Goal: Information Seeking & Learning: Learn about a topic

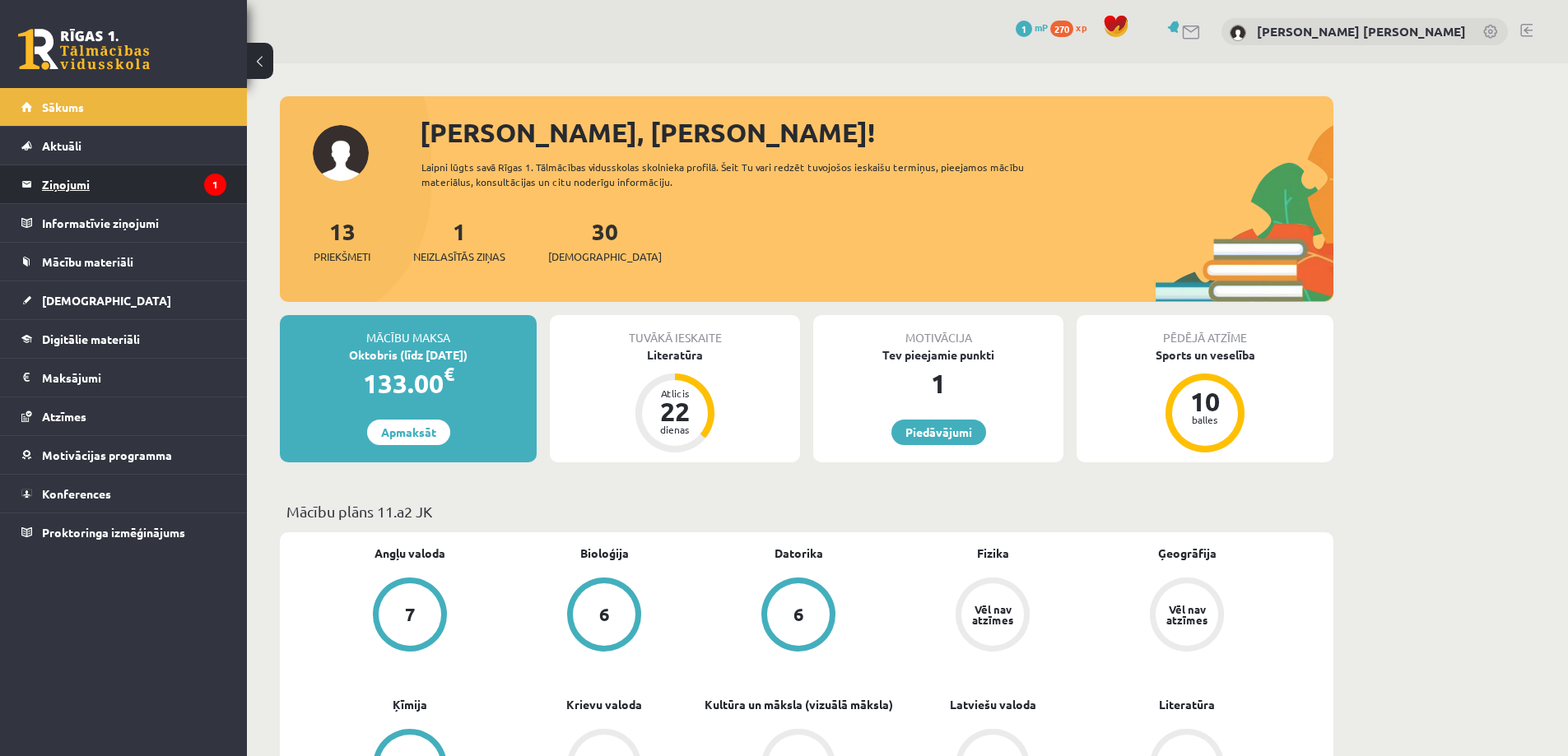
click at [199, 192] on legend "Ziņojumi 1" at bounding box center [134, 184] width 184 height 38
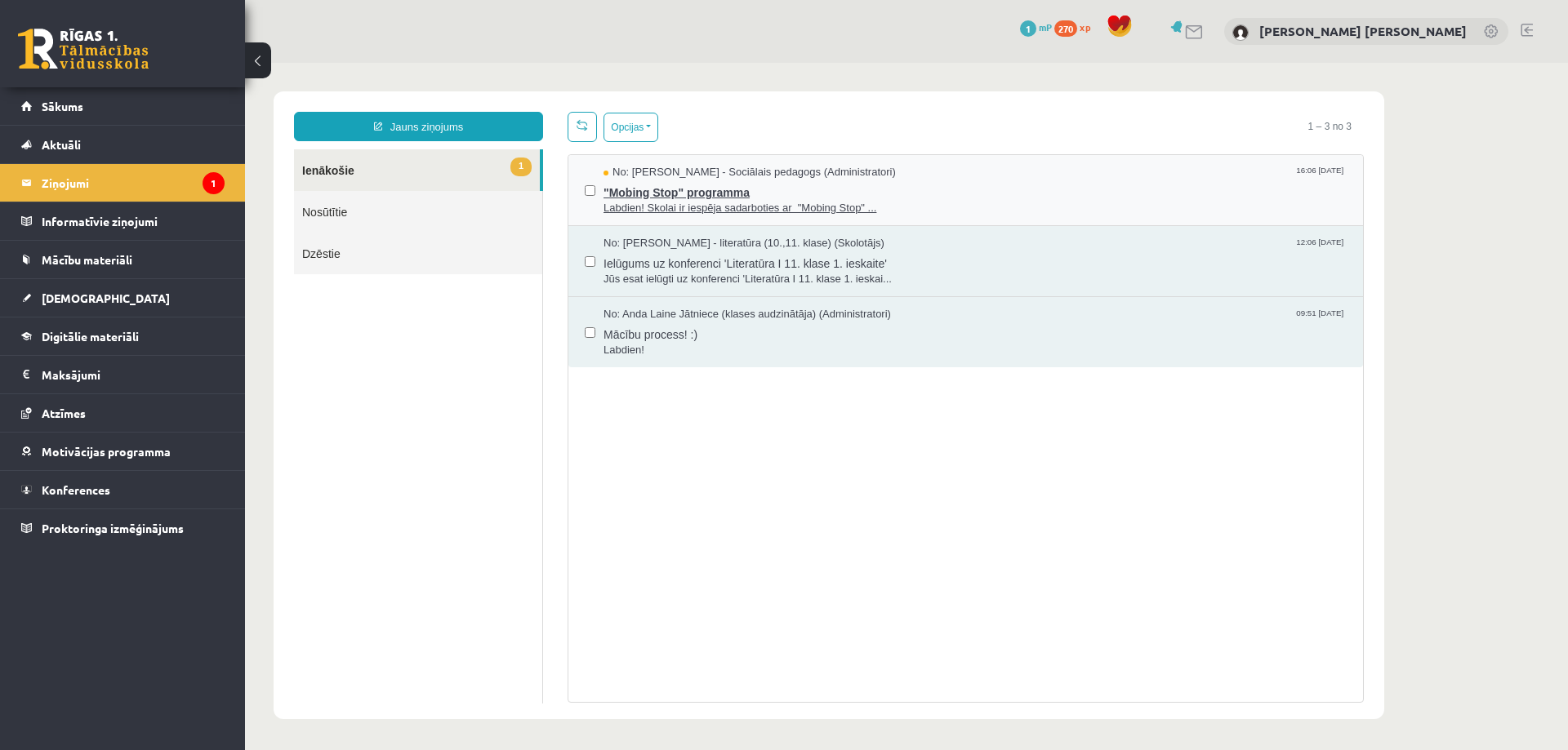
click at [682, 189] on span ""Mobing Stop" programma" at bounding box center [975, 191] width 743 height 21
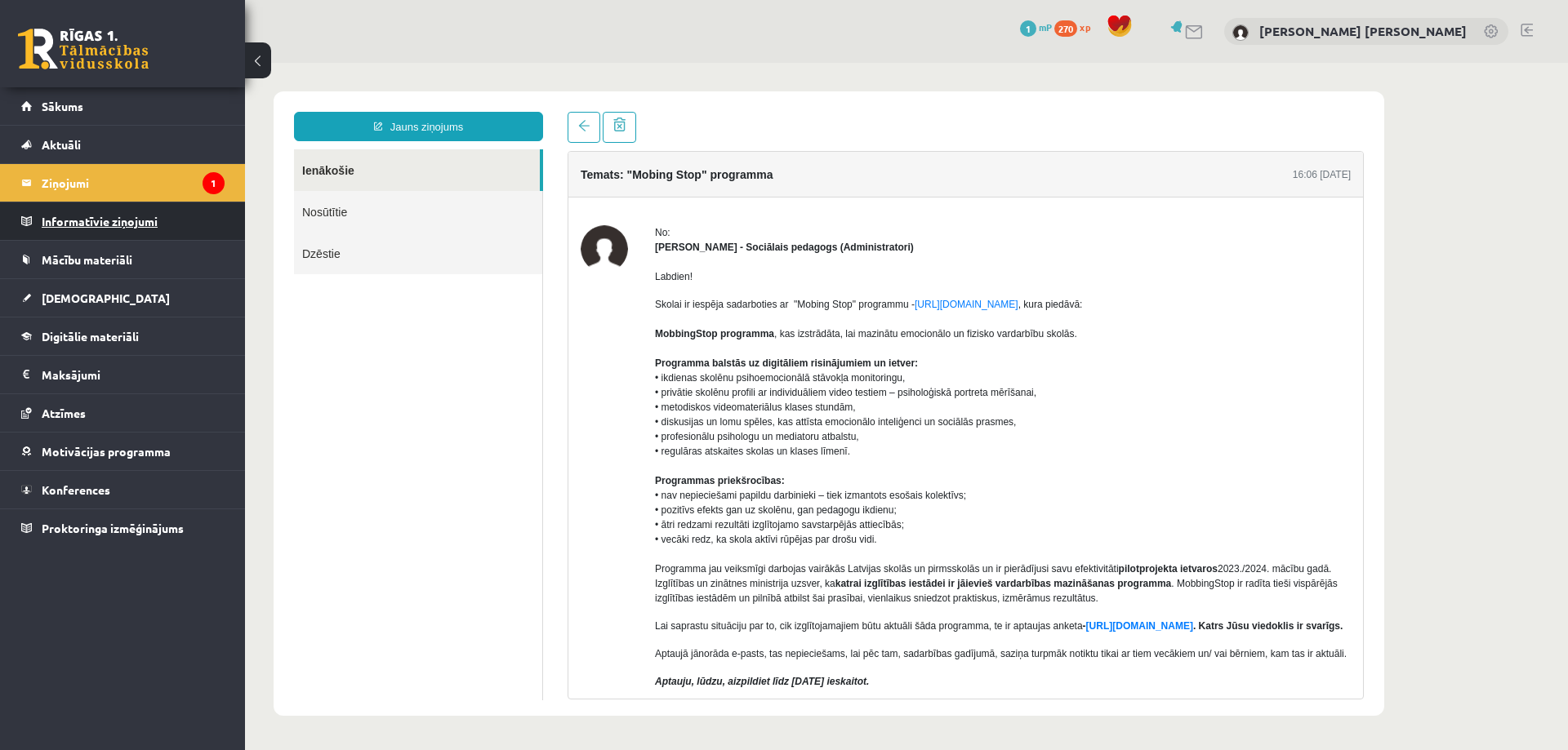
click at [185, 222] on legend "Informatīvie ziņojumi 0" at bounding box center [133, 221] width 183 height 37
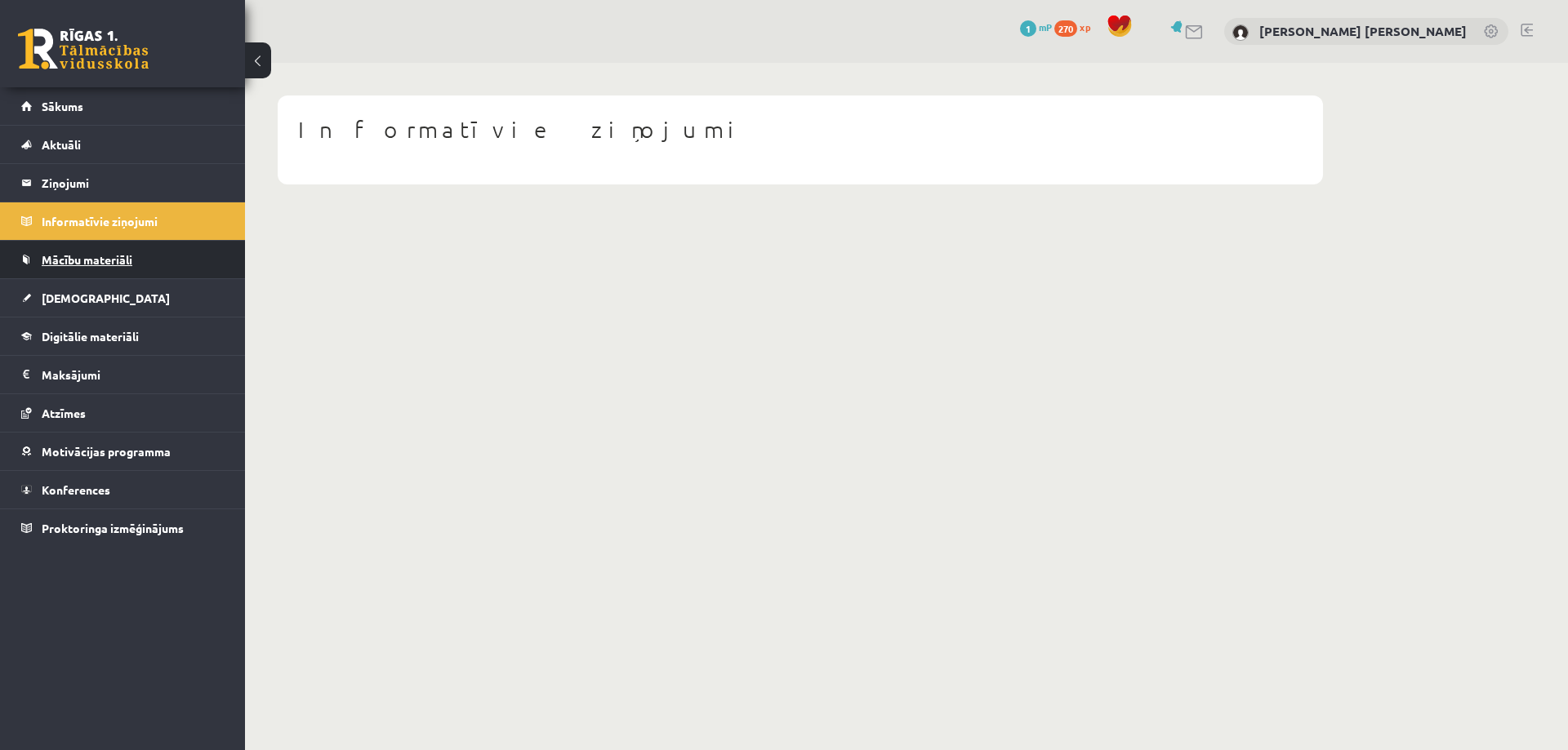
click at [119, 264] on span "Mācību materiāli" at bounding box center [86, 260] width 90 height 15
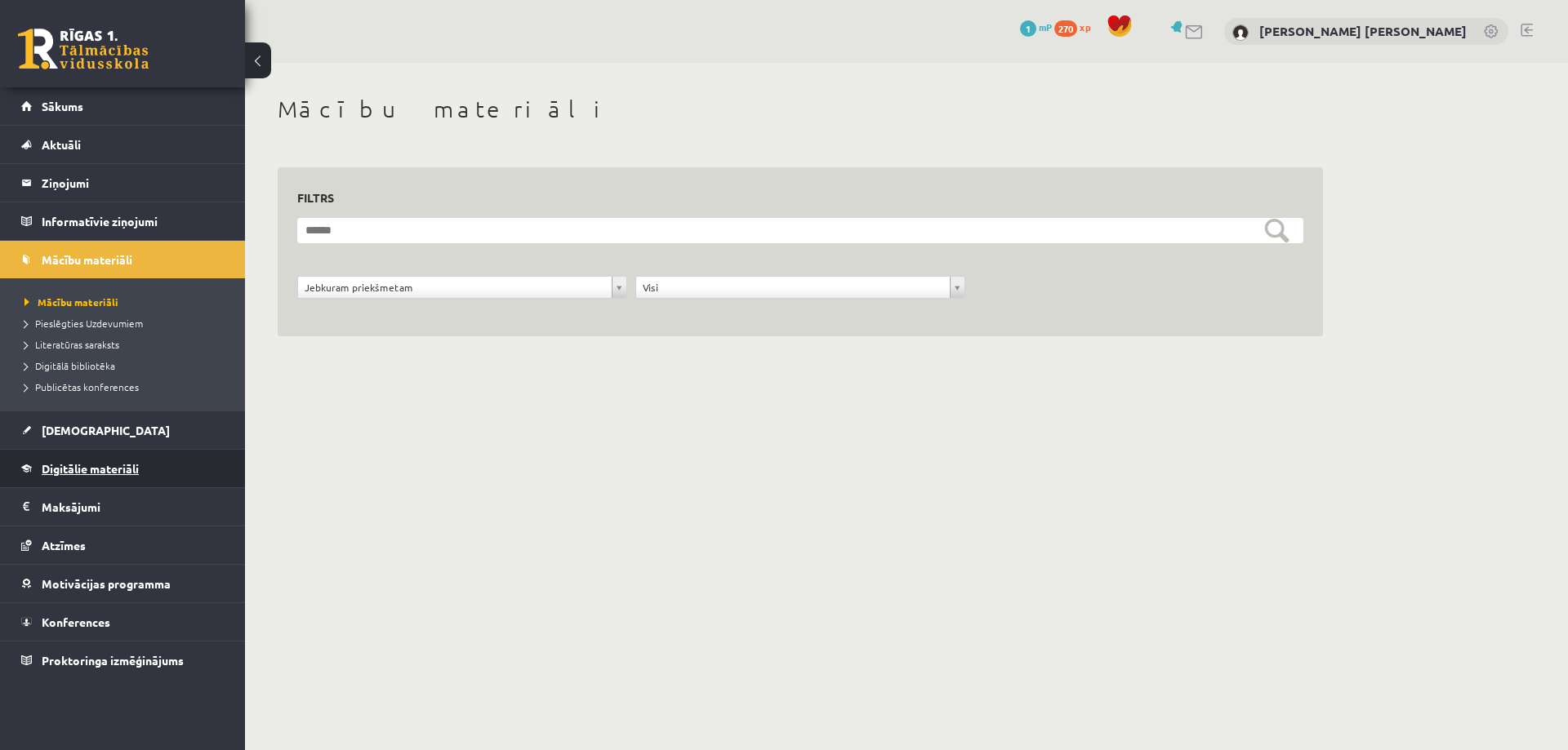
click at [92, 465] on span "Digitālie materiāli" at bounding box center [90, 469] width 97 height 15
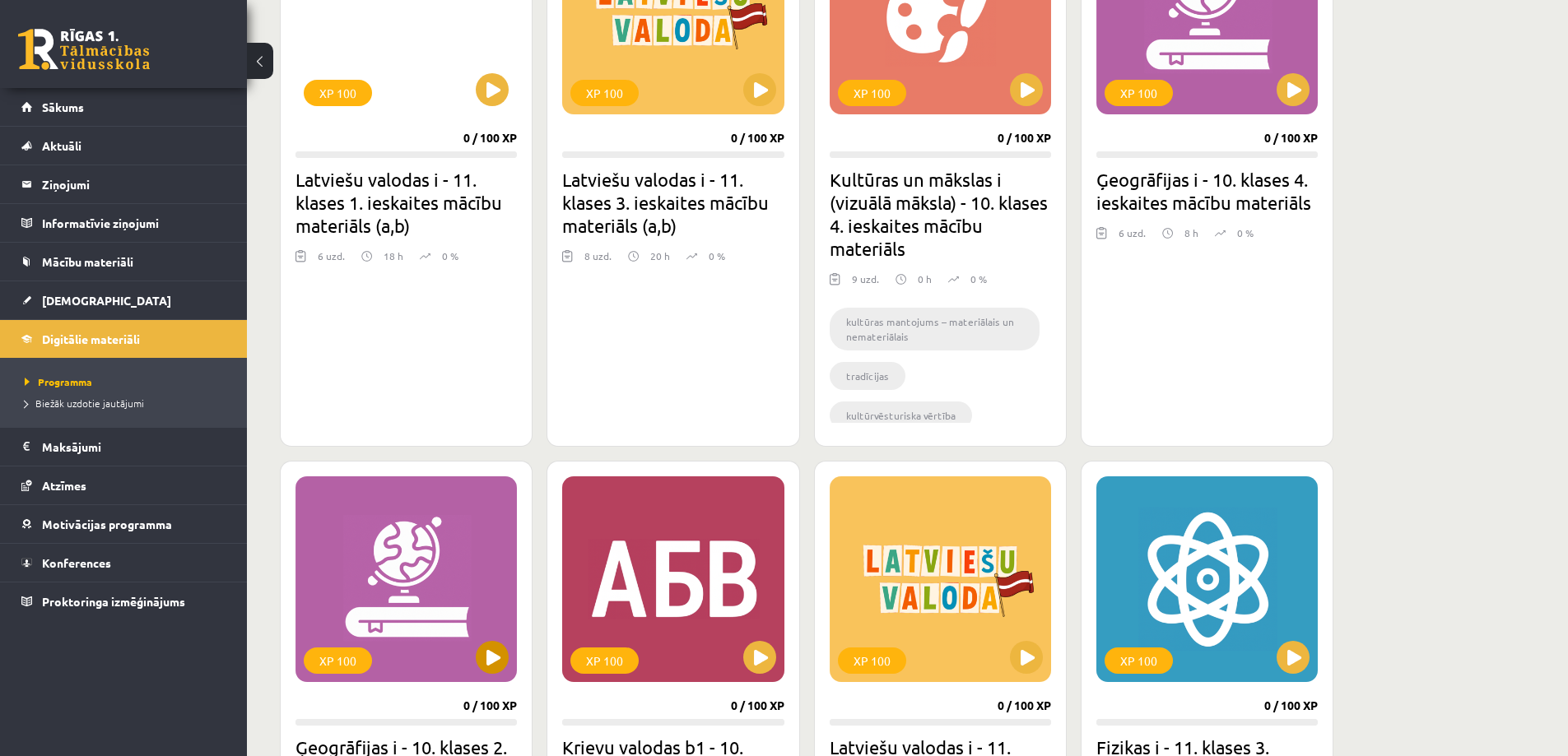
scroll to position [411, 0]
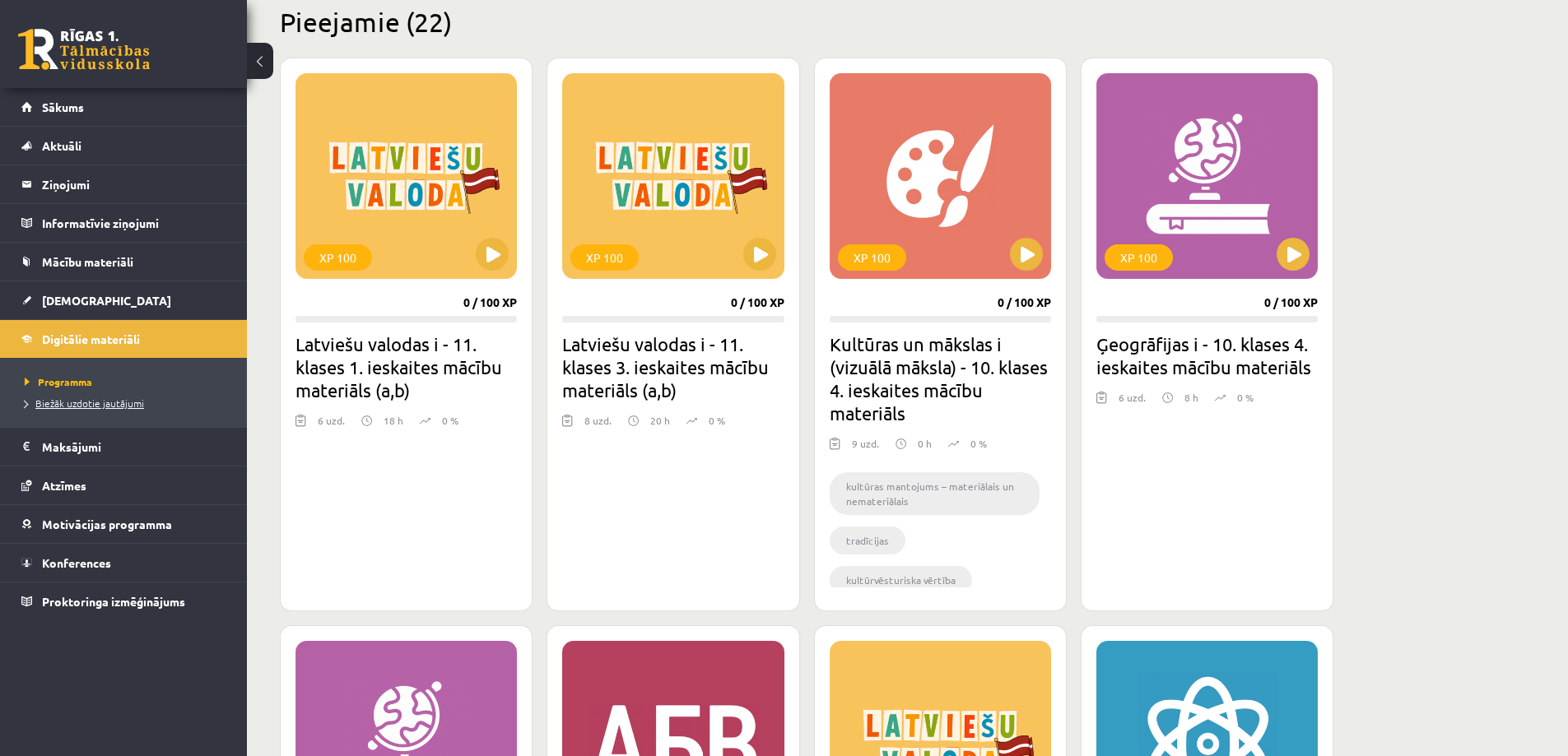
click at [130, 405] on span "Biežāk uzdotie jautājumi" at bounding box center [84, 403] width 120 height 13
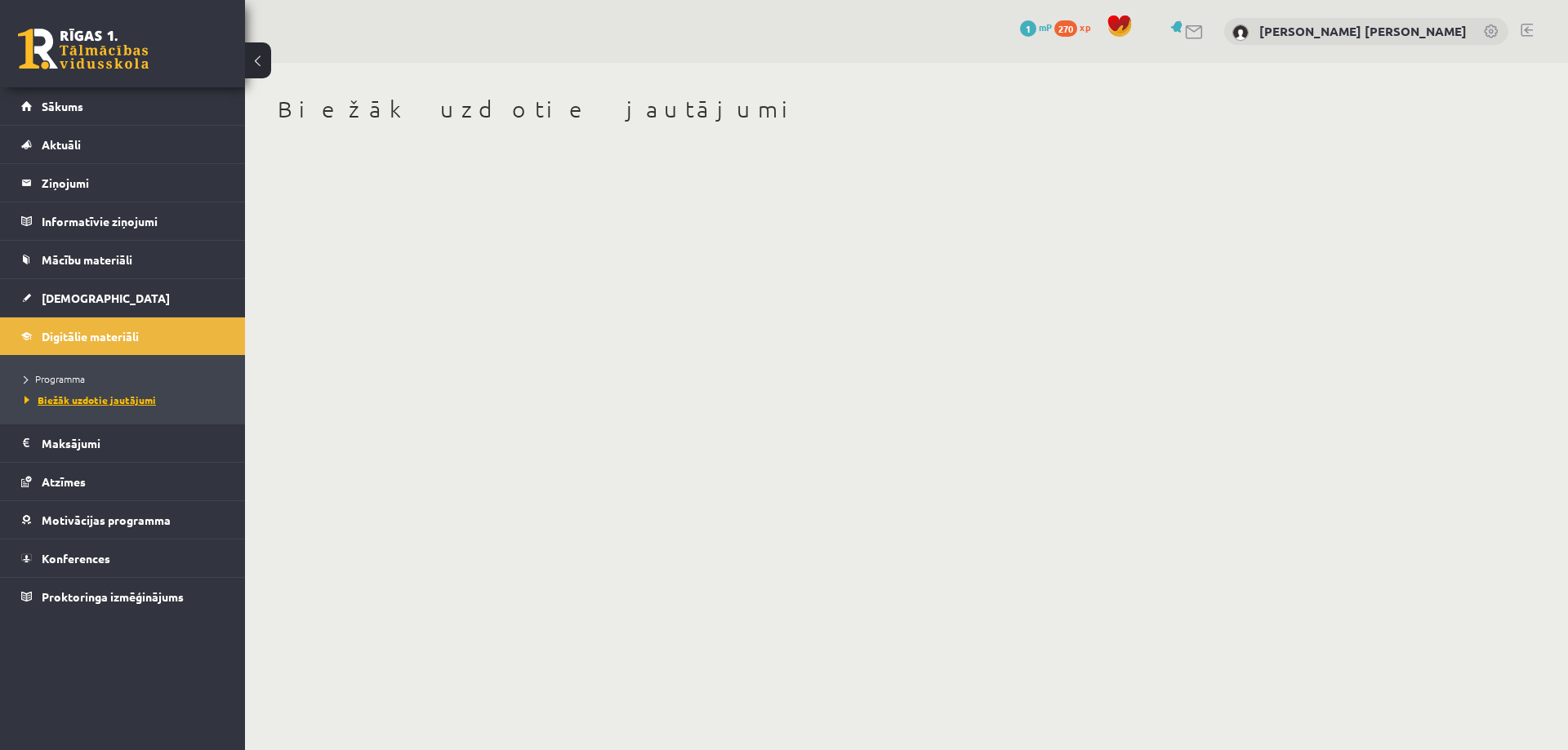
click at [84, 400] on span "Biežāk uzdotie jautājumi" at bounding box center [90, 400] width 131 height 13
click at [53, 381] on span "Programma" at bounding box center [55, 379] width 61 height 13
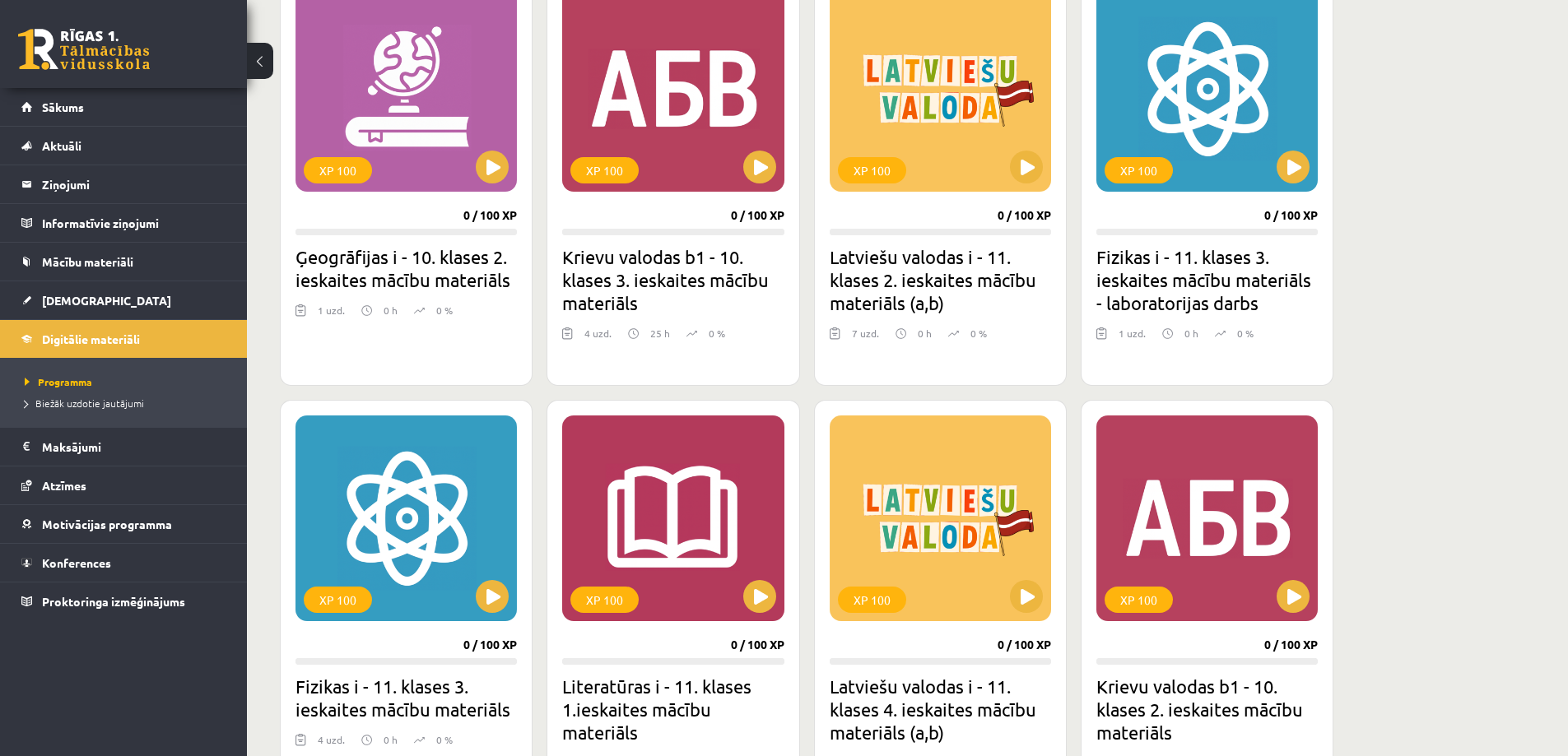
scroll to position [984, 0]
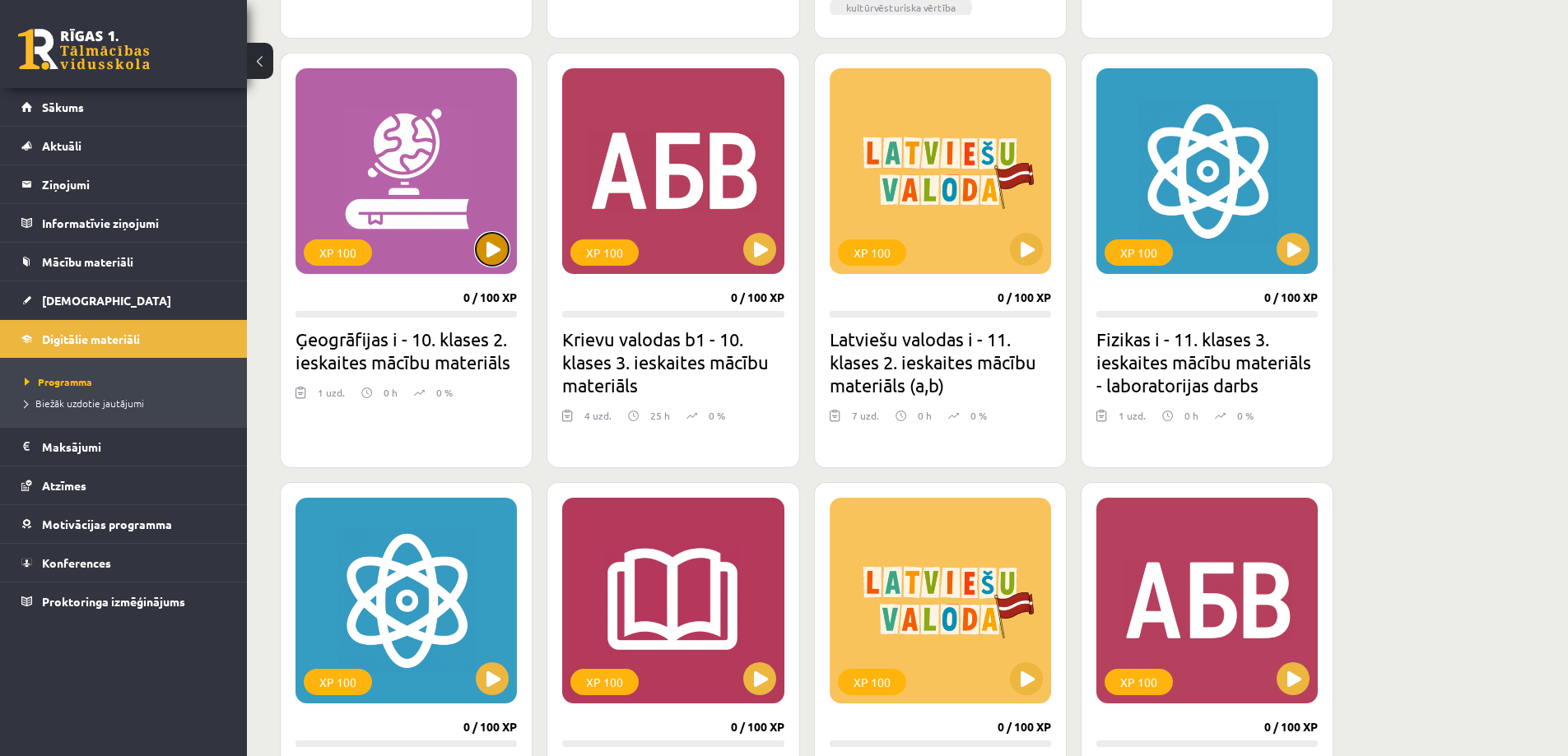
click at [492, 252] on button at bounding box center [492, 249] width 33 height 33
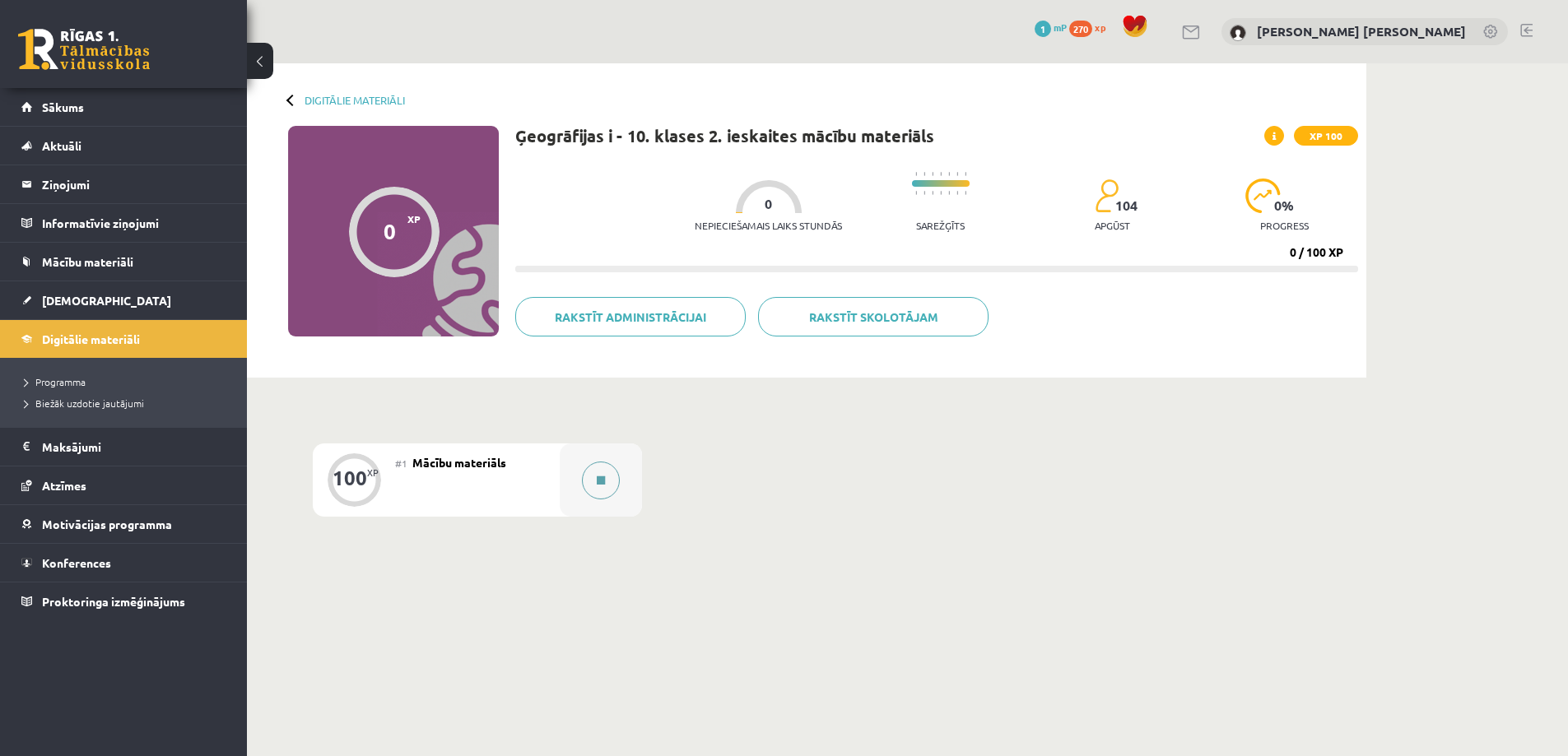
click at [572, 470] on div at bounding box center [600, 480] width 82 height 74
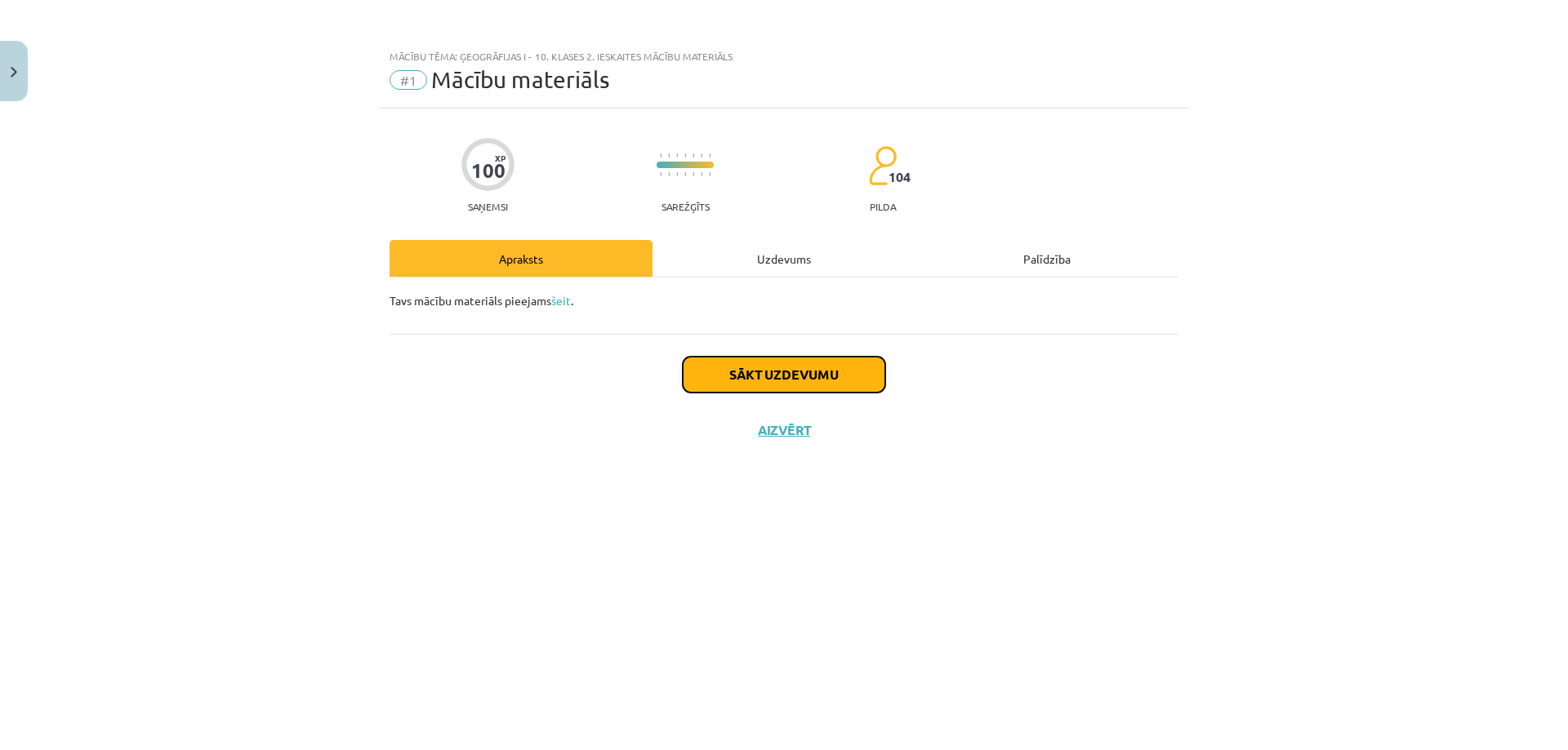
click at [721, 373] on button "Sākt uzdevumu" at bounding box center [784, 374] width 202 height 36
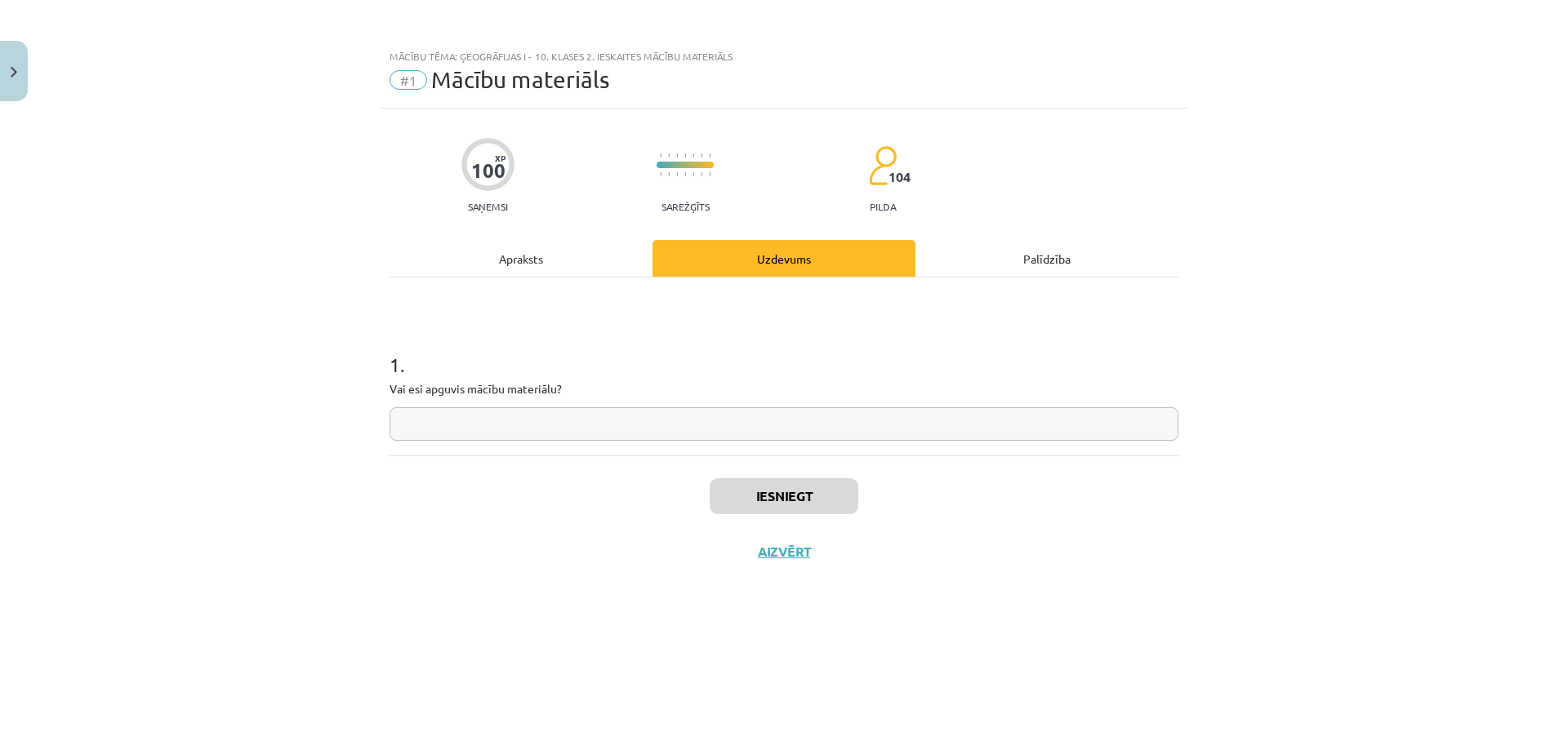
drag, startPoint x: 511, startPoint y: 228, endPoint x: 532, endPoint y: 265, distance: 42.5
click at [517, 234] on div "100 XP Saņemsi Sarežģīts 104 pilda Apraksts Uzdevums Palīdzība 1 . Vai esi apgu…" at bounding box center [784, 409] width 808 height 601
click at [537, 267] on div "Apraksts" at bounding box center [520, 258] width 263 height 37
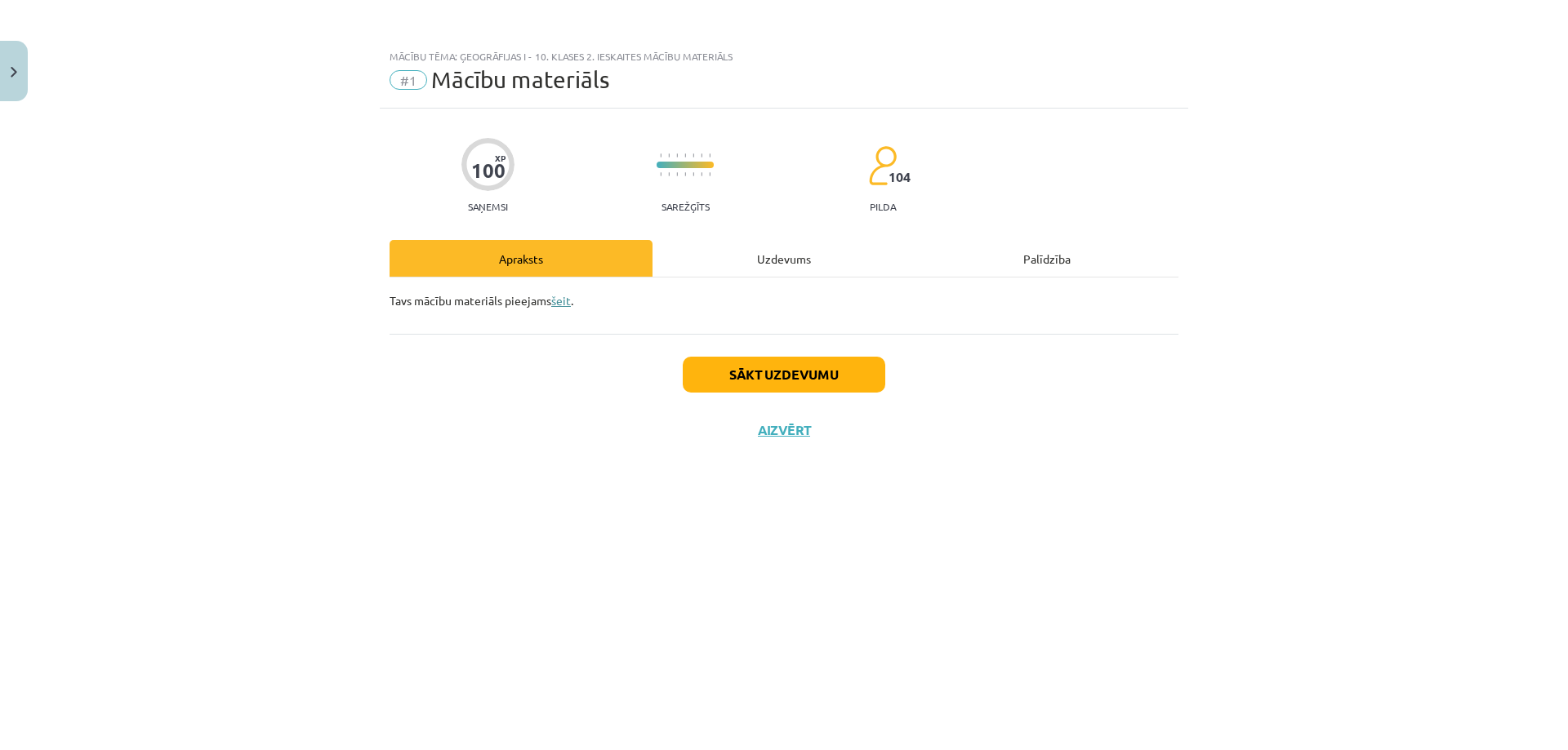
click at [563, 303] on link "šeit" at bounding box center [561, 300] width 20 height 15
click at [778, 371] on button "Sākt uzdevumu" at bounding box center [784, 374] width 202 height 36
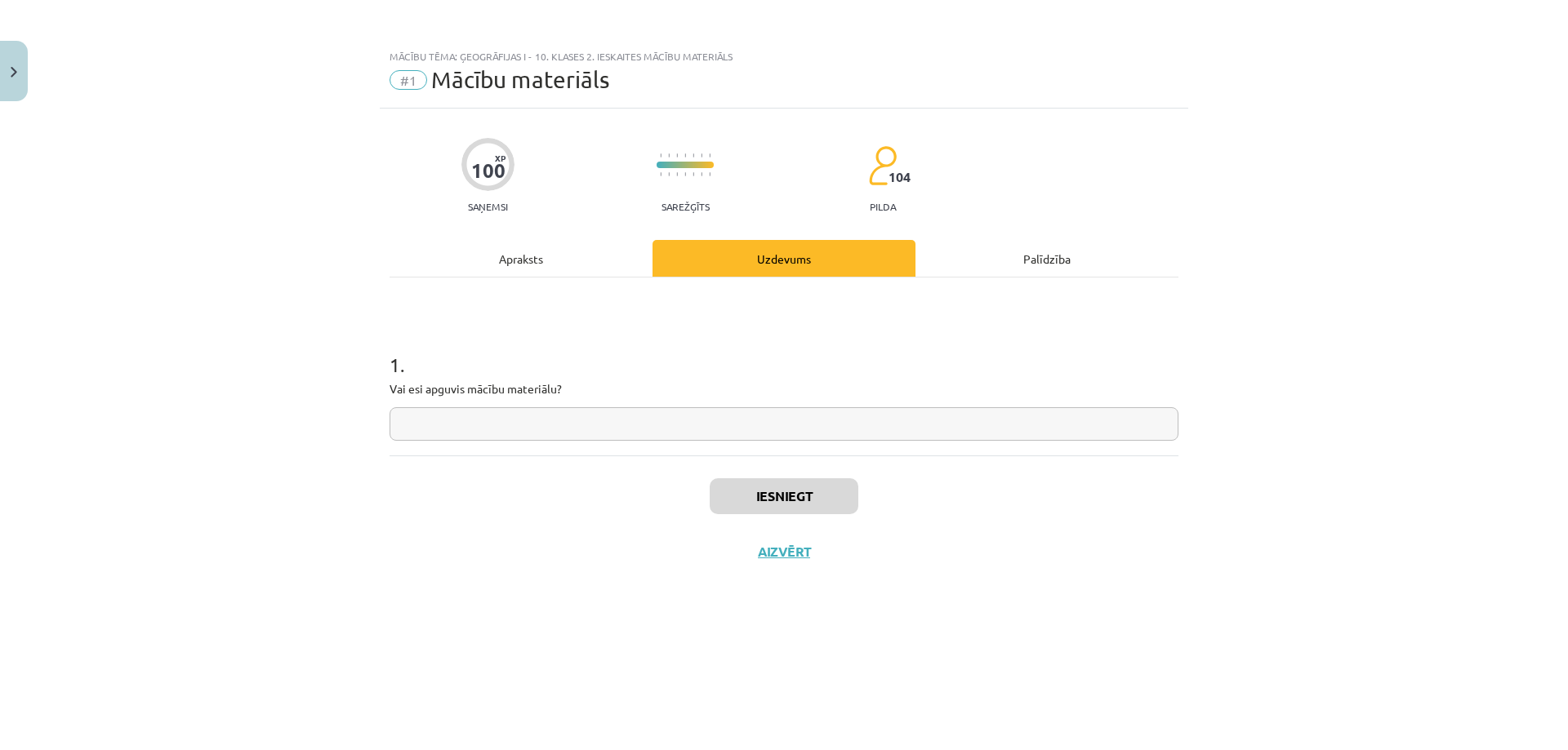
click at [629, 424] on input "text" at bounding box center [783, 424] width 789 height 33
type input "**"
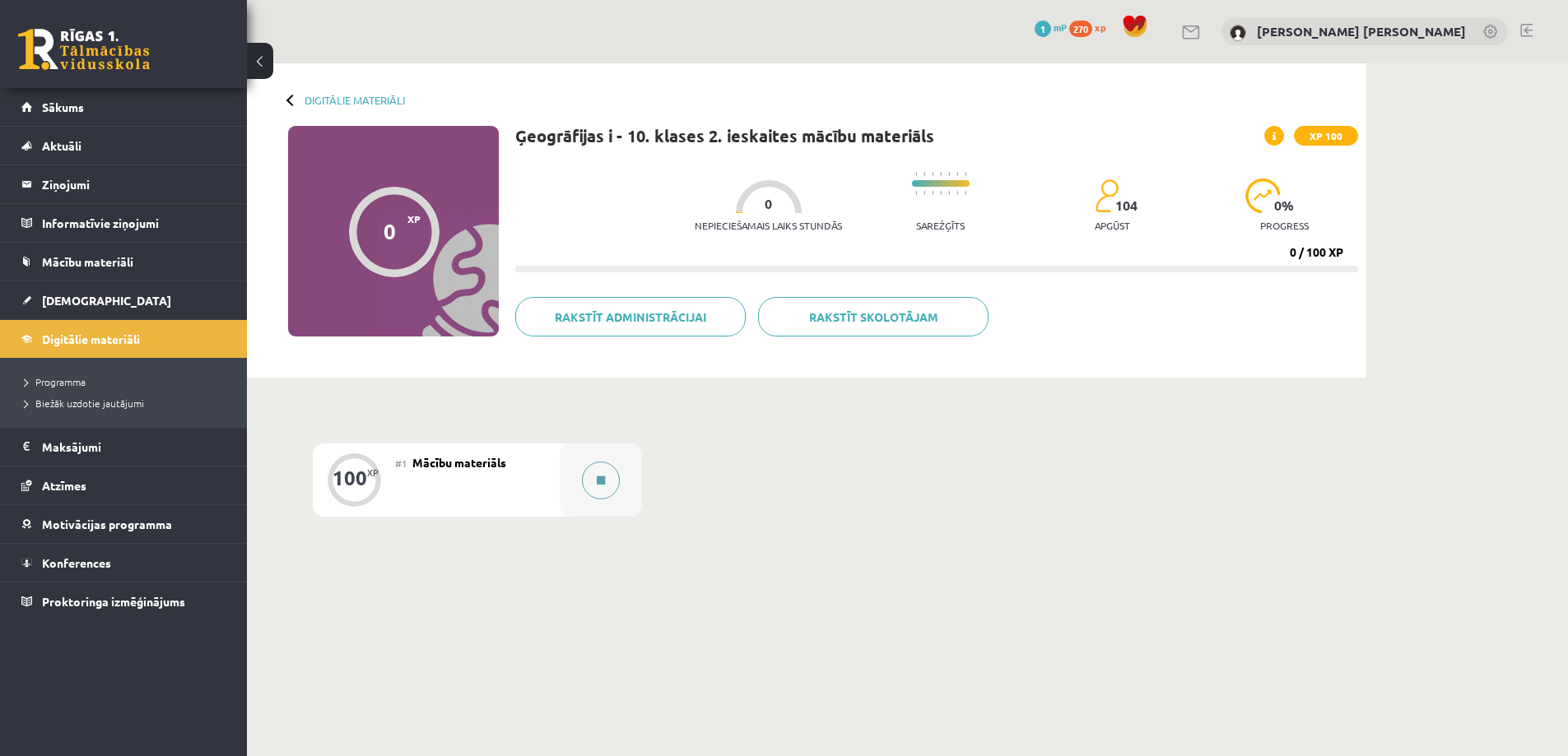
click at [611, 474] on button at bounding box center [600, 480] width 38 height 38
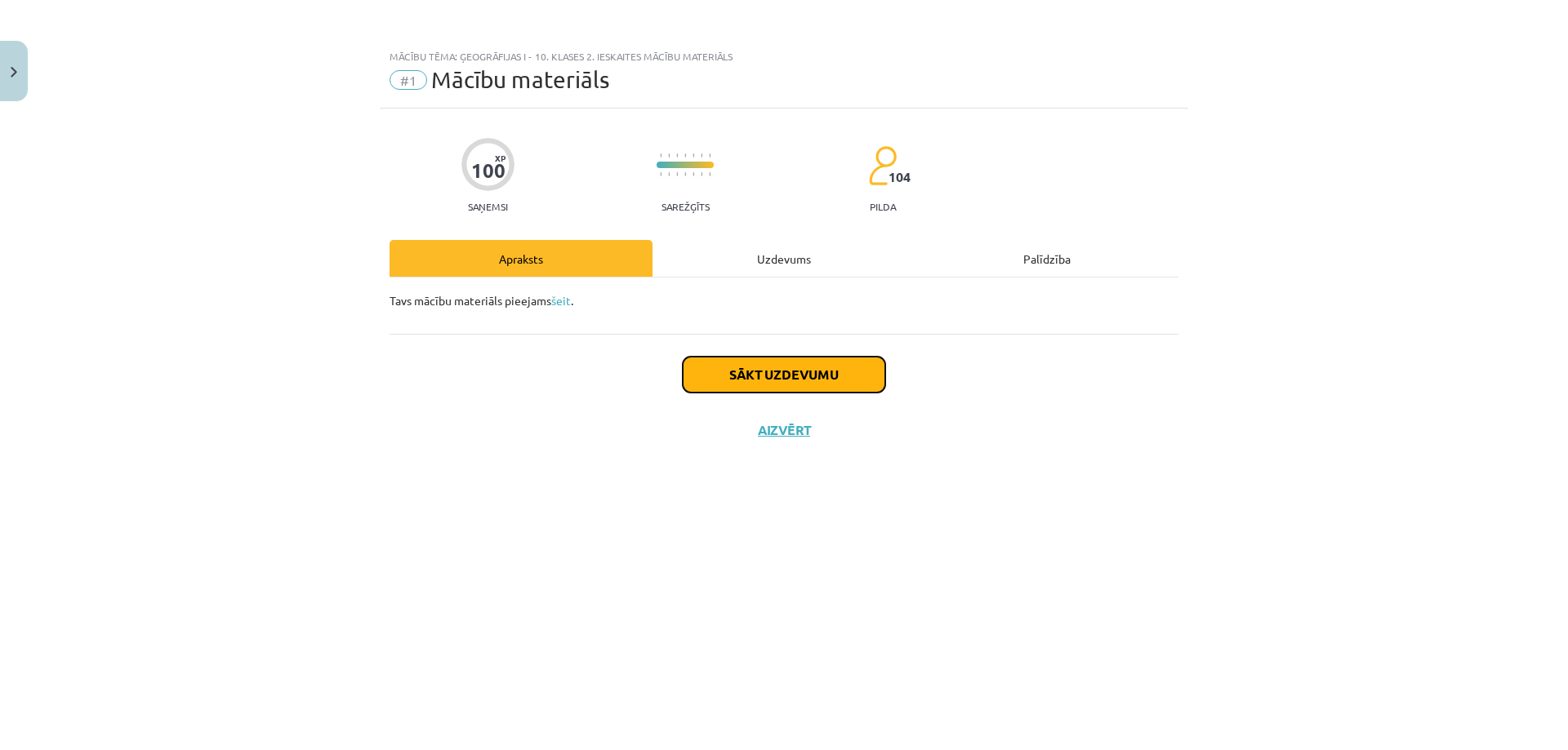
click at [747, 379] on button "Sākt uzdevumu" at bounding box center [784, 374] width 202 height 36
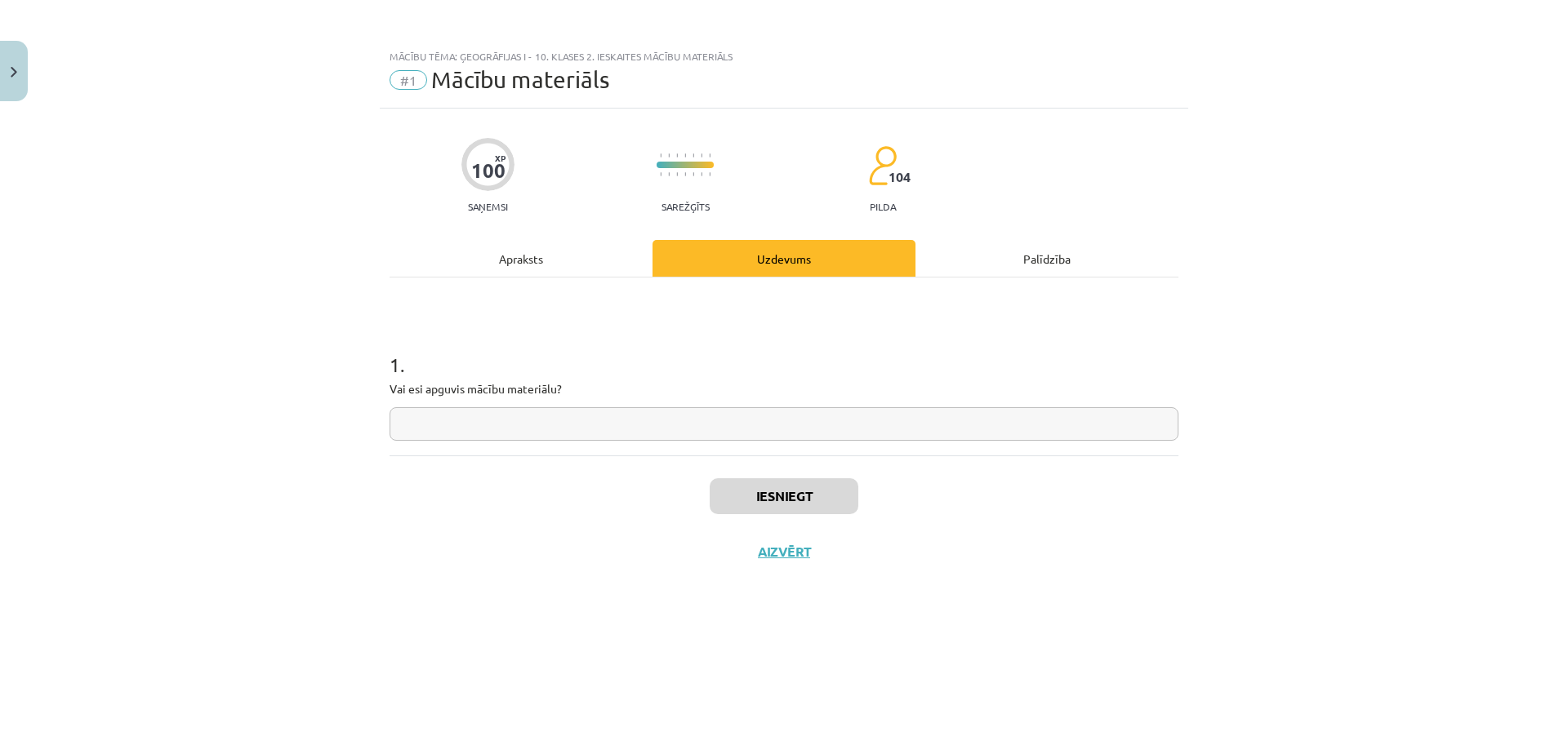
click at [755, 431] on input "text" at bounding box center [783, 424] width 789 height 33
type input "**"
click at [772, 510] on button "Iesniegt" at bounding box center [783, 496] width 149 height 36
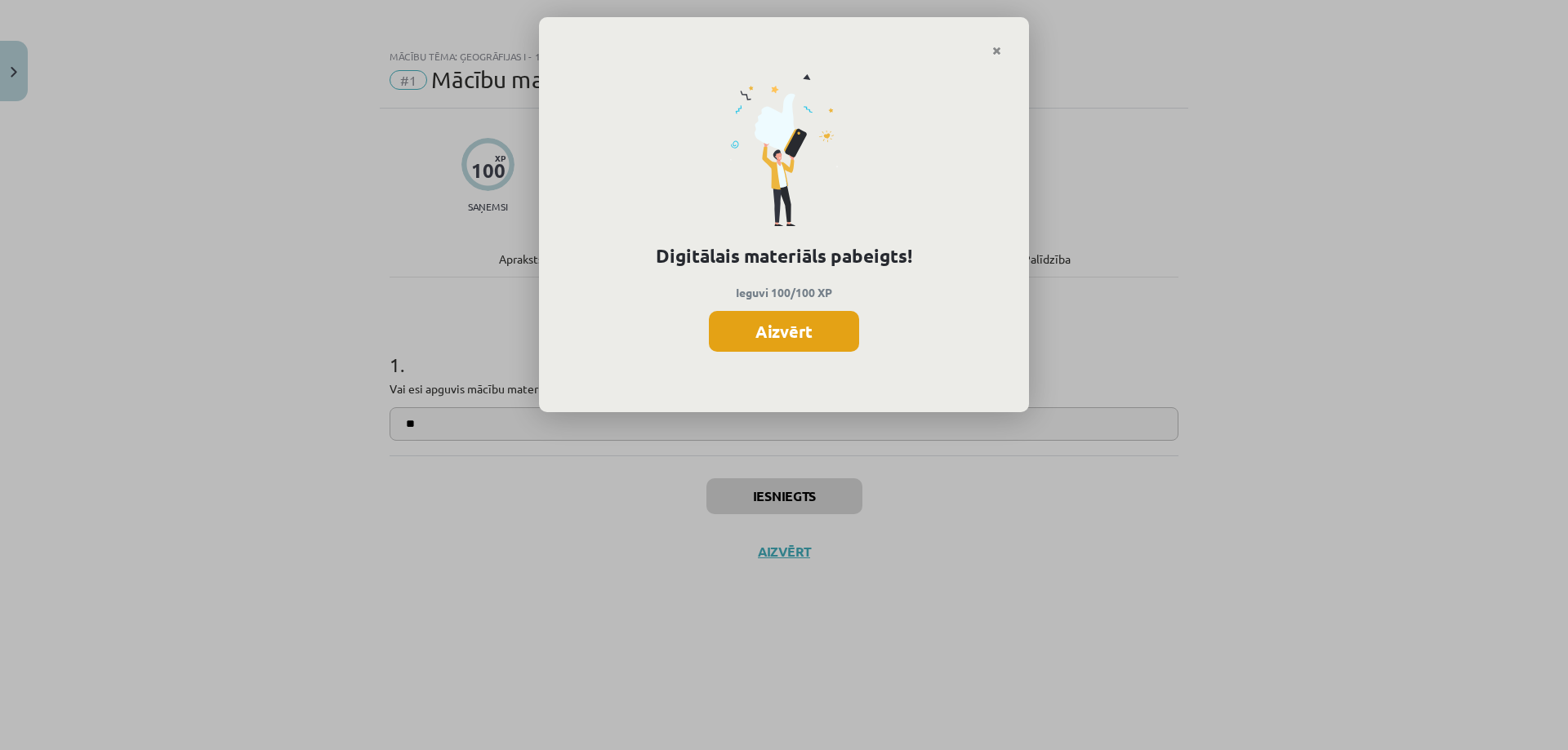
click at [786, 336] on button "Aizvērt" at bounding box center [783, 331] width 150 height 41
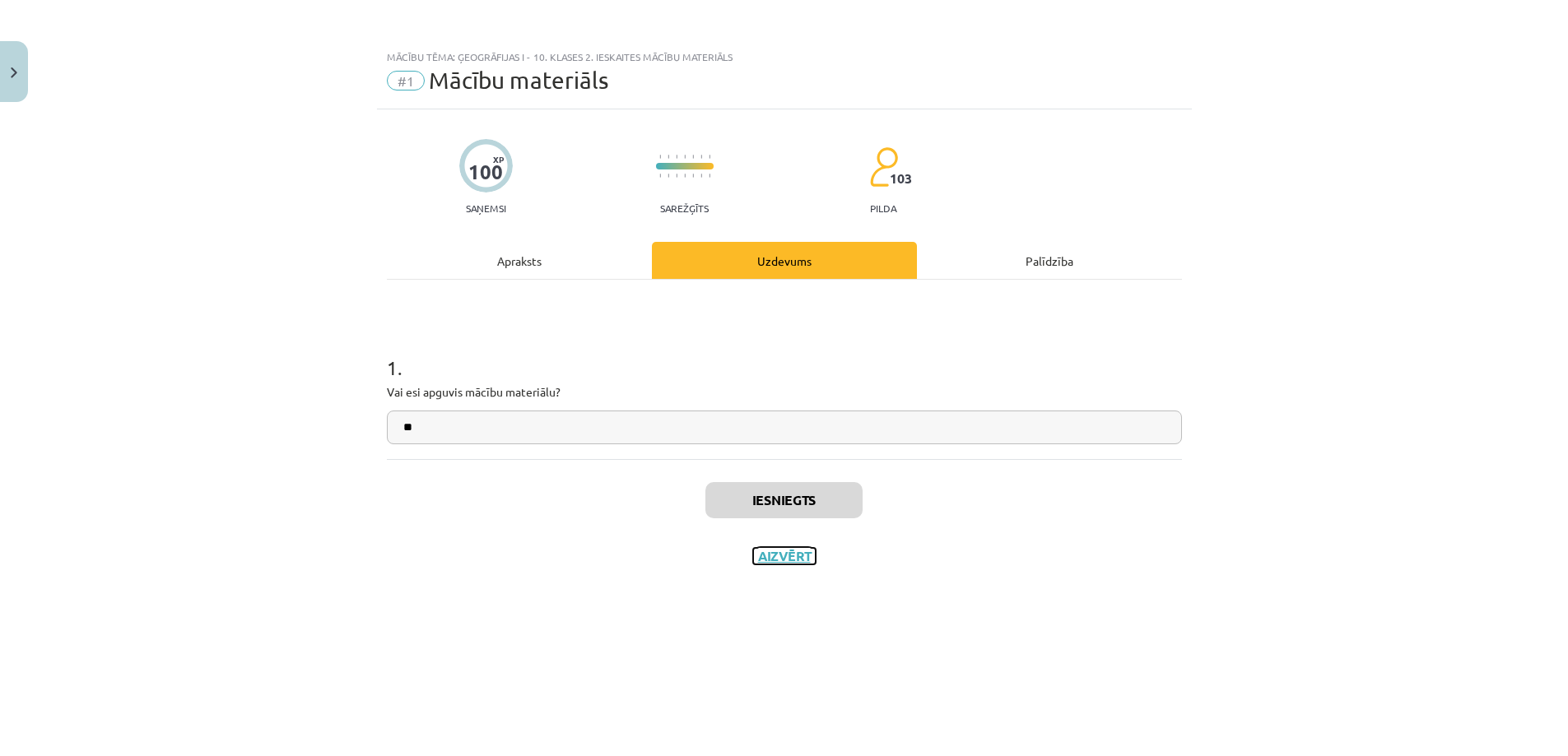
click at [785, 558] on button "Aizvērt" at bounding box center [784, 556] width 63 height 17
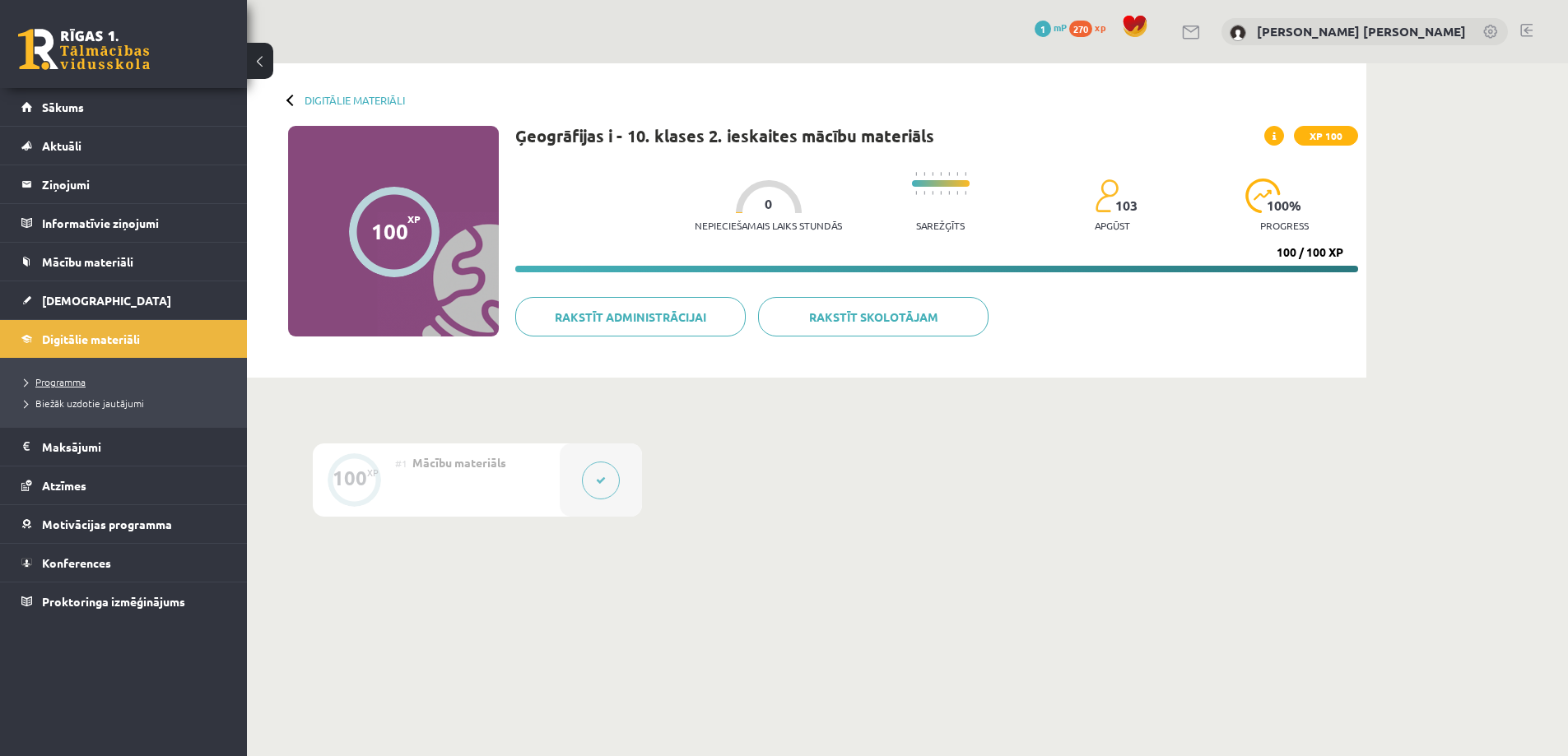
click at [47, 381] on span "Programma" at bounding box center [55, 382] width 61 height 13
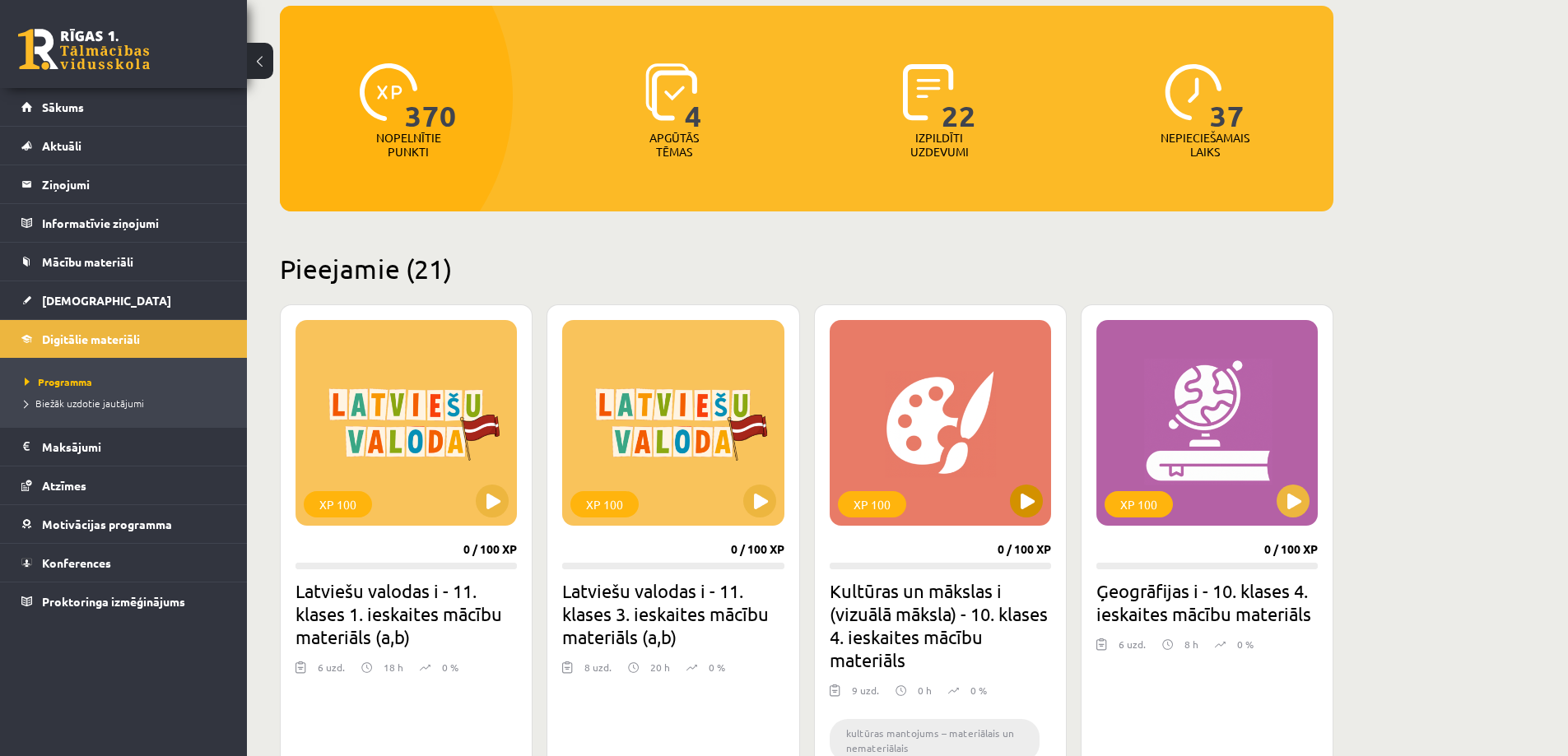
scroll to position [247, 0]
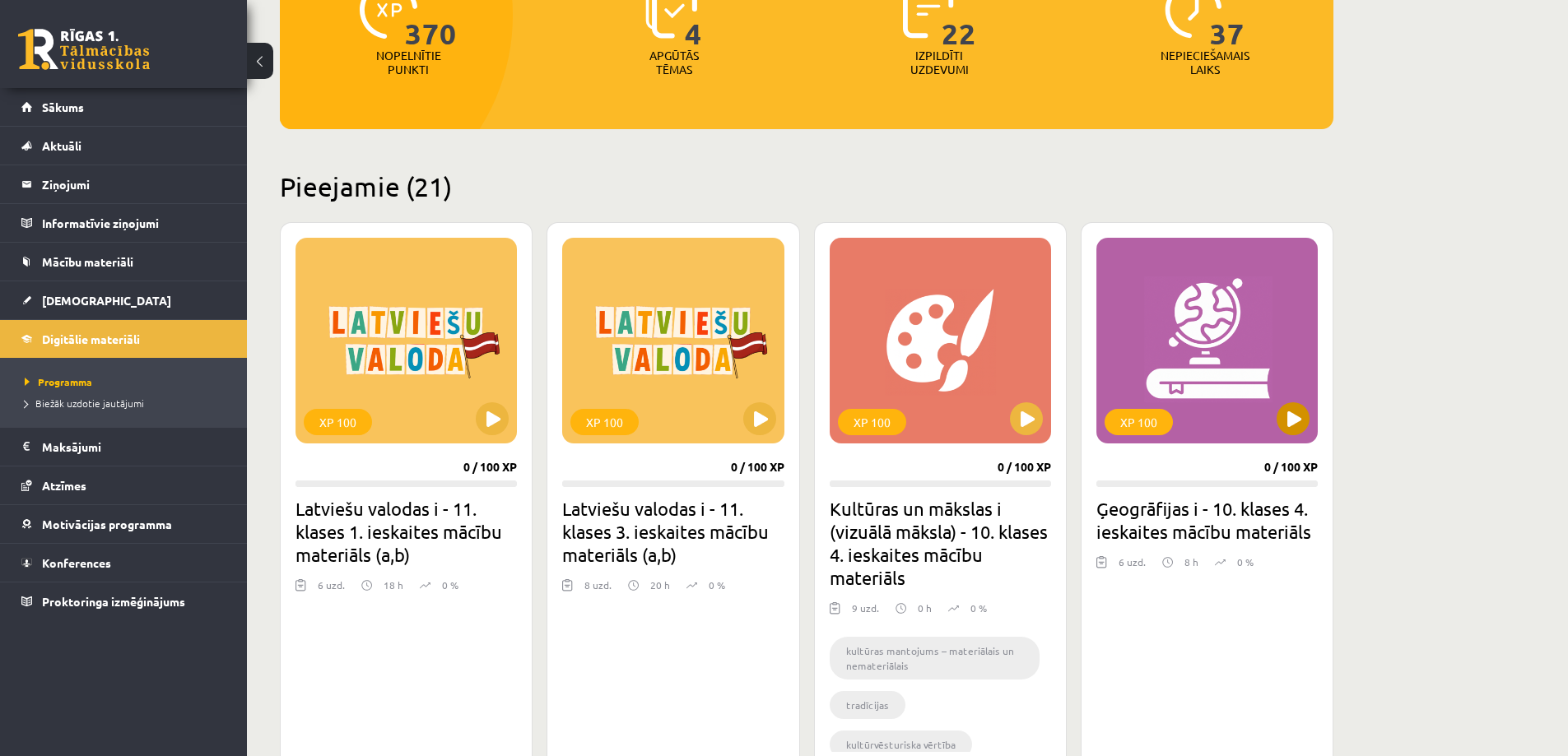
click at [1168, 328] on div "XP 100" at bounding box center [1207, 340] width 222 height 206
click at [1225, 352] on div "XP 100" at bounding box center [1207, 340] width 222 height 206
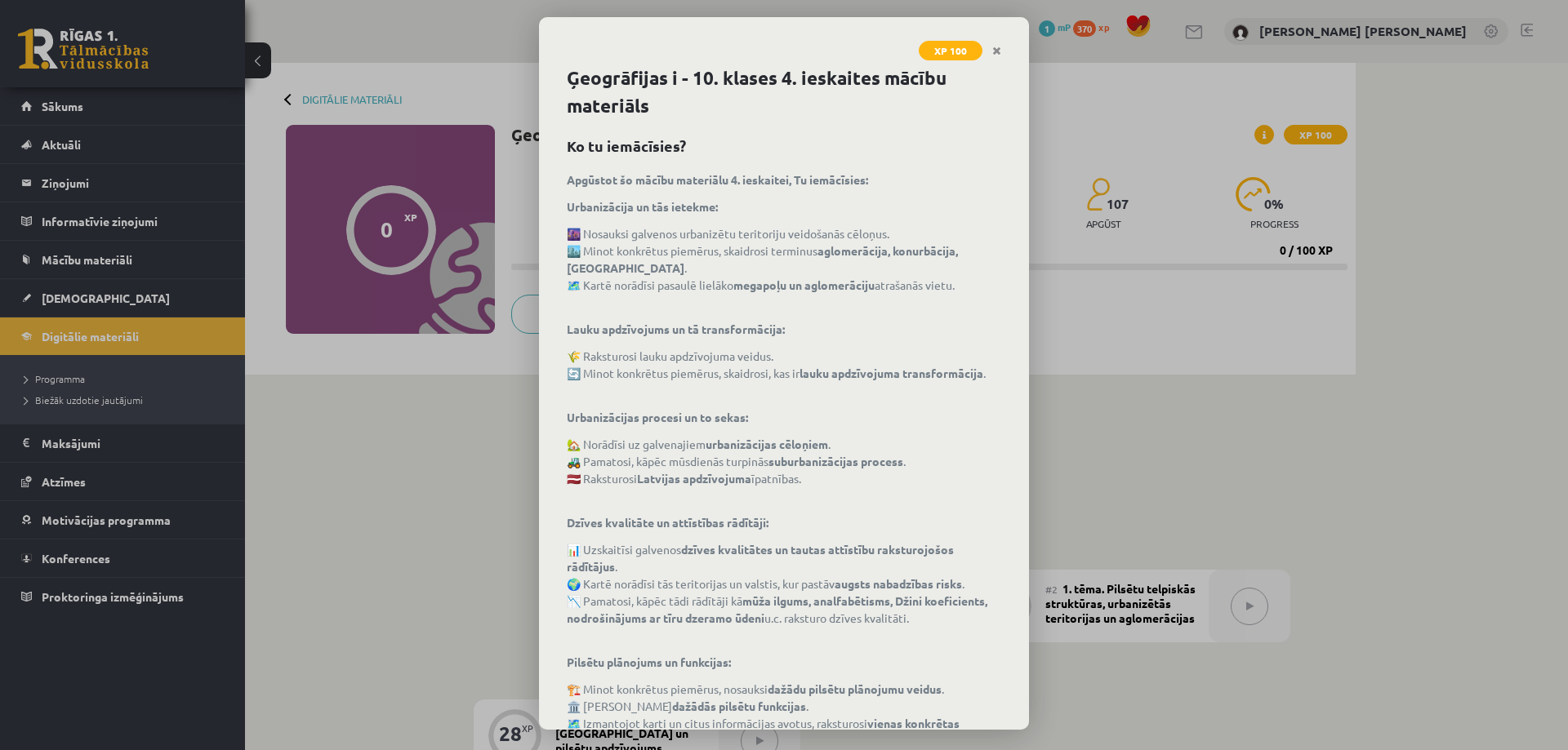
scroll to position [134, 0]
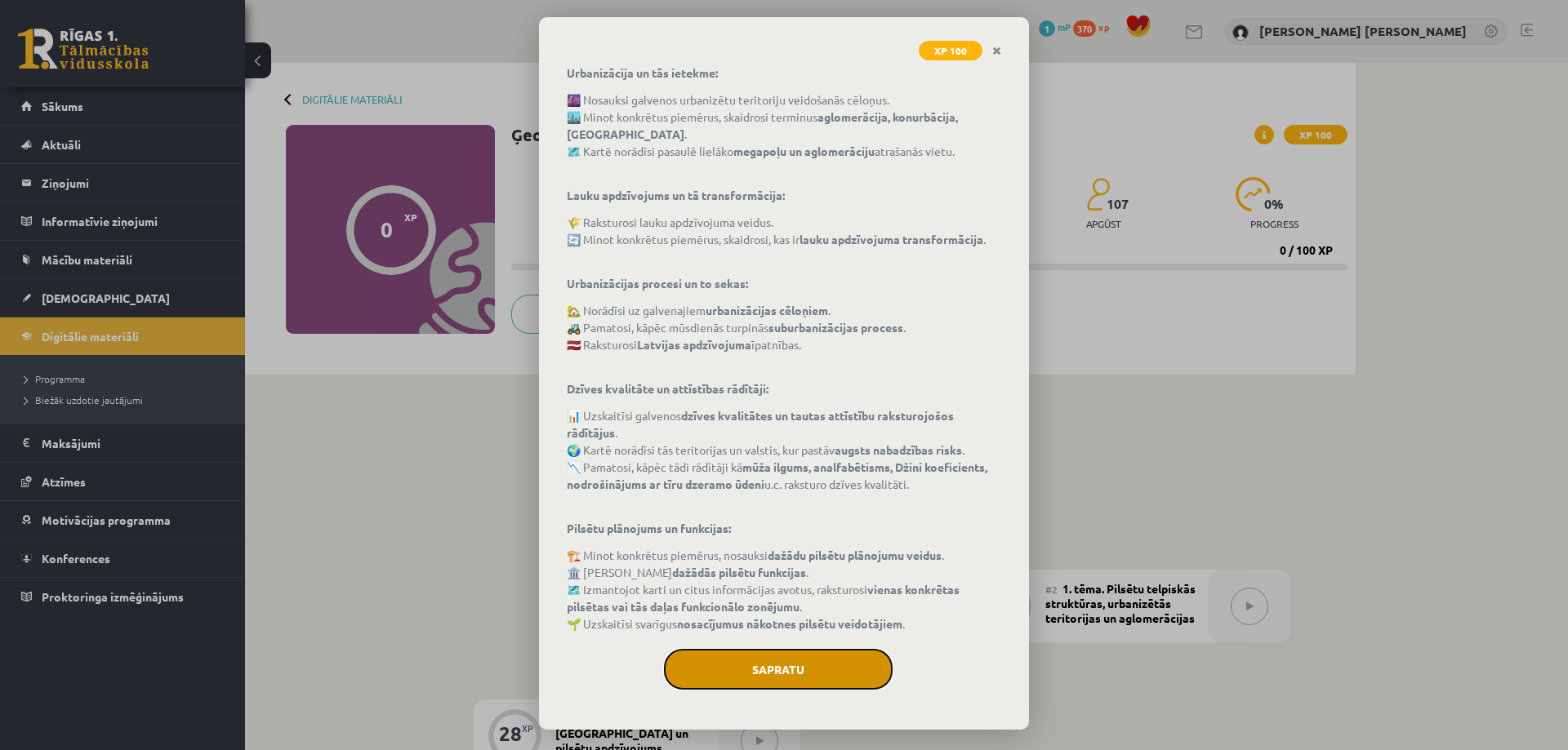
click at [781, 673] on button "Sapratu" at bounding box center [778, 669] width 229 height 41
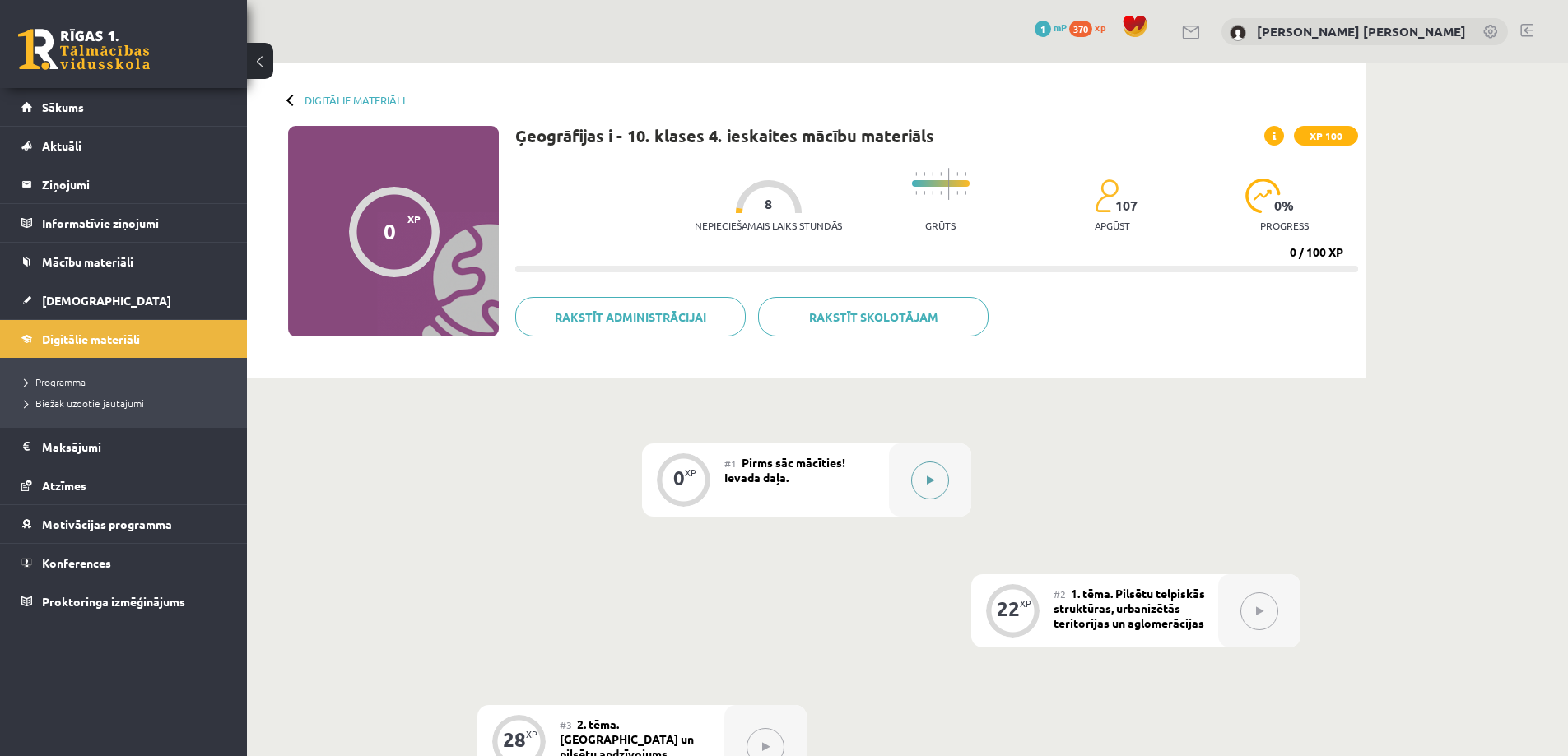
click at [918, 481] on button at bounding box center [930, 480] width 38 height 38
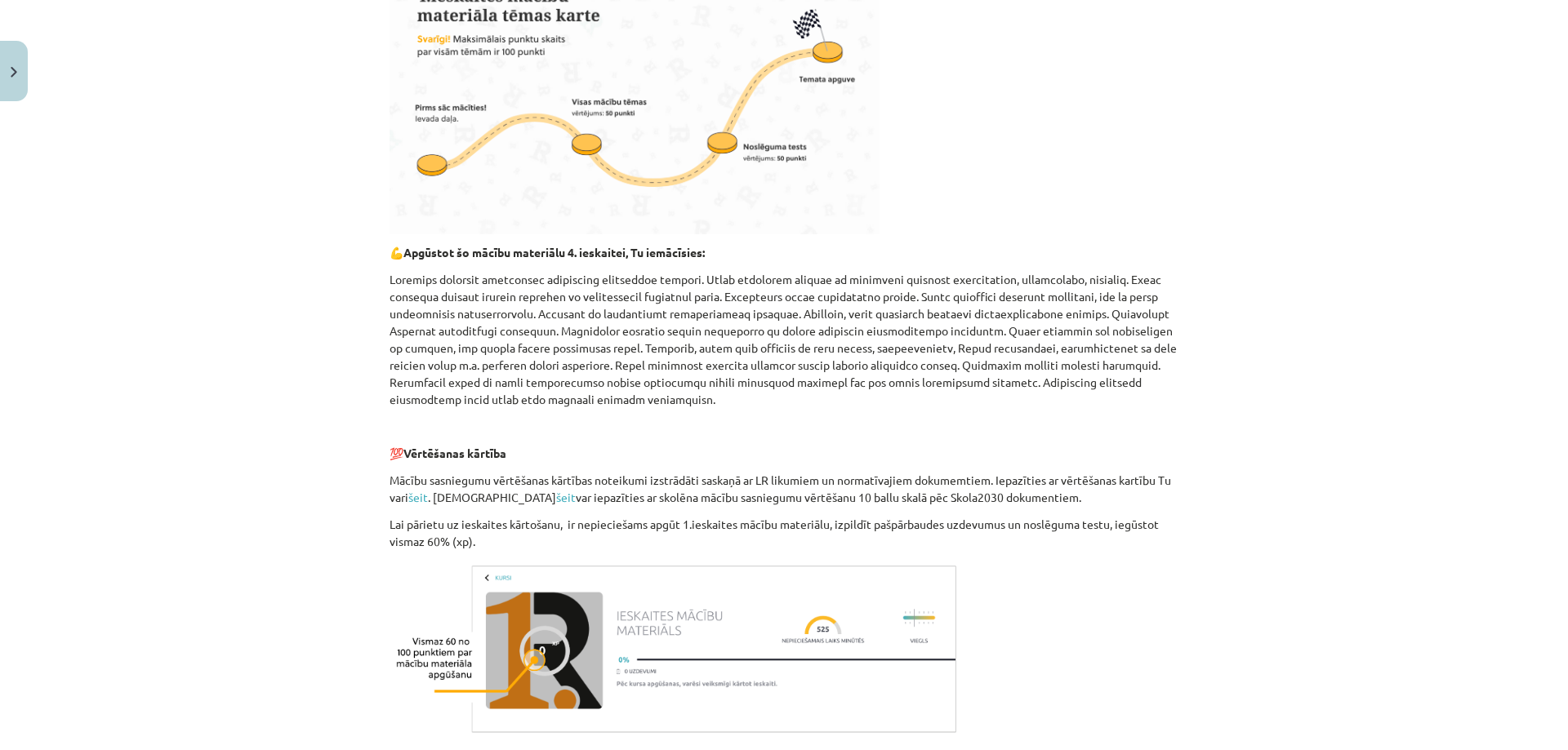
scroll to position [685, 0]
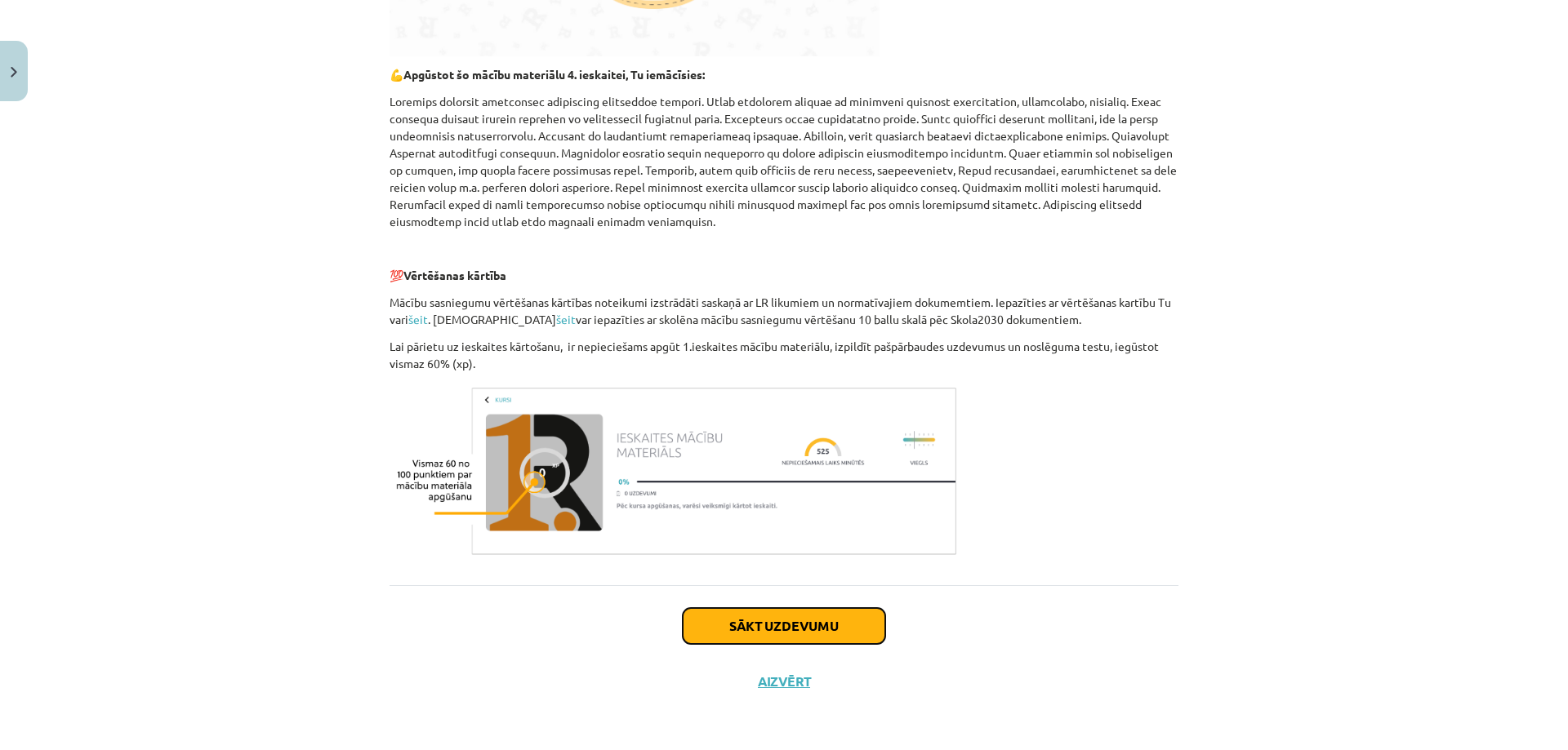
click at [819, 624] on button "Sākt uzdevumu" at bounding box center [784, 626] width 202 height 36
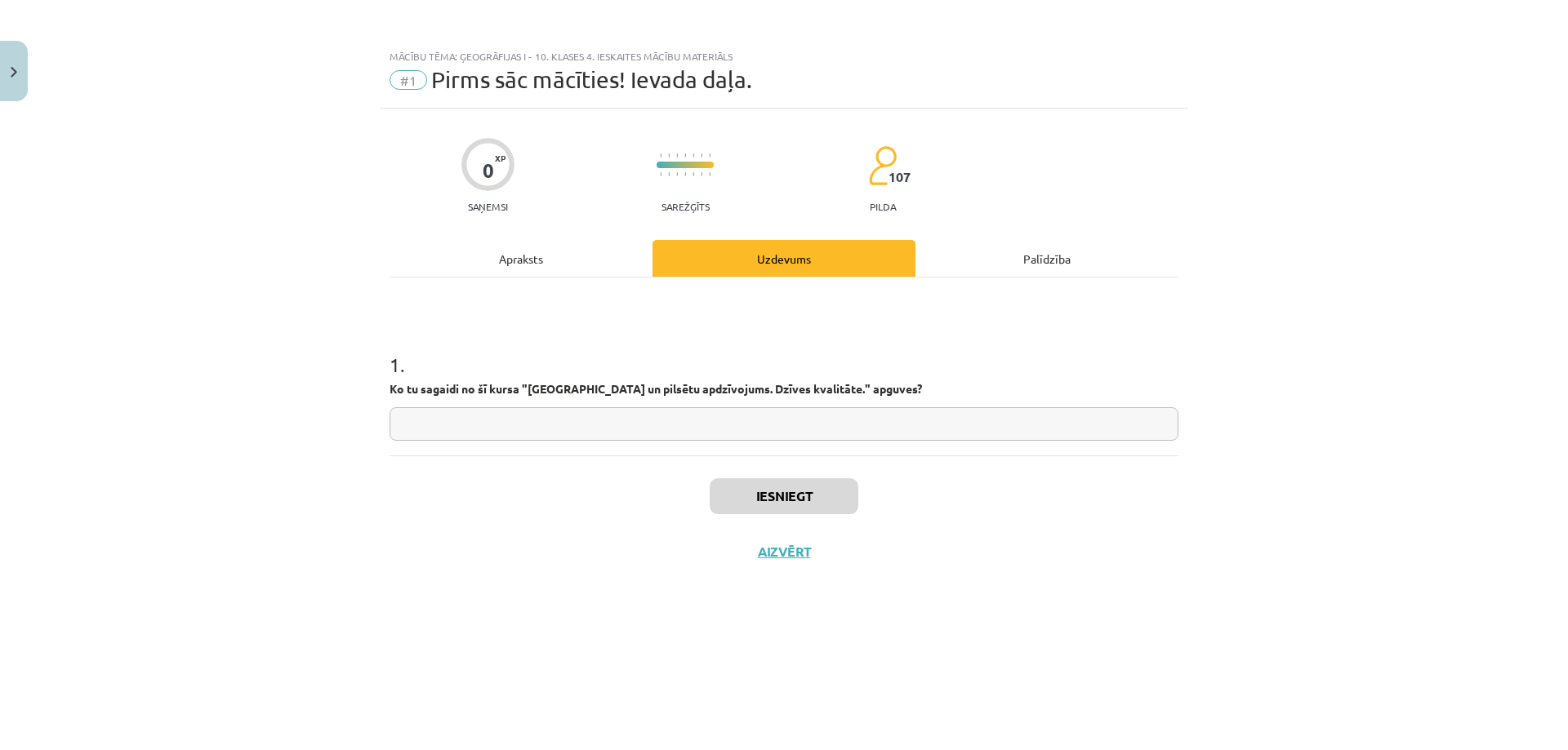
click at [495, 430] on input "text" at bounding box center [783, 424] width 789 height 33
type input "**********"
click at [787, 495] on button "Iesniegt" at bounding box center [783, 496] width 149 height 36
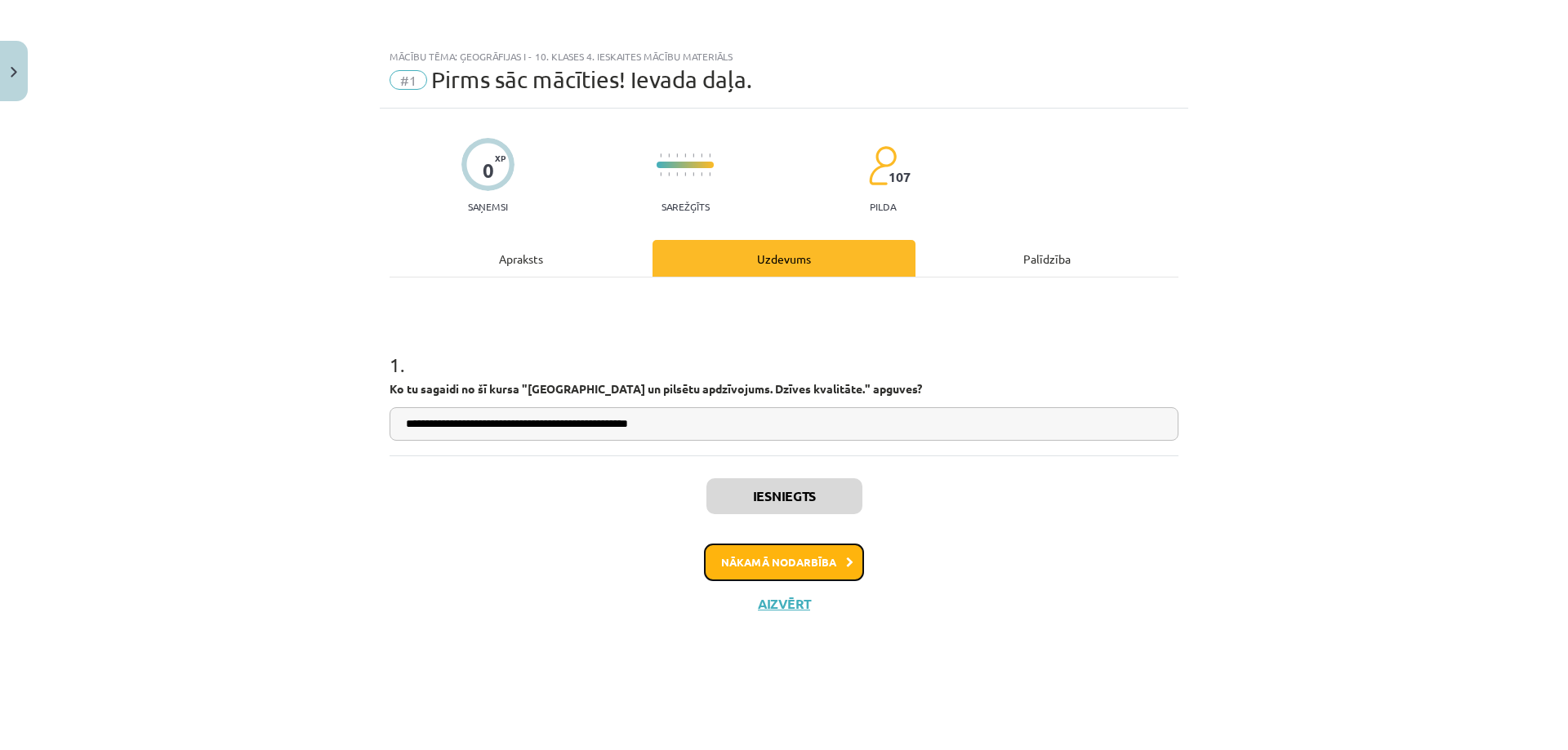
click at [743, 560] on button "Nākamā nodarbība" at bounding box center [783, 562] width 160 height 37
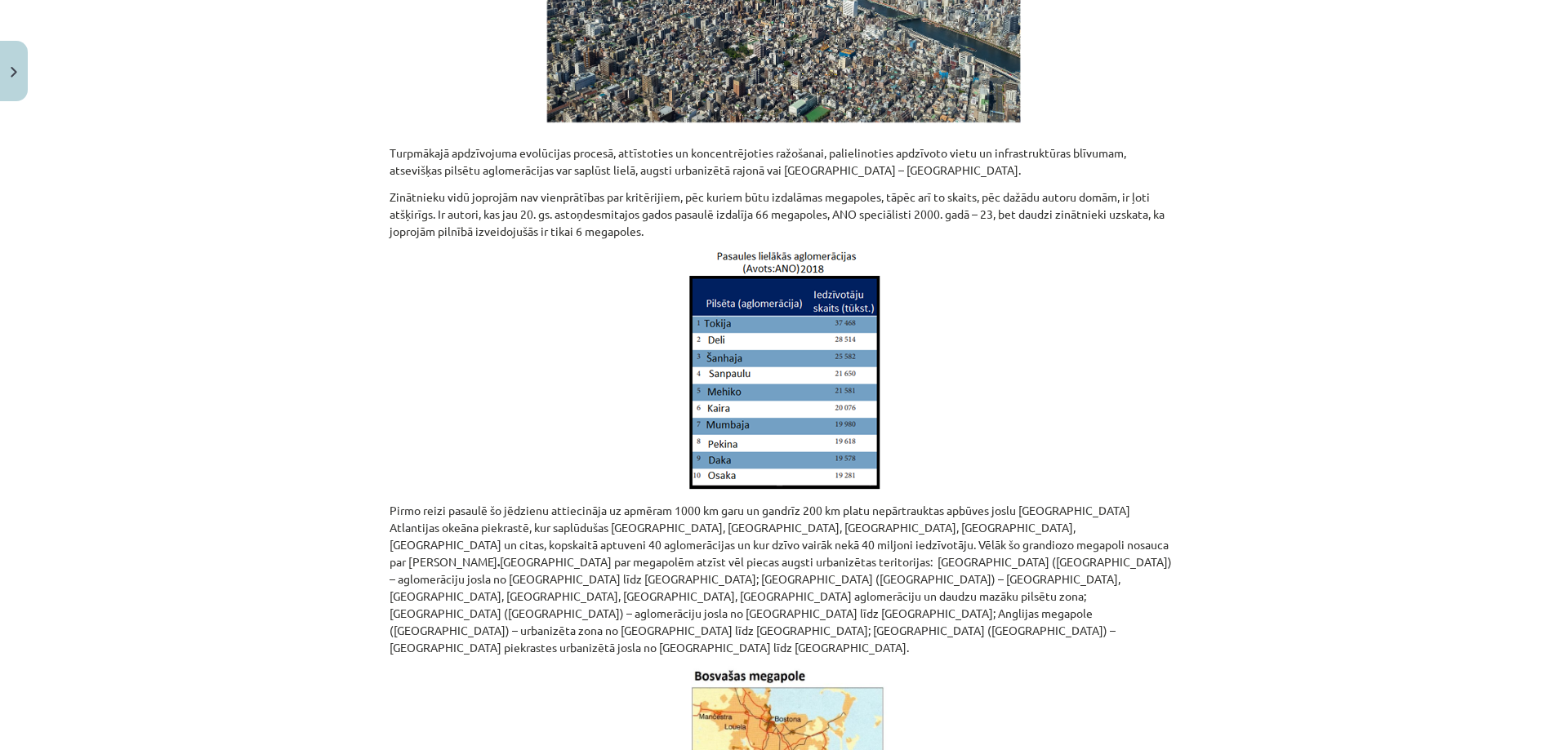
scroll to position [1143, 0]
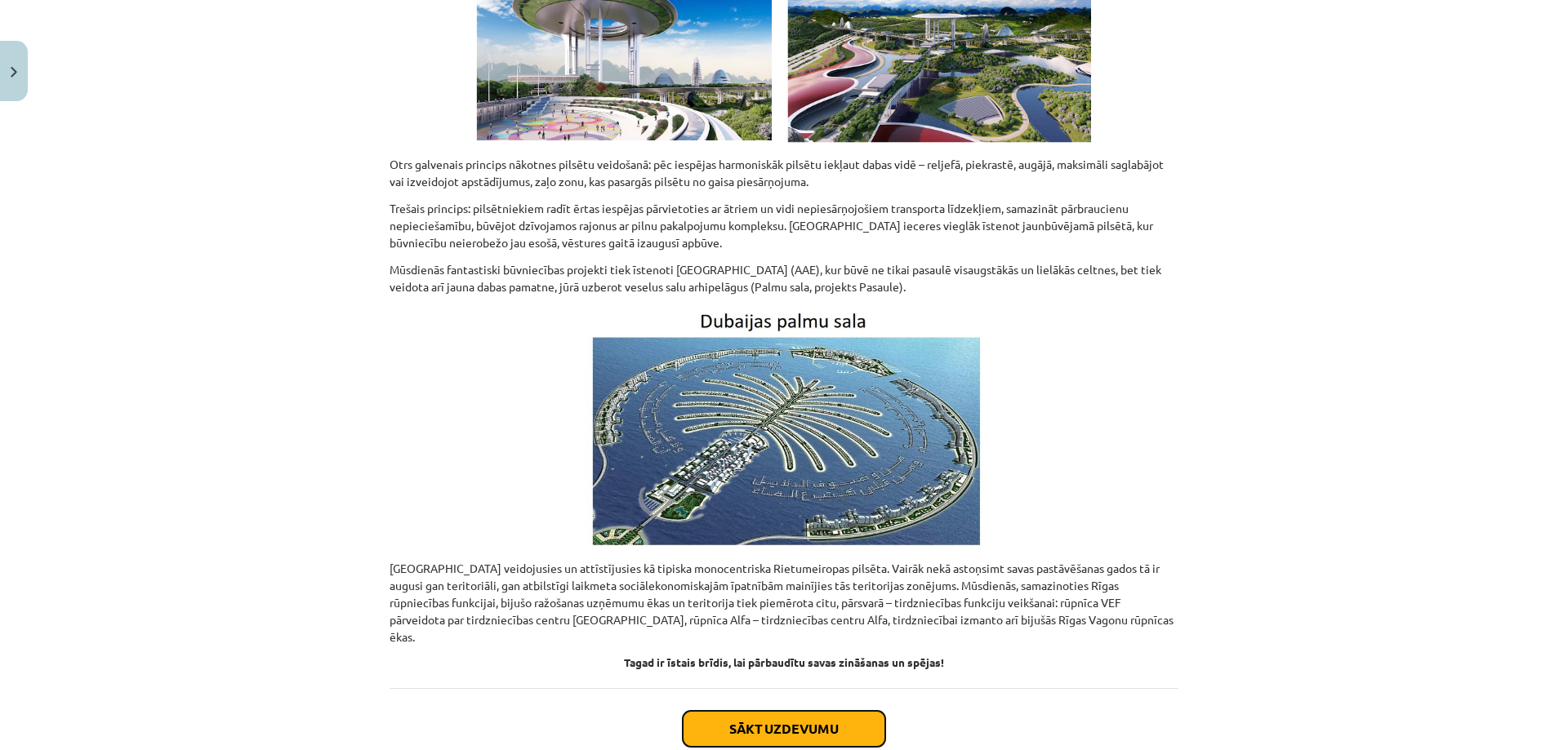
click at [840, 711] on button "Sākt uzdevumu" at bounding box center [784, 728] width 202 height 36
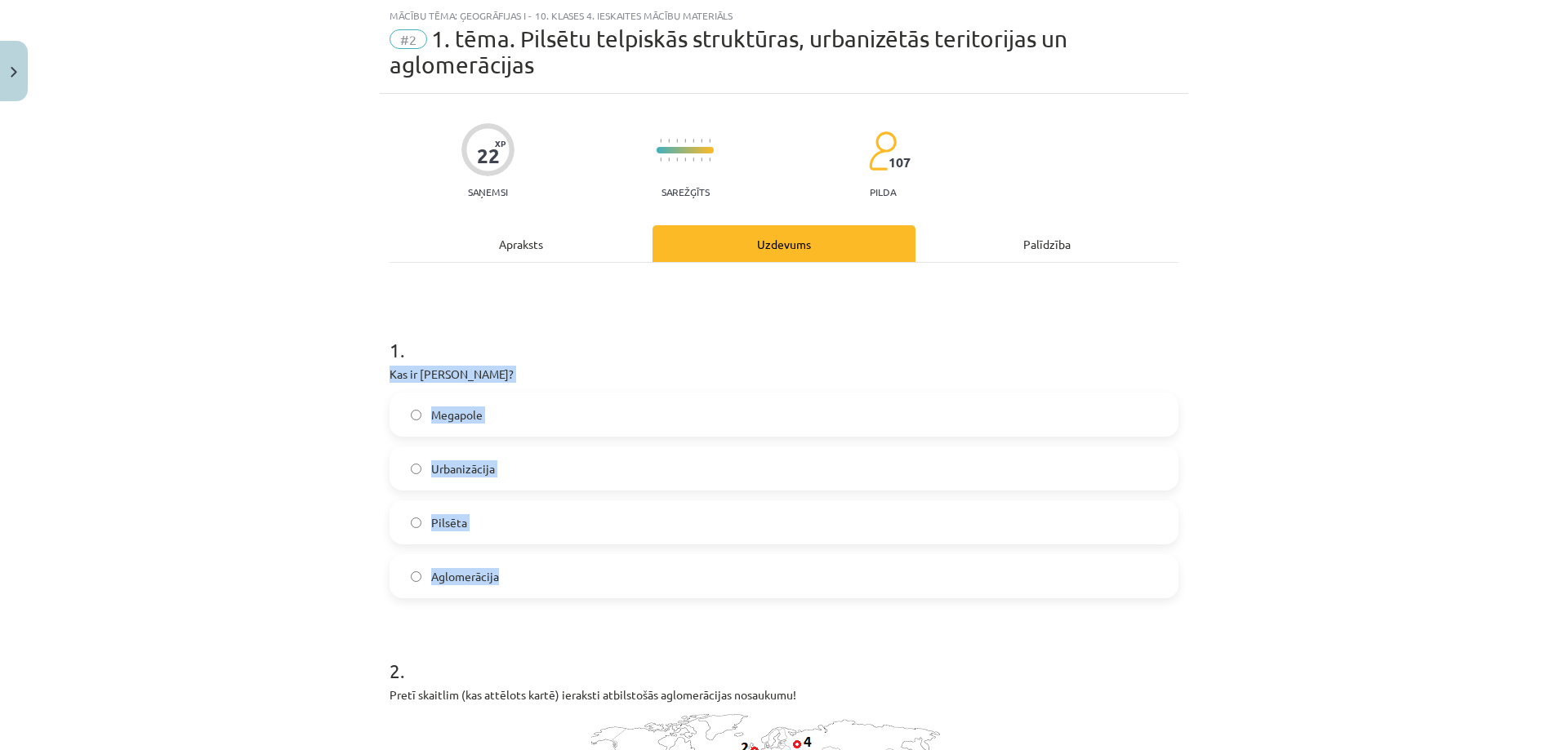
drag, startPoint x: 380, startPoint y: 373, endPoint x: 621, endPoint y: 582, distance: 319.0
copy div "Kas ir Bosvaša? Megapole Urbanizācija Pilsēta Aglomerācija"
click at [502, 582] on label "Aglomerācija" at bounding box center [783, 576] width 786 height 41
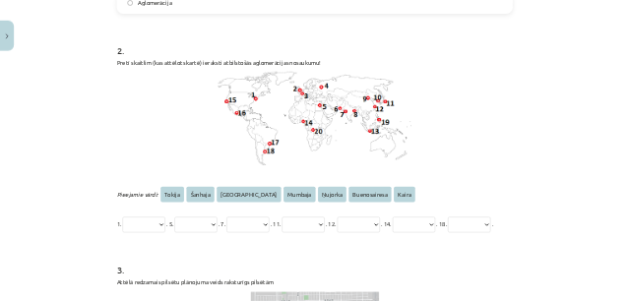
scroll to position [817, 0]
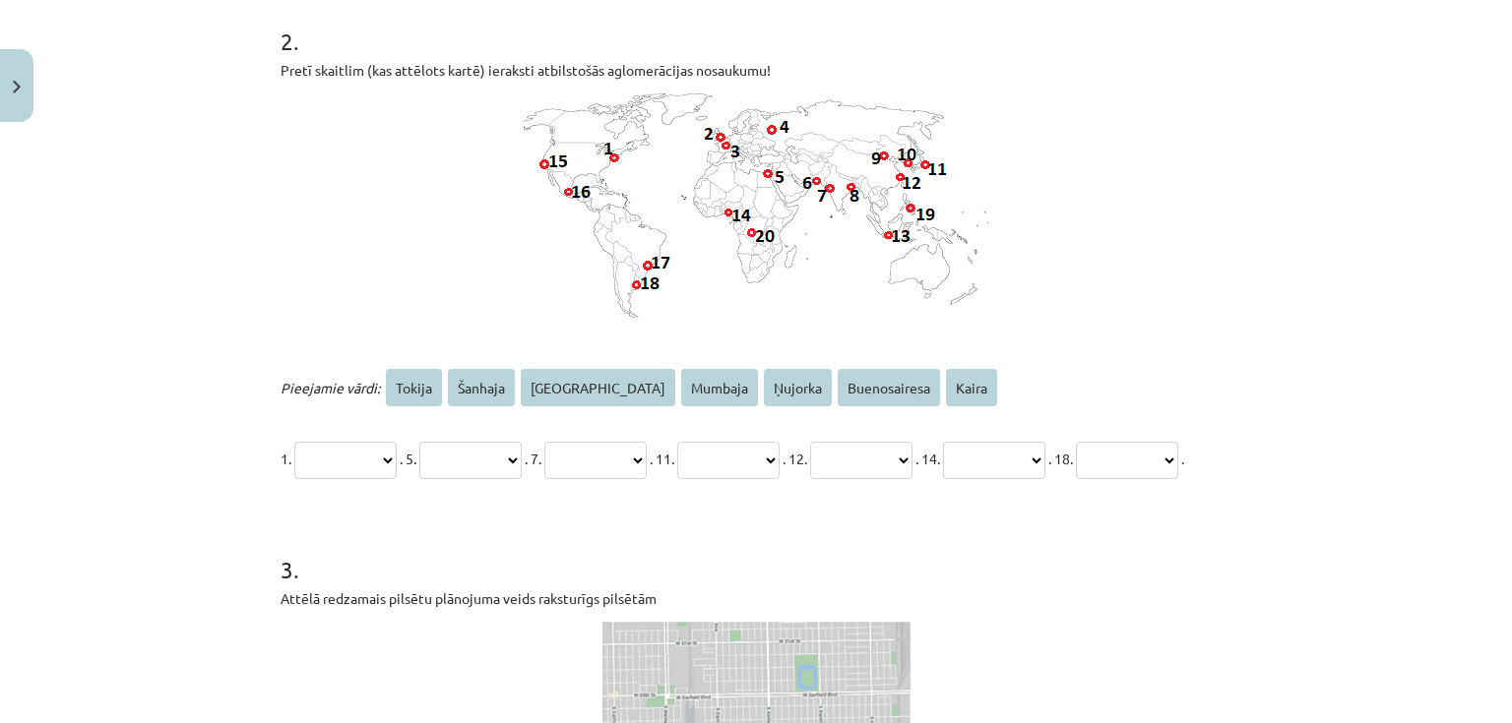
drag, startPoint x: 643, startPoint y: 405, endPoint x: 440, endPoint y: 433, distance: 204.6
click at [370, 457] on div "**********" at bounding box center [756, 423] width 951 height 118
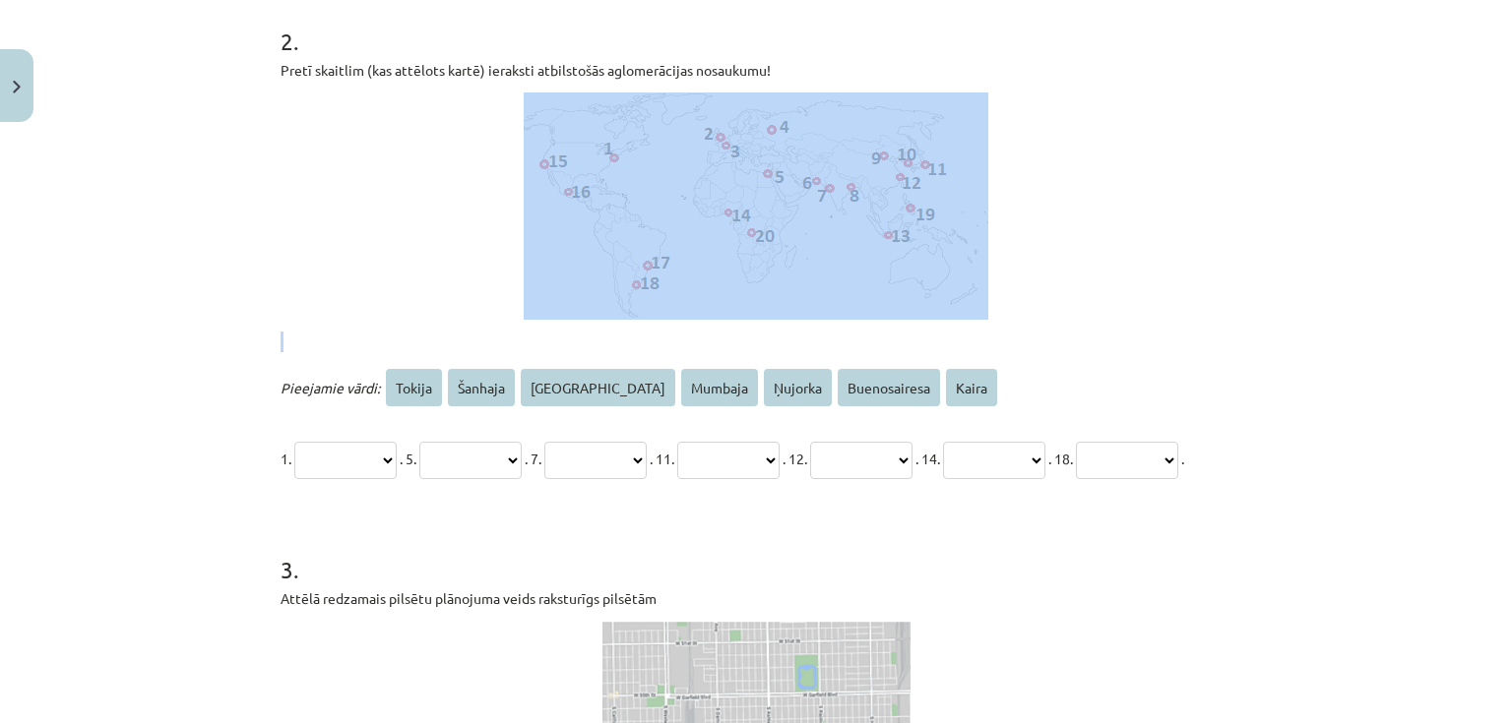
click at [688, 319] on div "Pretī skaitlim (kas attēlots kartē) ieraksti atbilstošās aglomerācijas nosaukum…" at bounding box center [756, 206] width 951 height 292
click at [303, 453] on select "**********" at bounding box center [345, 460] width 102 height 37
select select "*******"
click at [294, 442] on select "**********" at bounding box center [345, 460] width 102 height 37
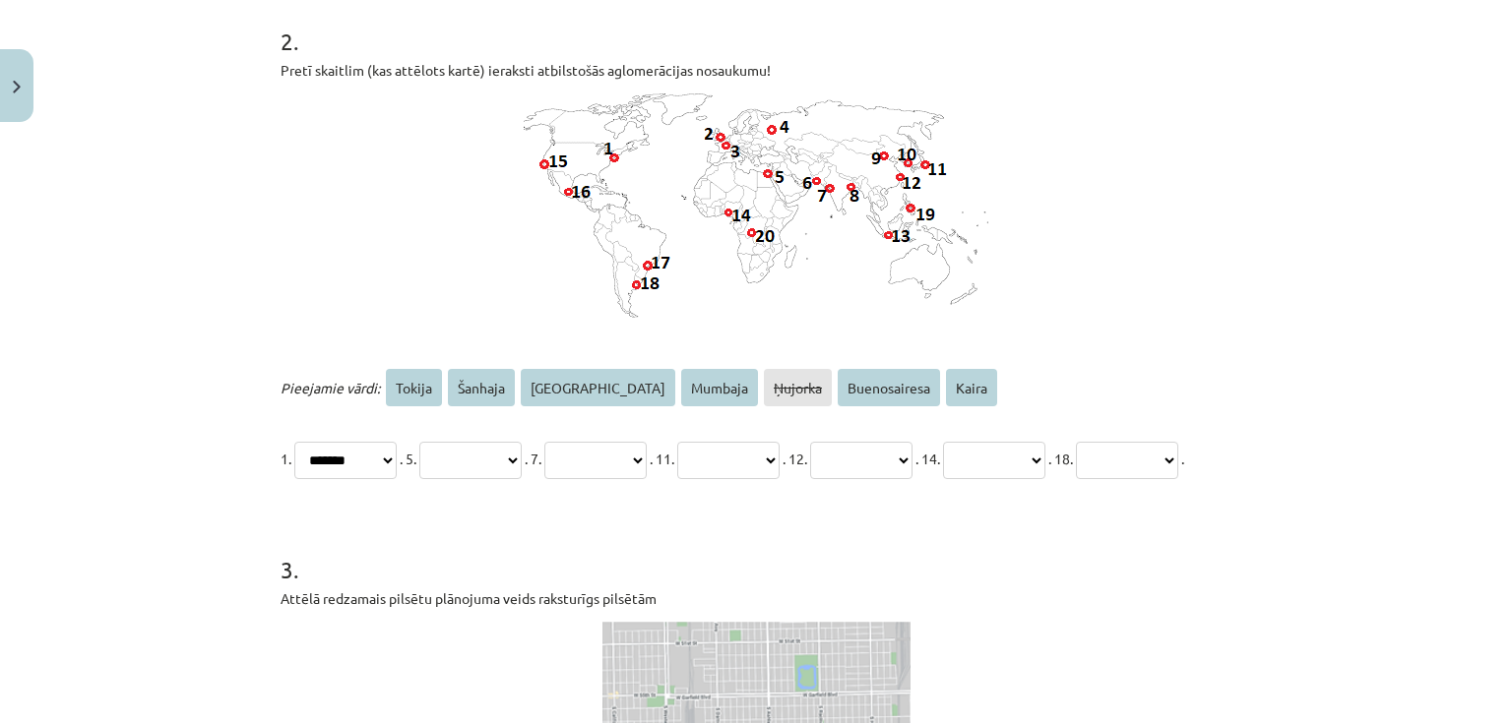
click at [501, 457] on select "**********" at bounding box center [470, 460] width 102 height 37
select select "*****"
click at [443, 442] on select "**********" at bounding box center [470, 460] width 102 height 37
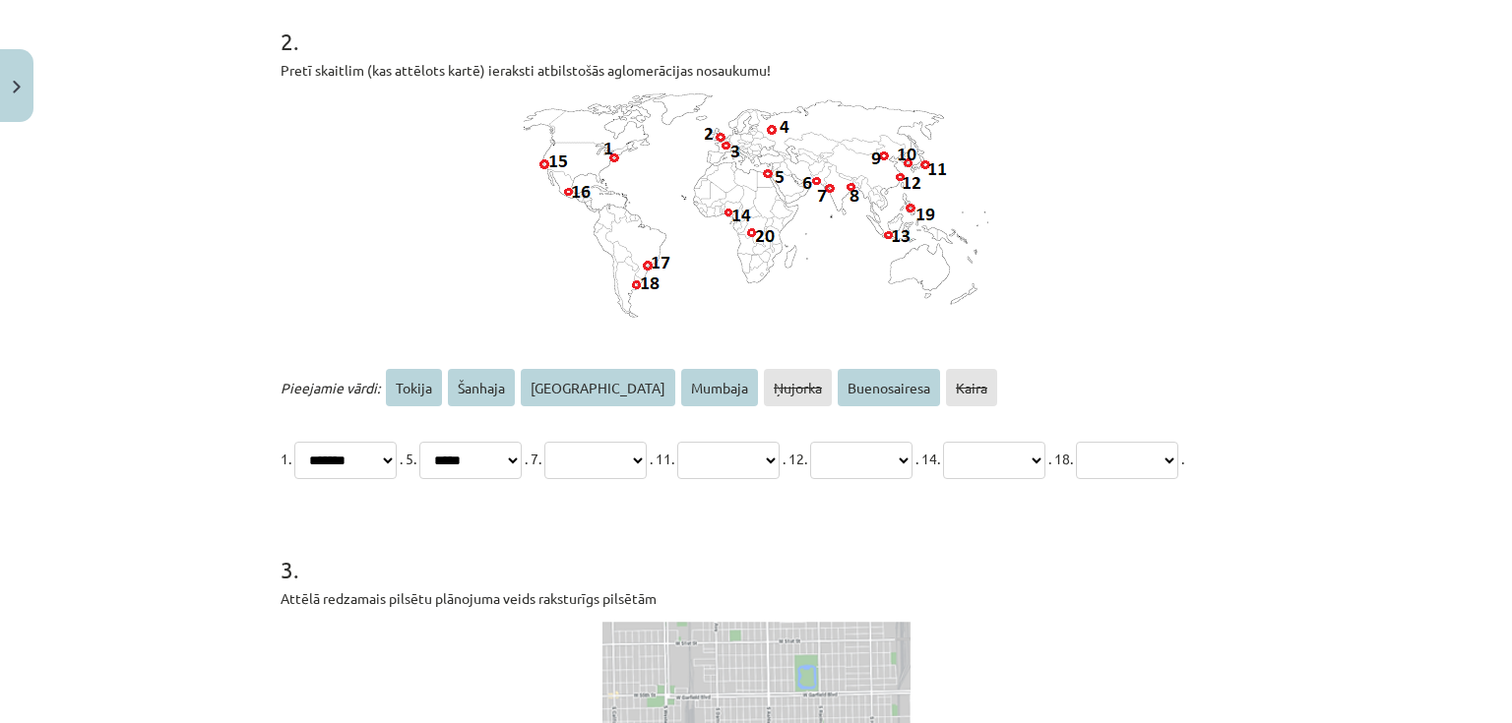
click at [647, 452] on select "**********" at bounding box center [595, 460] width 102 height 37
click at [633, 454] on select "**********" at bounding box center [595, 460] width 102 height 37
select select "*******"
click at [594, 442] on select "**********" at bounding box center [595, 460] width 102 height 37
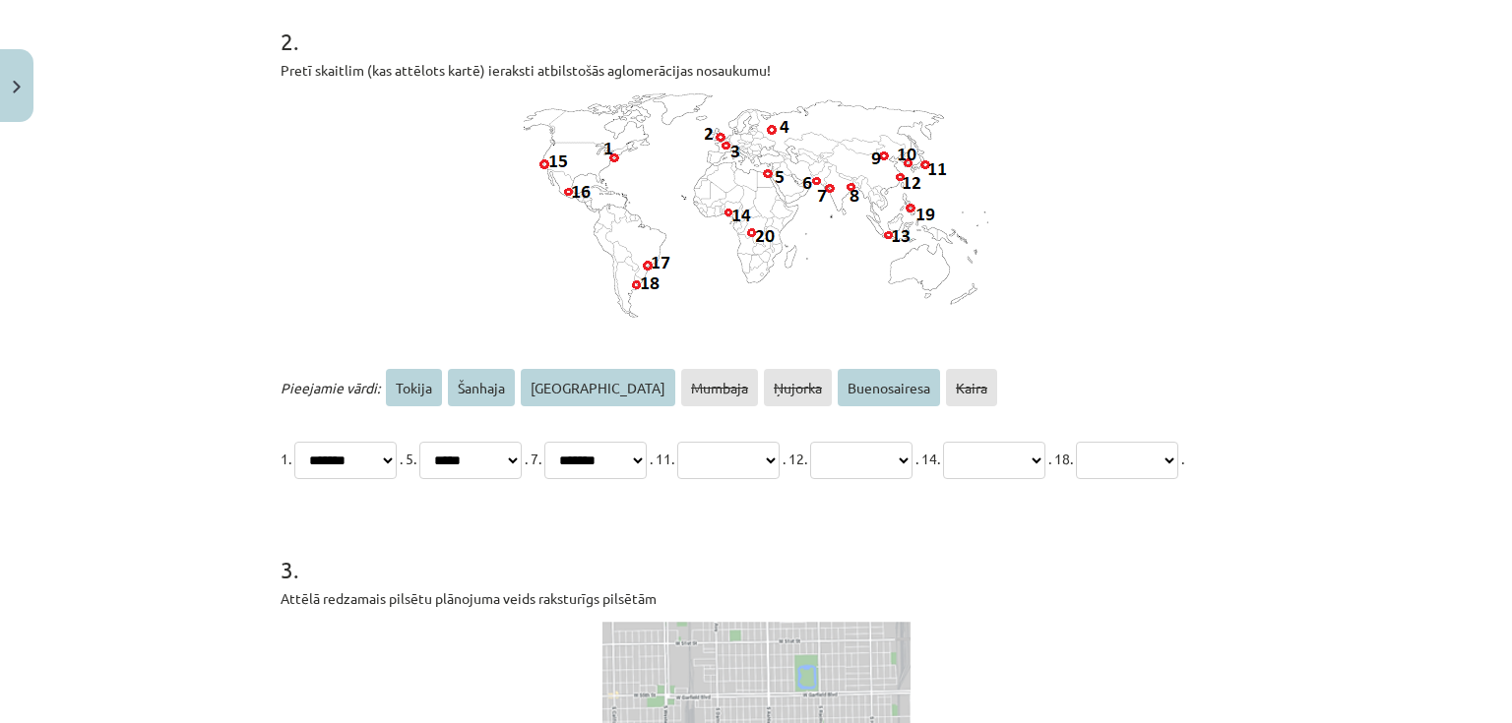
click at [780, 453] on select "**********" at bounding box center [728, 460] width 102 height 37
select select "******"
click at [754, 442] on select "**********" at bounding box center [728, 460] width 102 height 37
click at [912, 455] on select "**********" at bounding box center [861, 460] width 102 height 37
select select "*******"
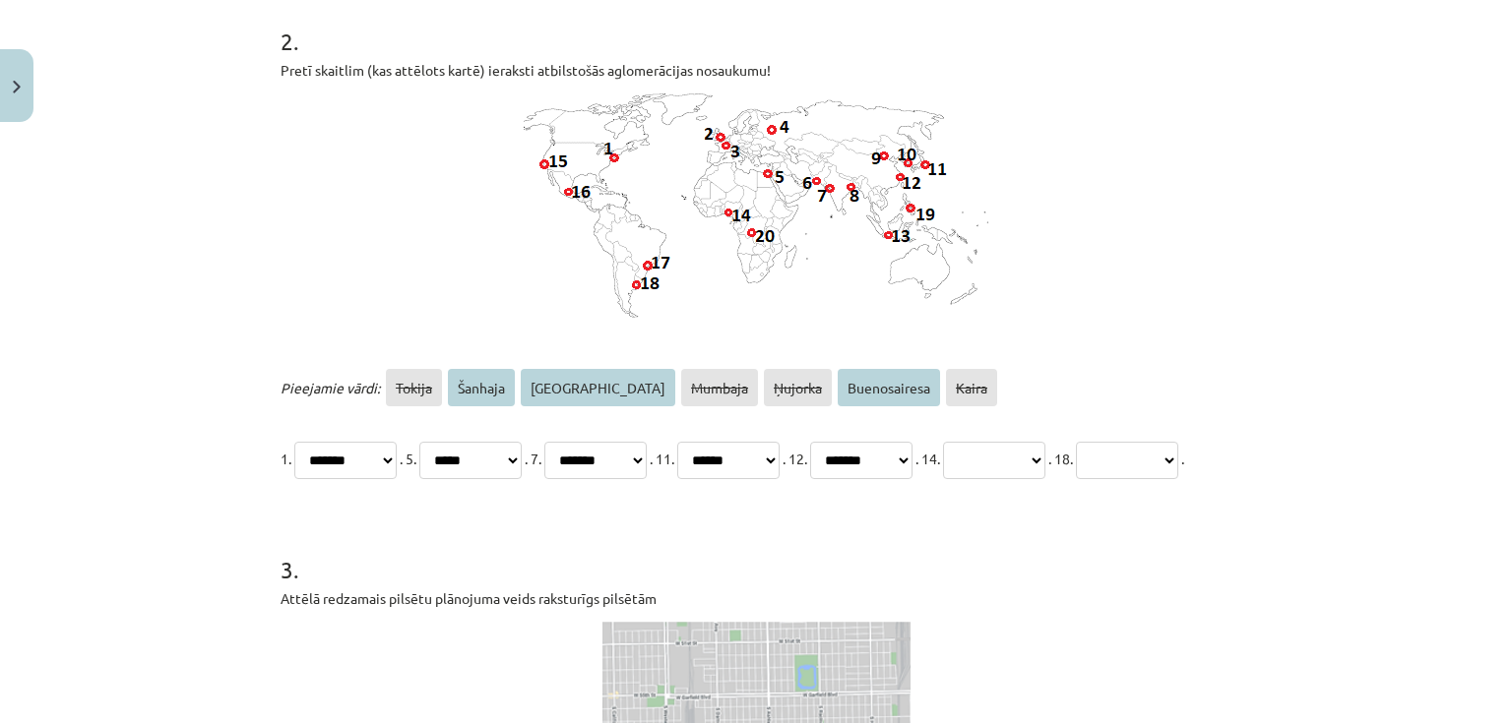
click at [912, 442] on select "**********" at bounding box center [861, 460] width 102 height 37
click at [1045, 460] on select "**********" at bounding box center [994, 460] width 102 height 37
select select "******"
click at [1045, 442] on select "**********" at bounding box center [994, 460] width 102 height 37
click at [1076, 479] on select "**********" at bounding box center [1127, 460] width 102 height 37
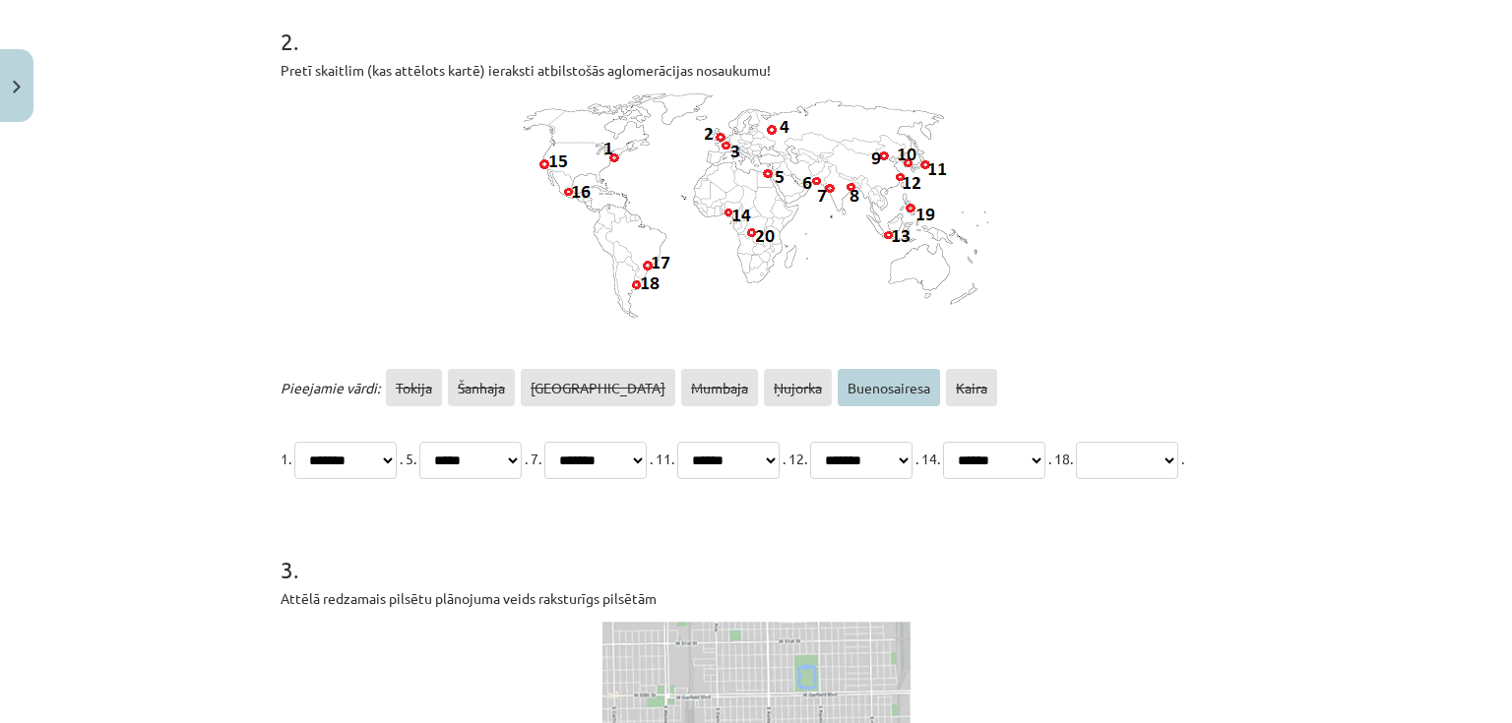
select select "**********"
click at [1076, 479] on select "**********" at bounding box center [1127, 460] width 102 height 37
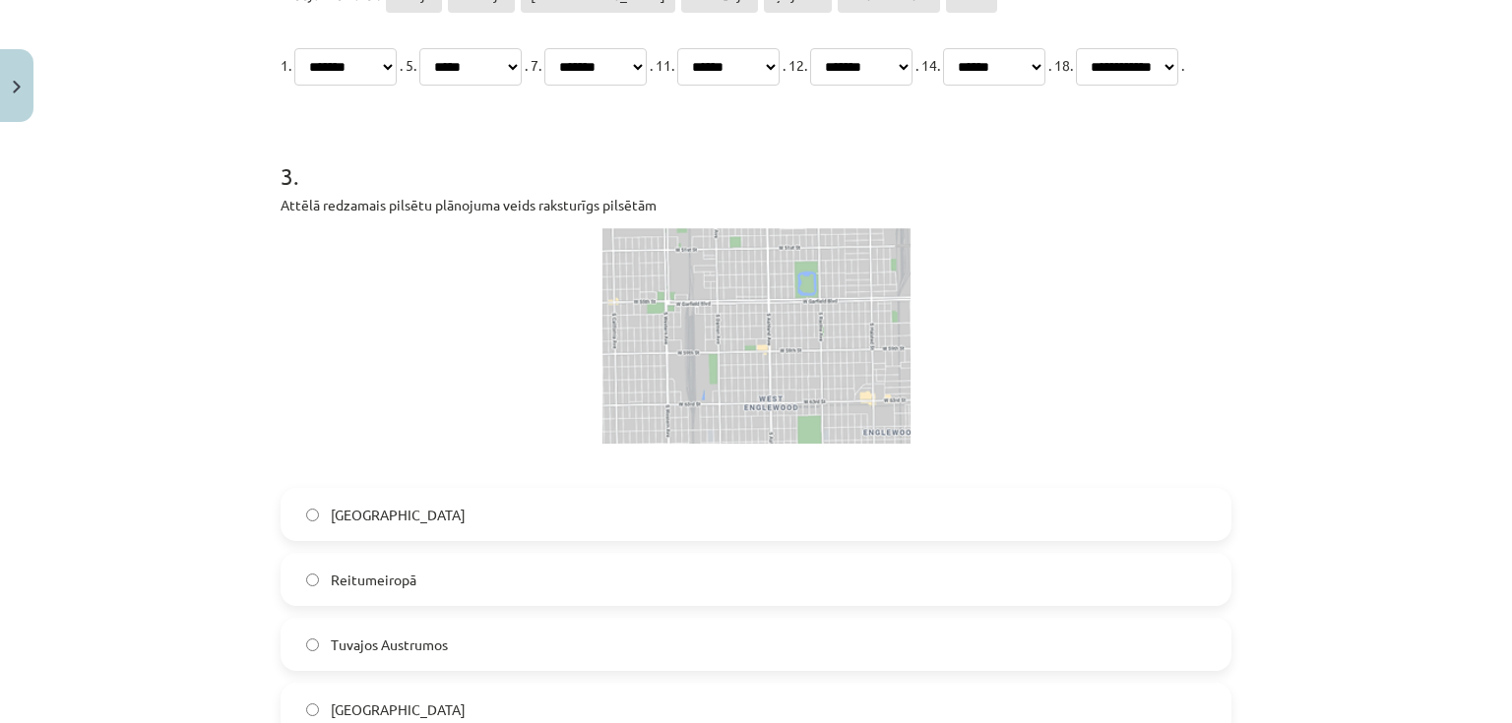
scroll to position [1368, 0]
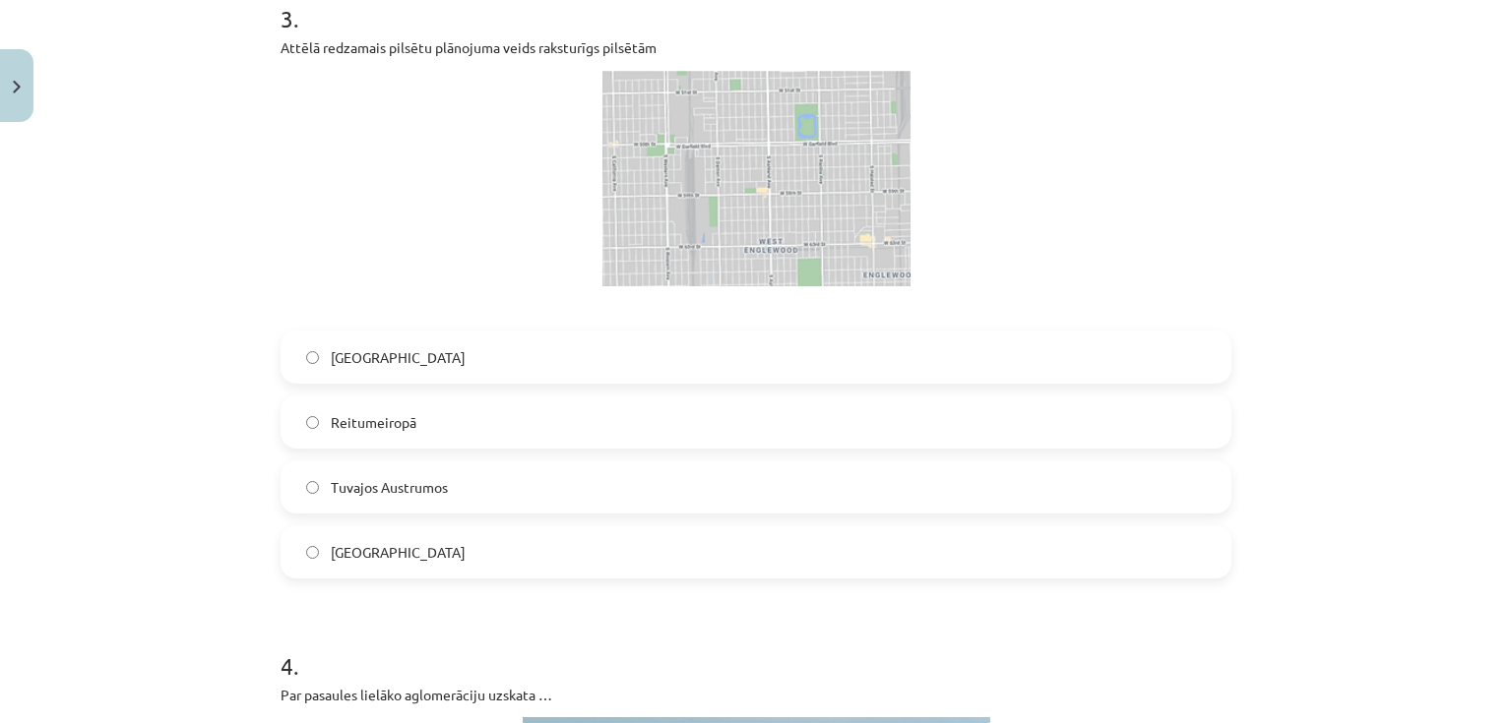
click at [335, 563] on span "ASV" at bounding box center [398, 552] width 135 height 21
drag, startPoint x: 744, startPoint y: 253, endPoint x: 702, endPoint y: 245, distance: 43.0
click at [702, 245] on img at bounding box center [756, 178] width 308 height 217
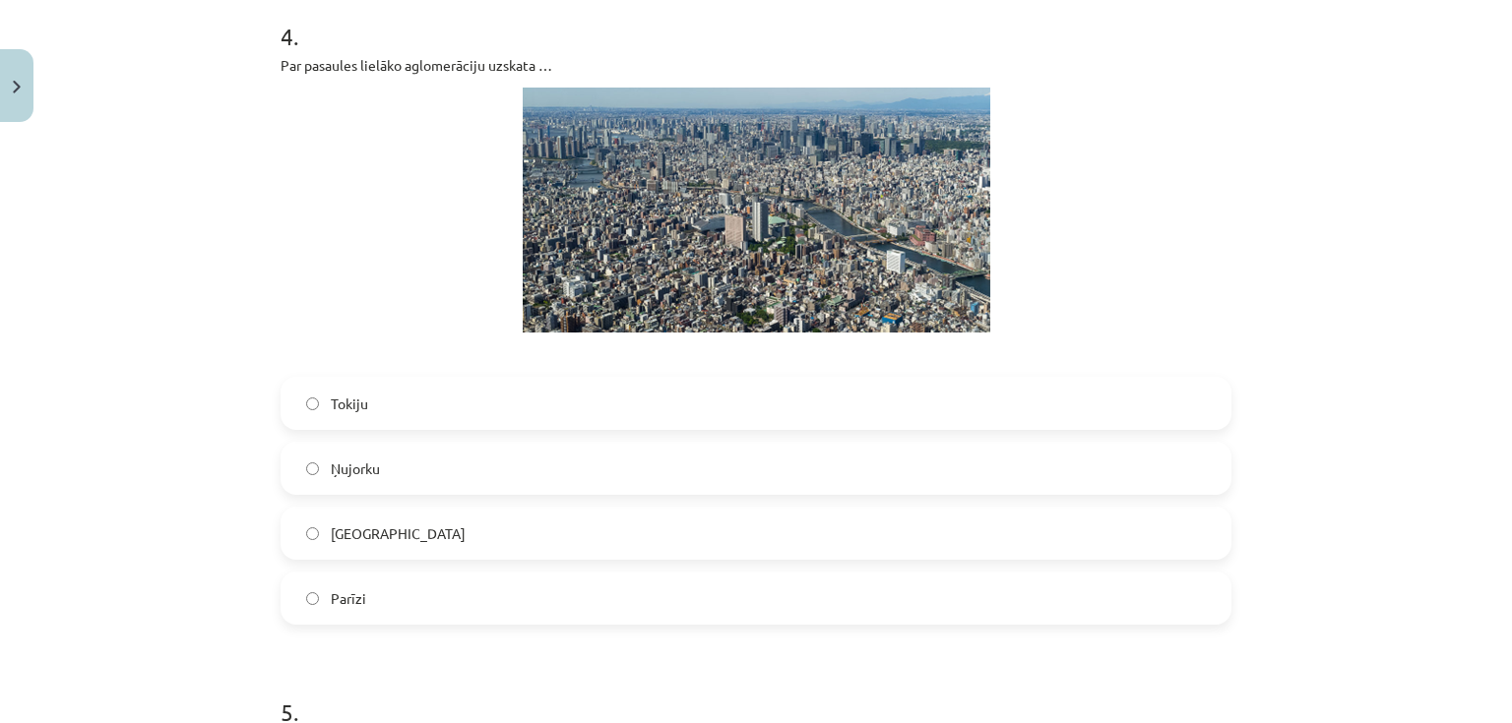
scroll to position [2077, 0]
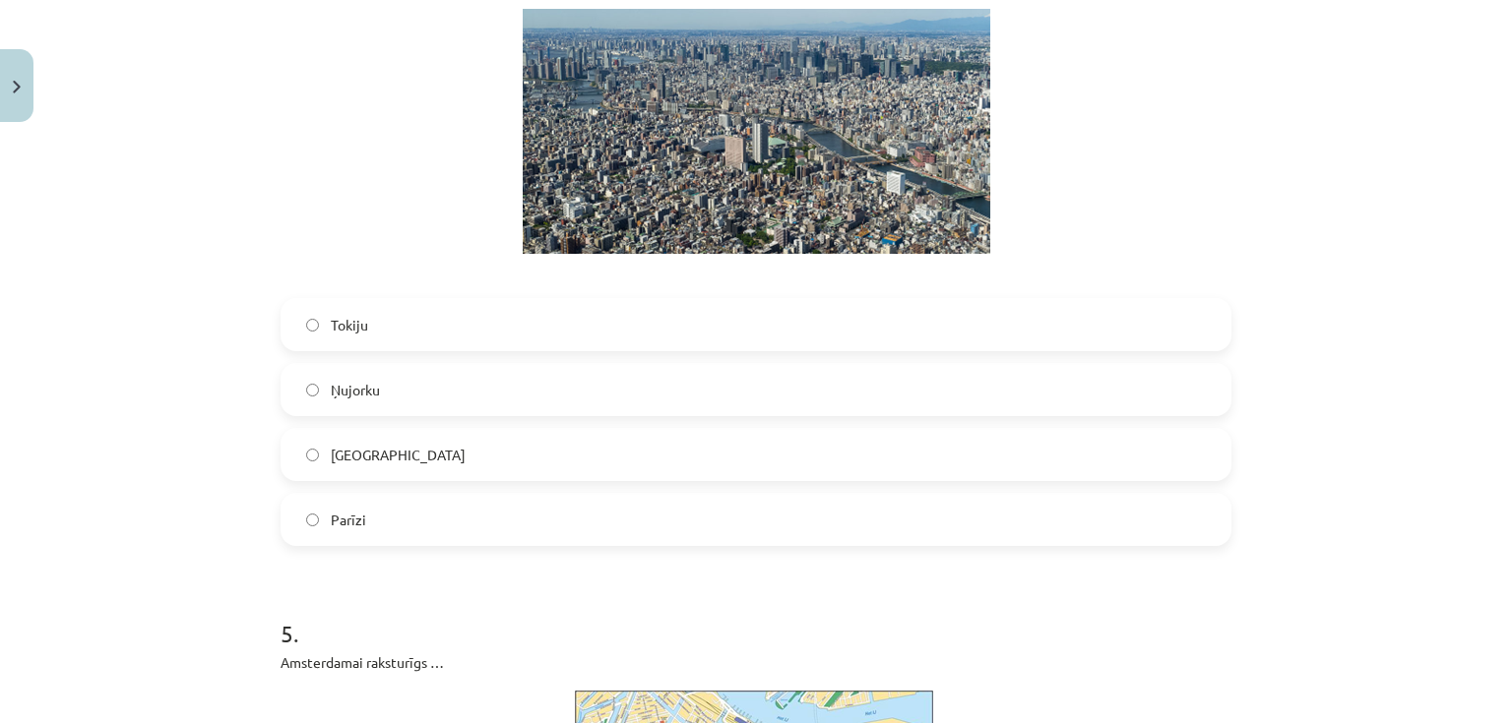
click at [331, 336] on span "Tokiju" at bounding box center [349, 325] width 37 height 21
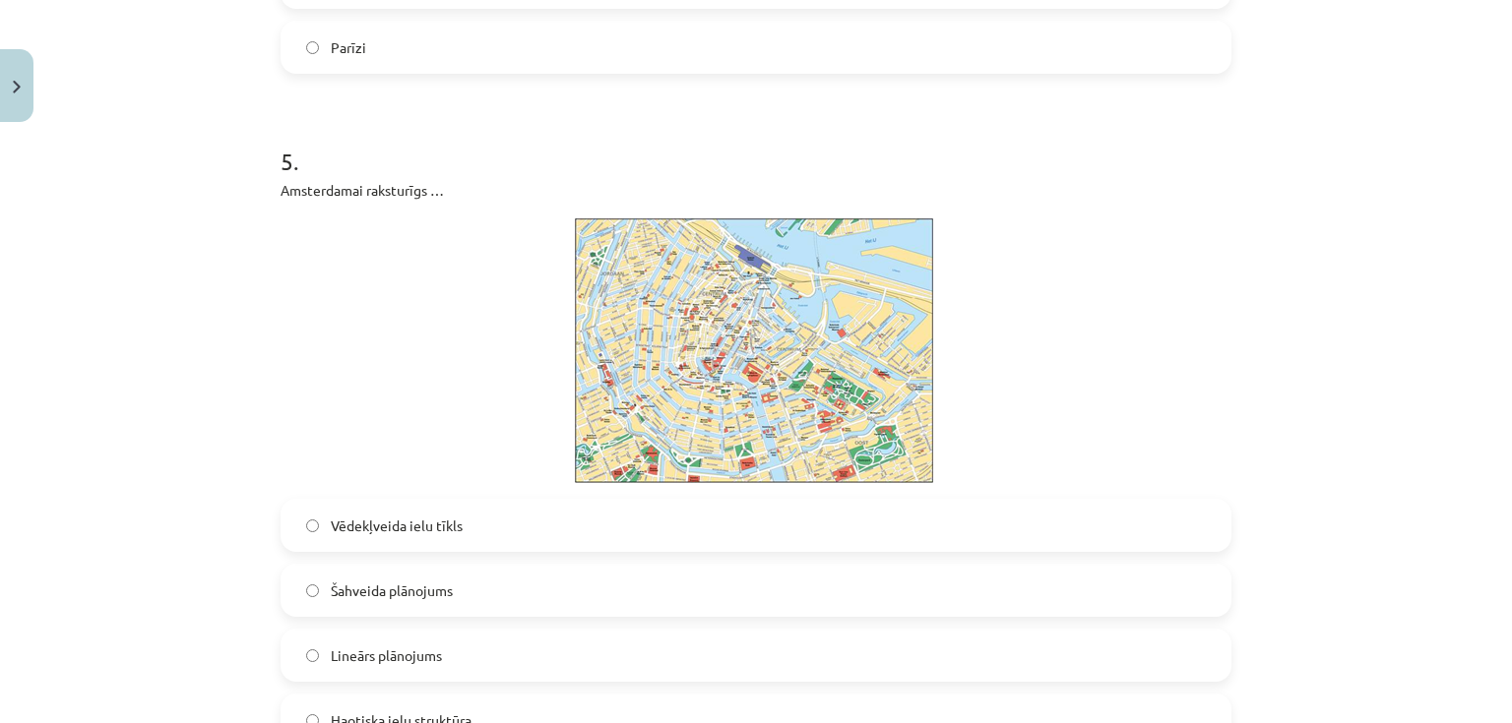
scroll to position [2628, 0]
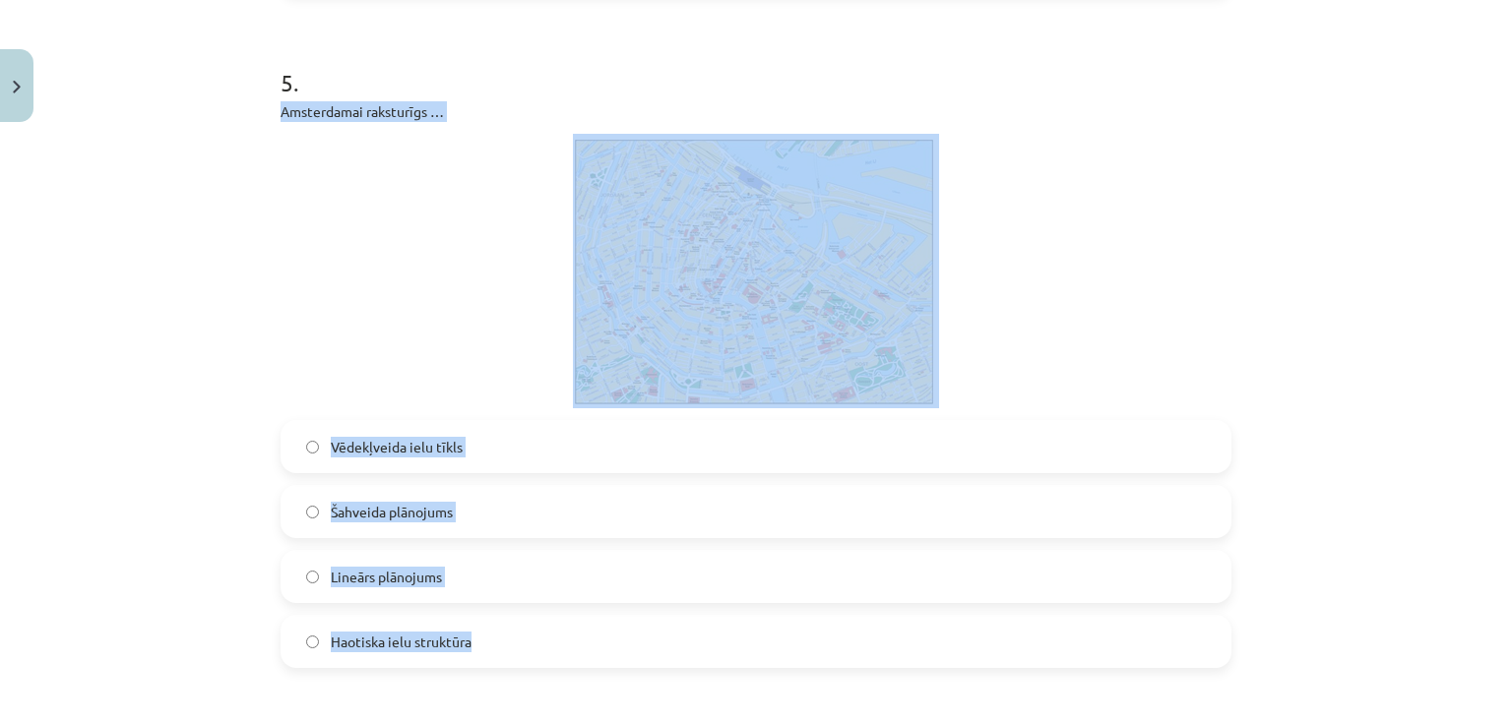
drag, startPoint x: 269, startPoint y: 153, endPoint x: 597, endPoint y: 669, distance: 612.4
copy div "Amsterdamai raksturīgs … Vēdekļveida ielu tīkls Šahveida plānojums Lineārs plān…"
click at [425, 346] on p at bounding box center [756, 271] width 951 height 275
click at [425, 471] on label "Vēdekļveida ielu tīkls" at bounding box center [755, 446] width 947 height 49
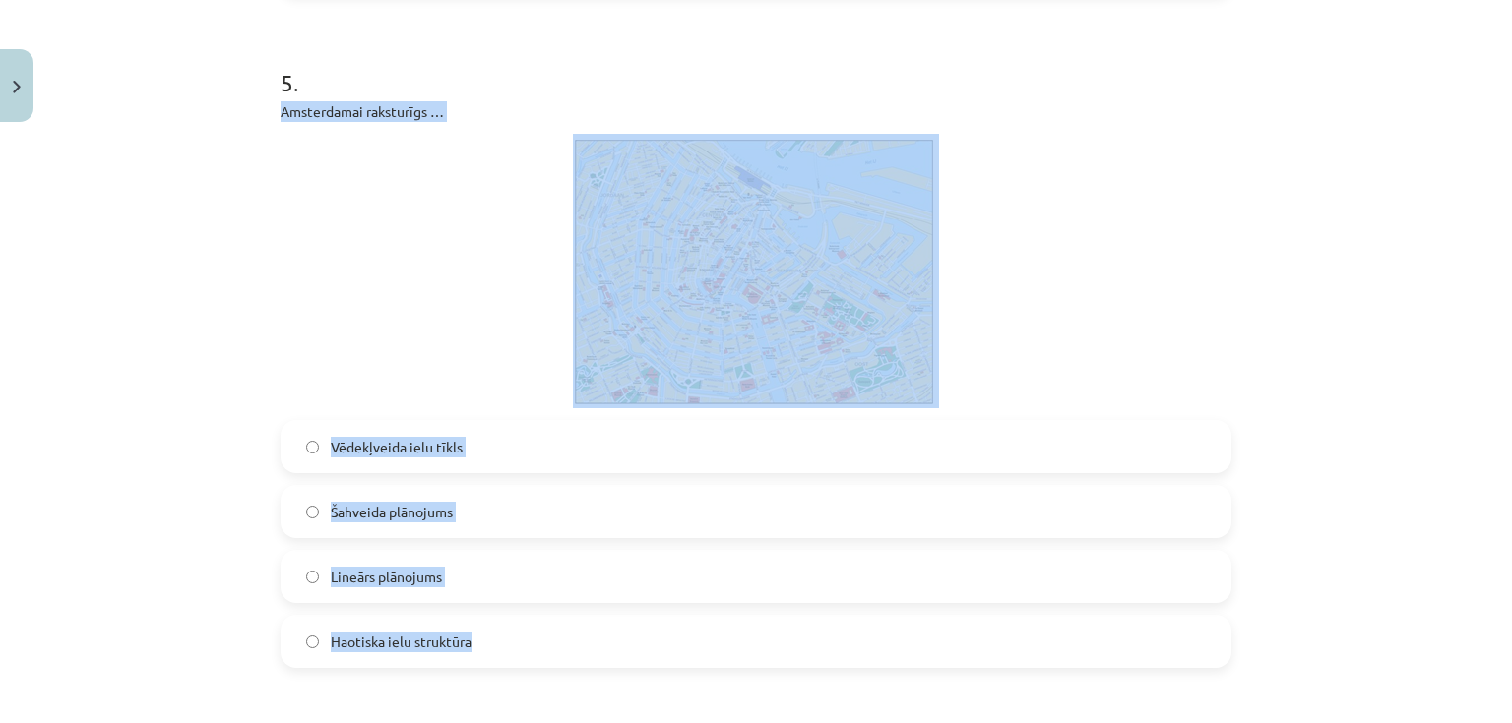
click at [378, 408] on p at bounding box center [756, 271] width 951 height 275
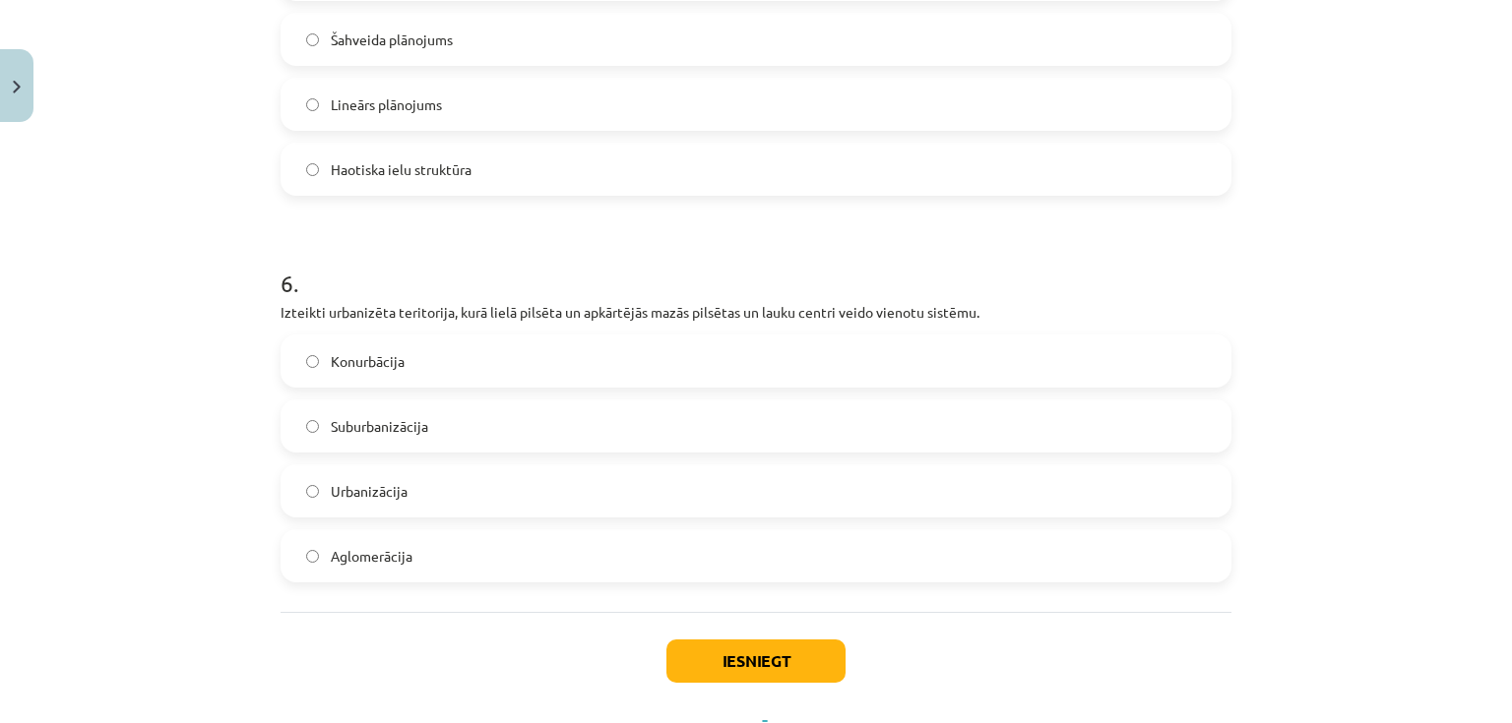
scroll to position [3179, 0]
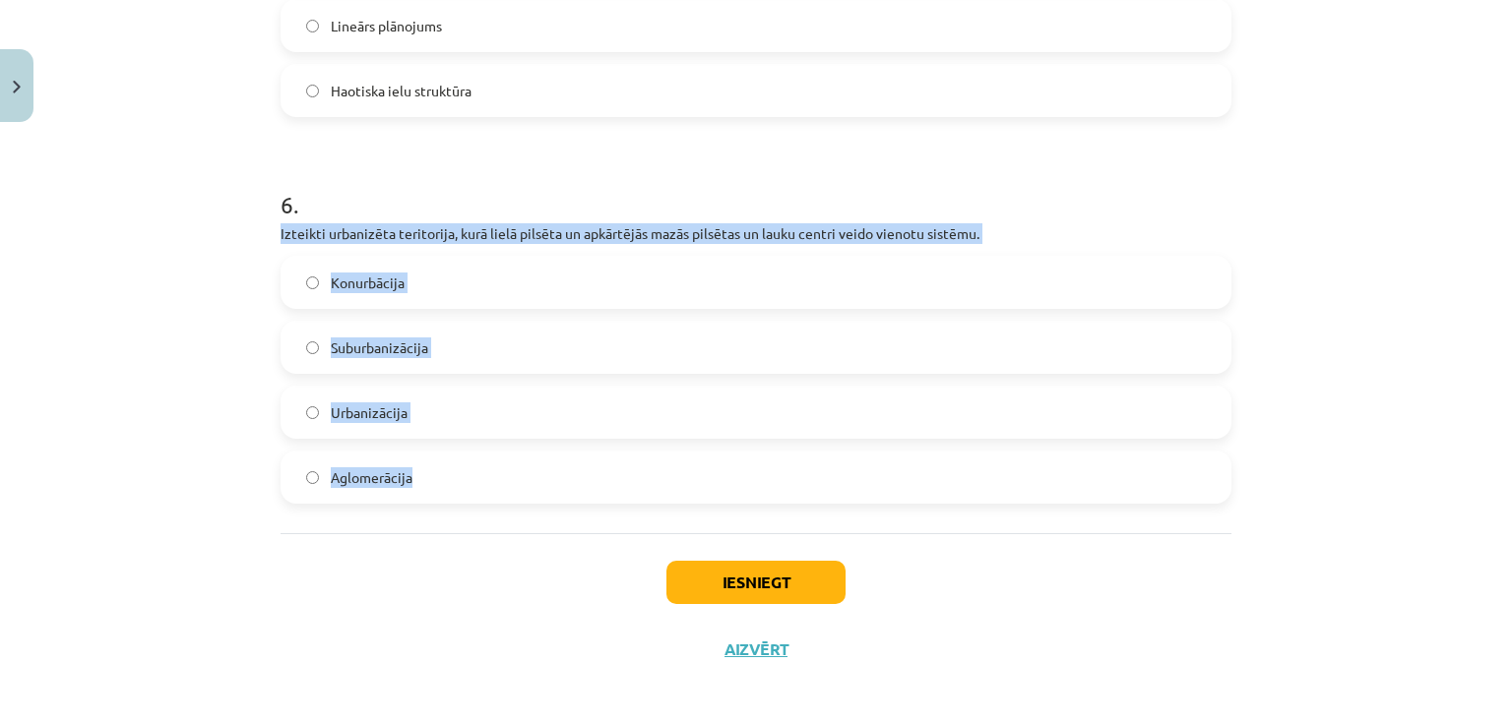
drag, startPoint x: 268, startPoint y: 277, endPoint x: 492, endPoint y: 513, distance: 325.8
copy div "Izteikti urbanizēta teritorija, kurā lielā pilsēta un apkārtējās mazās pilsētas…"
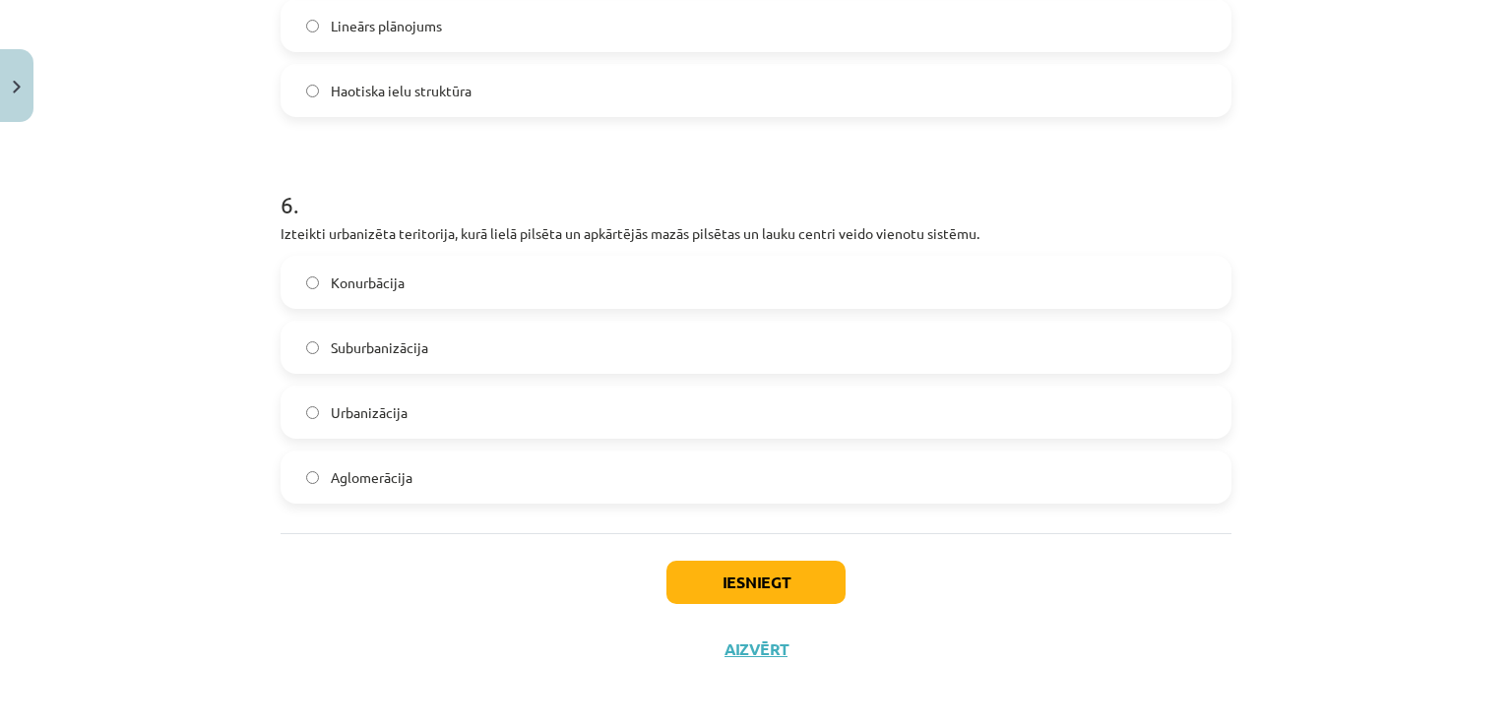
click at [405, 218] on h1 "6 ." at bounding box center [756, 186] width 951 height 61
click at [352, 488] on span "Aglomerācija" at bounding box center [372, 478] width 82 height 21
click at [706, 604] on button "Iesniegt" at bounding box center [755, 582] width 179 height 43
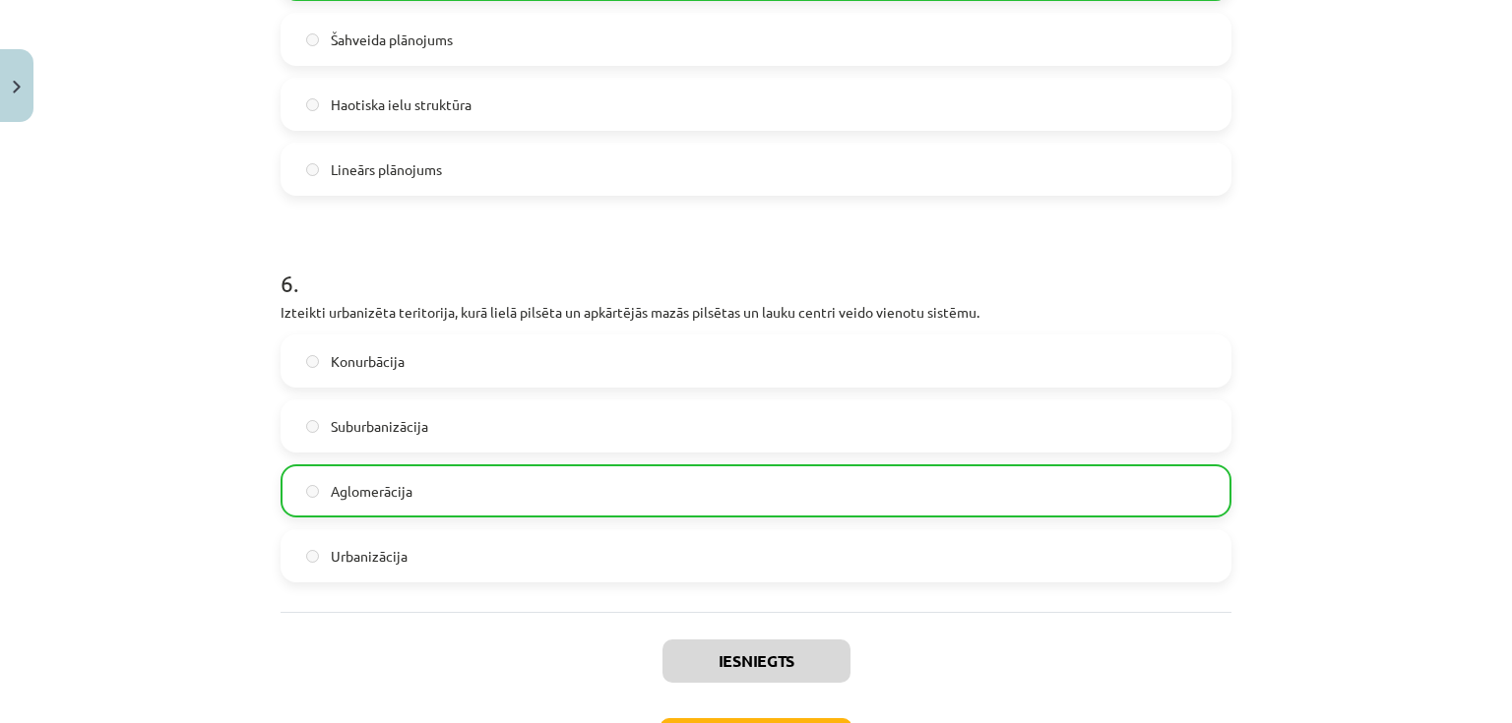
scroll to position [3296, 0]
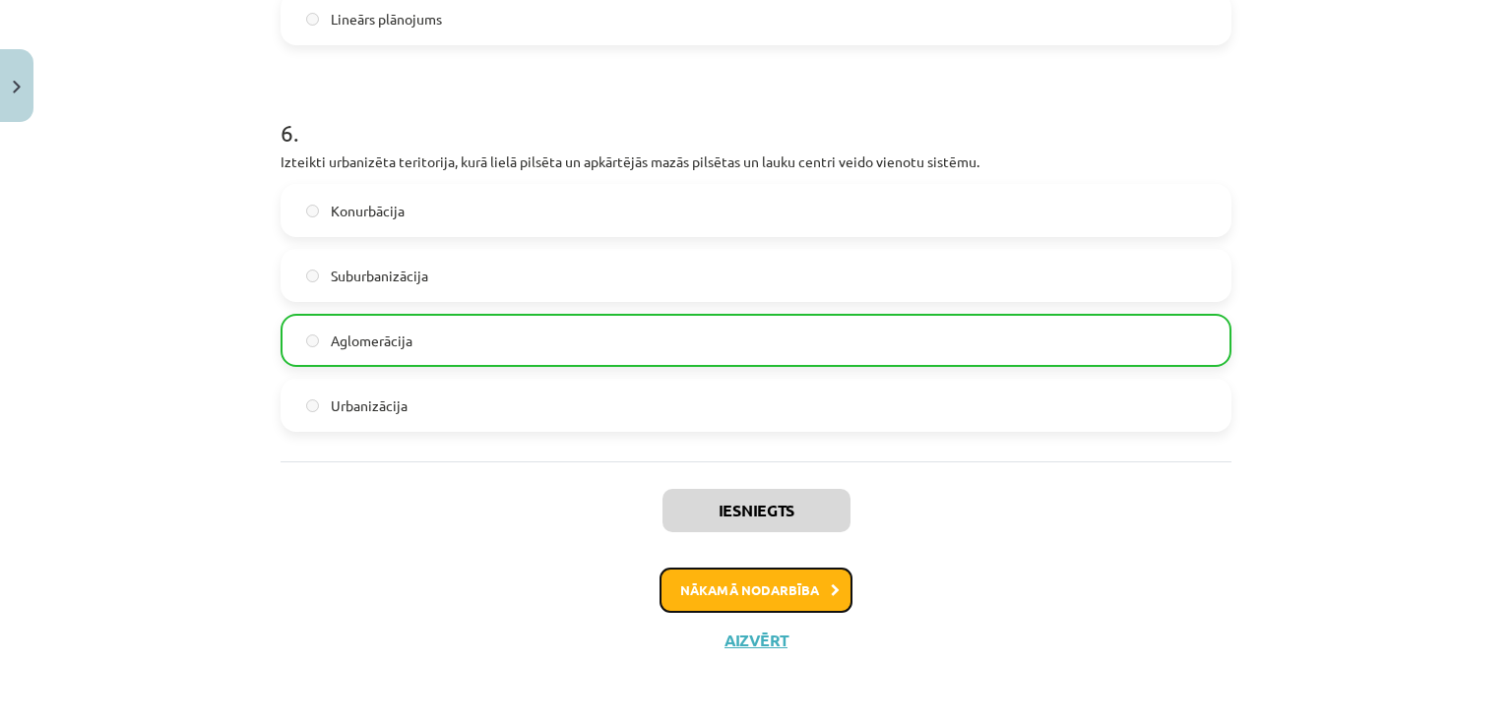
click at [782, 588] on button "Nākamā nodarbība" at bounding box center [755, 590] width 193 height 45
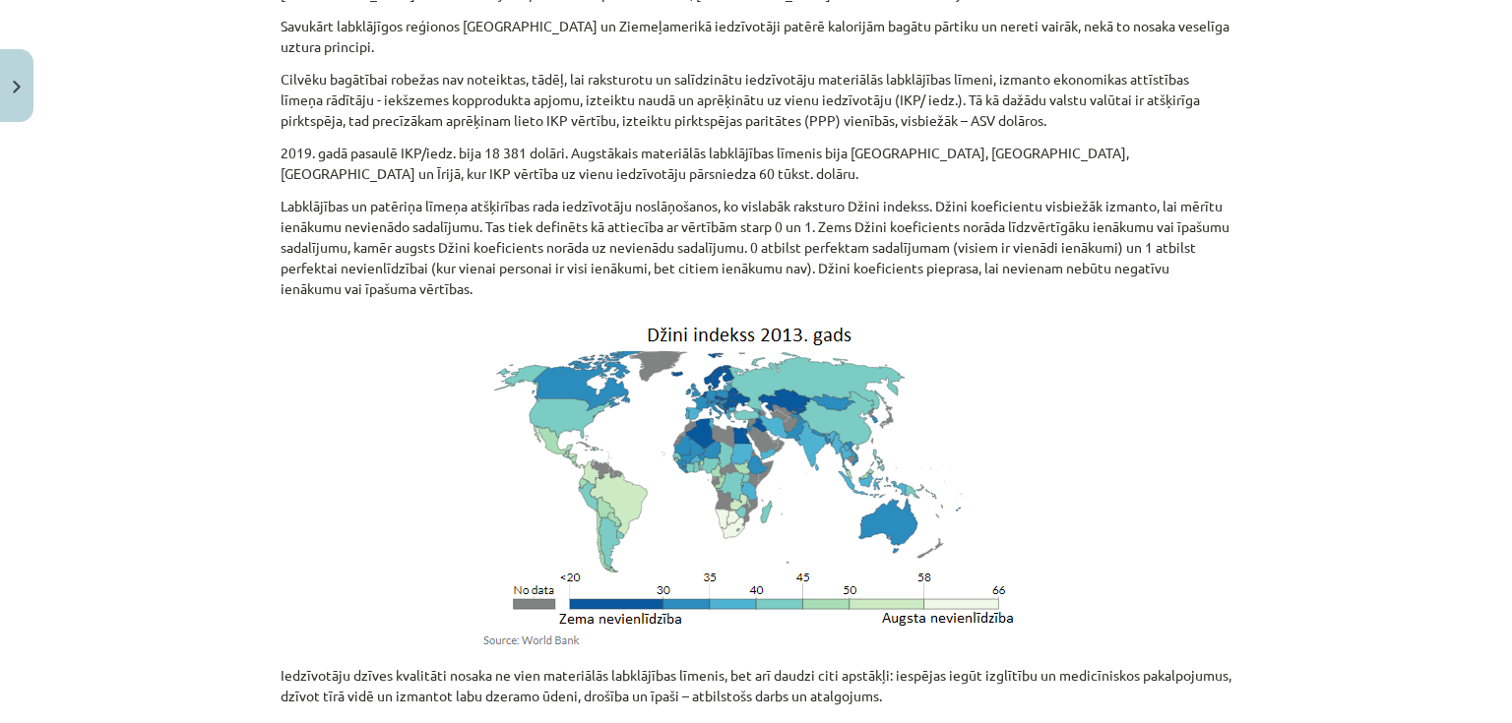
scroll to position [6112, 0]
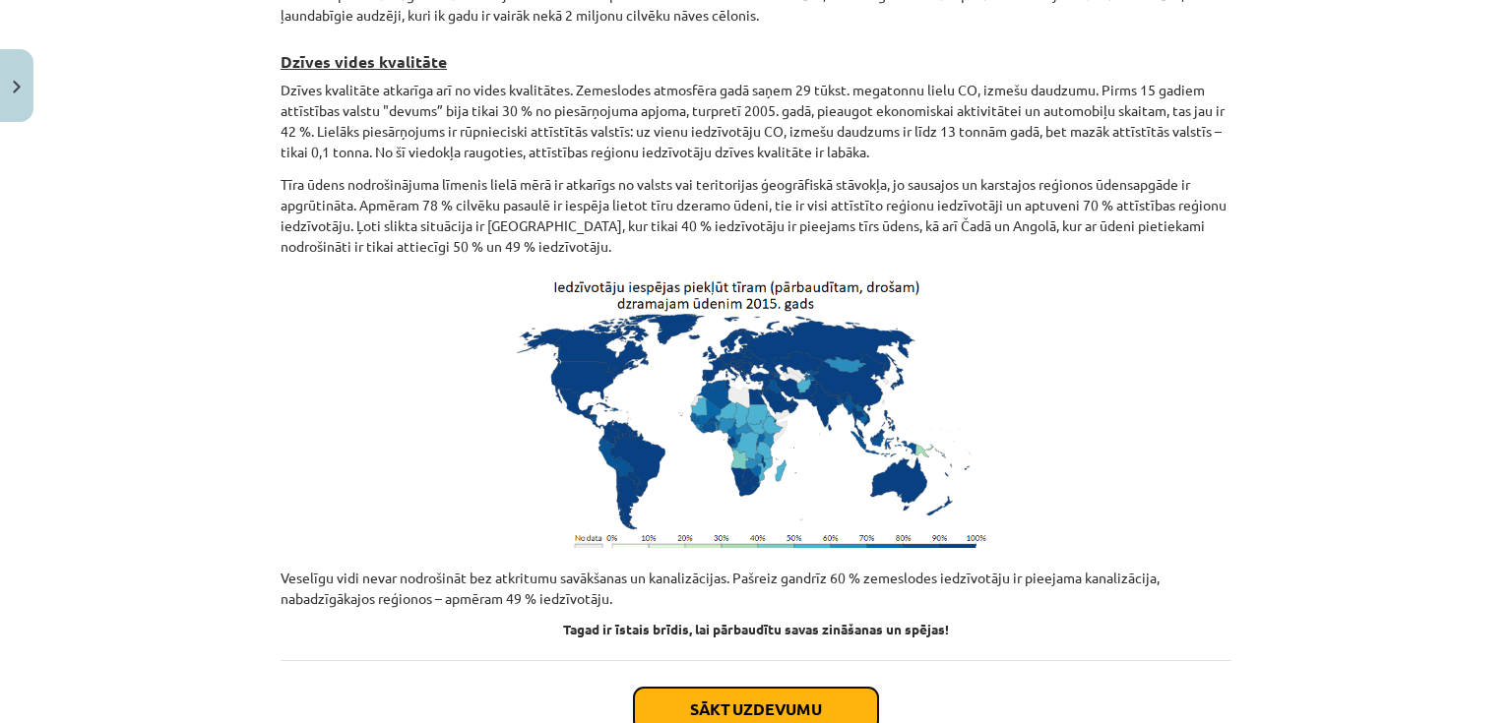
click at [772, 688] on button "Sākt uzdevumu" at bounding box center [756, 709] width 244 height 43
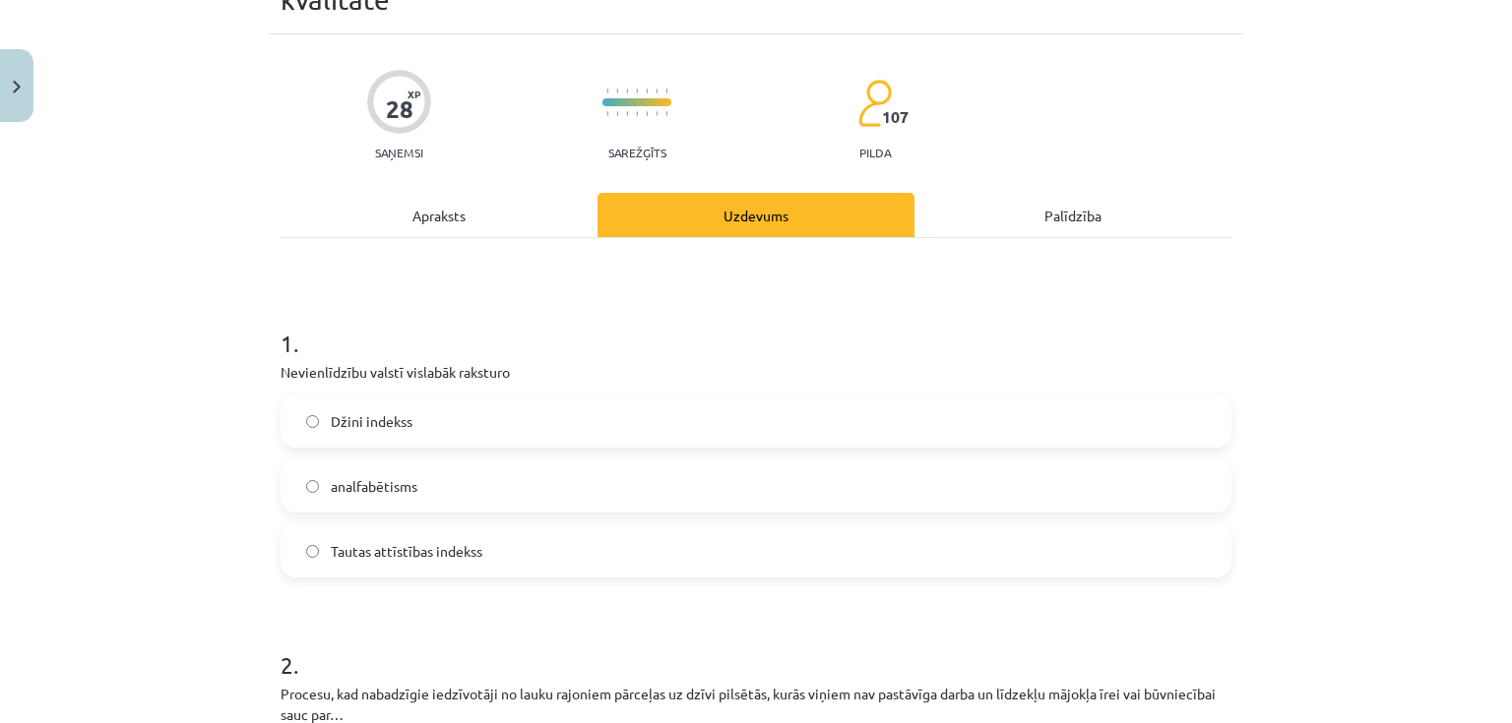
scroll to position [207, 0]
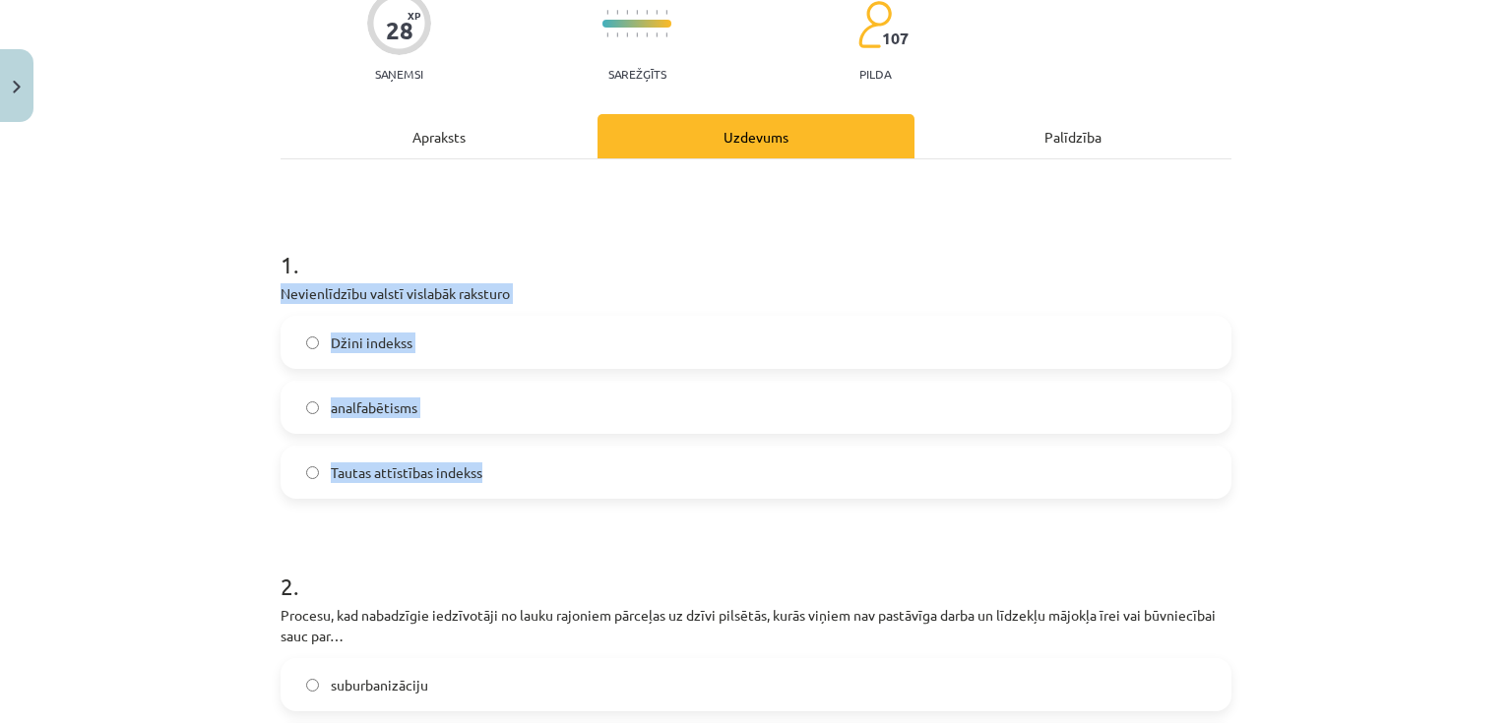
drag, startPoint x: 271, startPoint y: 255, endPoint x: 577, endPoint y: 414, distance: 345.1
copy div "Nevienlīdzību valstī vislabāk raksturo Džini indekss analfabētisms Tautas attīs…"
click at [389, 333] on span "Džini indekss" at bounding box center [372, 343] width 82 height 21
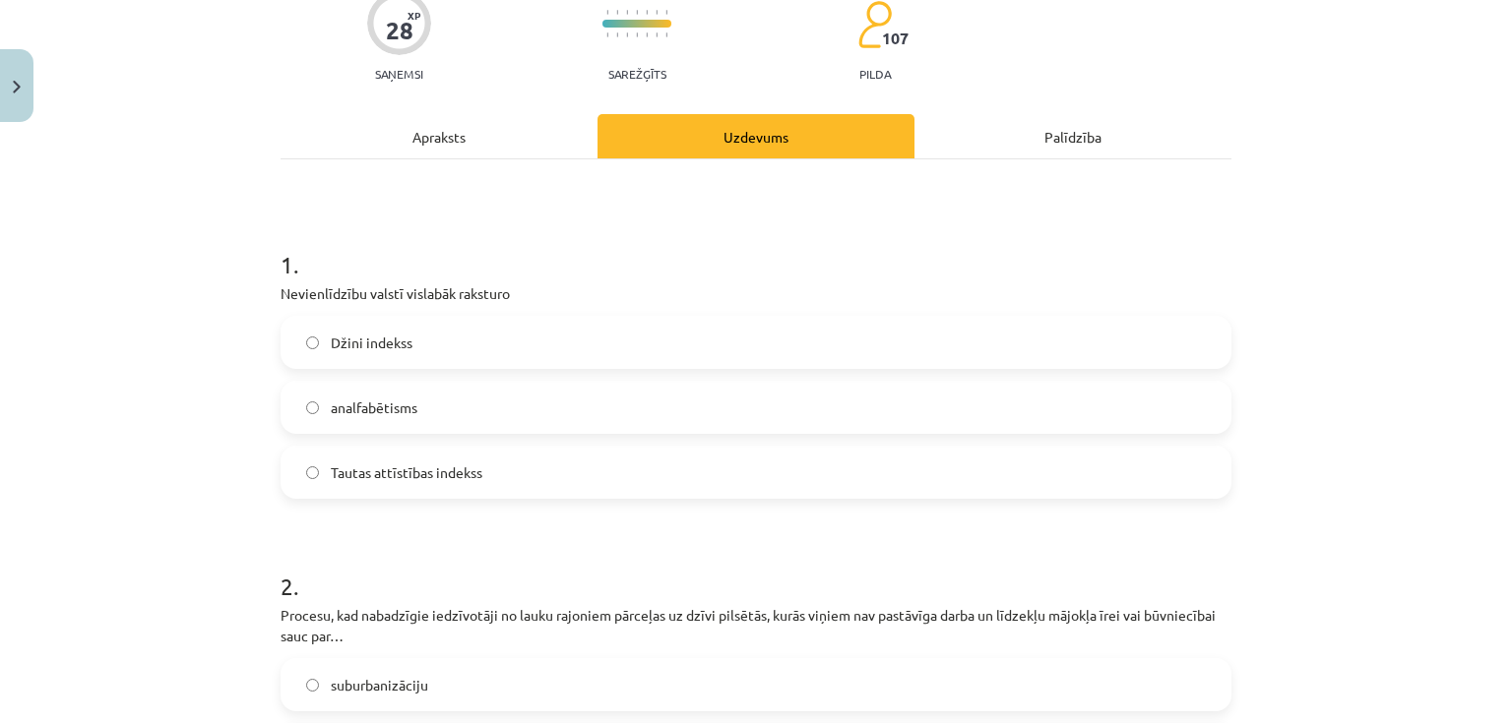
click at [504, 217] on h1 "1 ." at bounding box center [756, 247] width 951 height 61
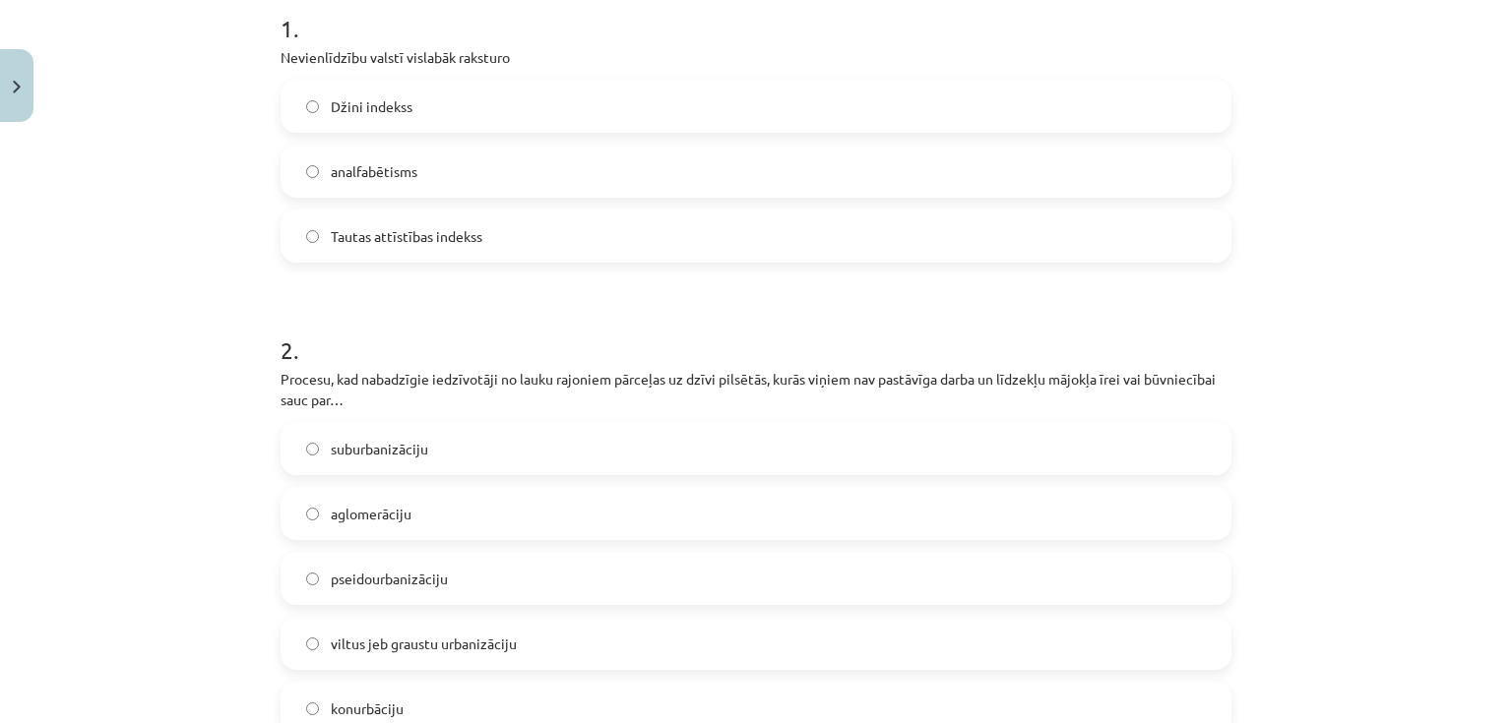
scroll to position [522, 0]
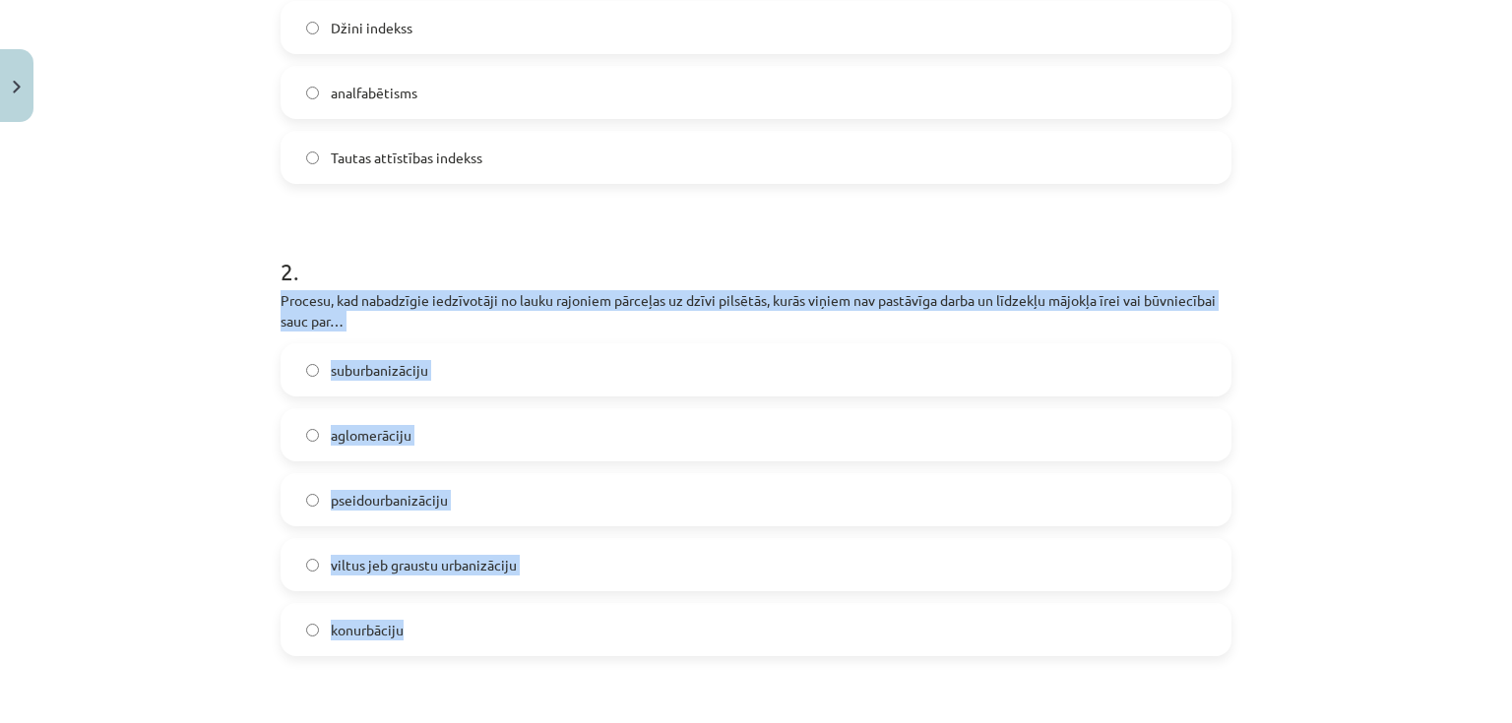
drag, startPoint x: 278, startPoint y: 263, endPoint x: 550, endPoint y: 609, distance: 440.9
click at [550, 609] on div "Mācību tēma: Ģeogrāfijas i - 10. klases 4. ieskaites mācību materiāls #3 2. tēm…" at bounding box center [756, 361] width 1512 height 723
copy div "Procesu, kad nabadzīgie iedzīvotāji no lauku rajoniem pārceļas uz dzīvi pilsētā…"
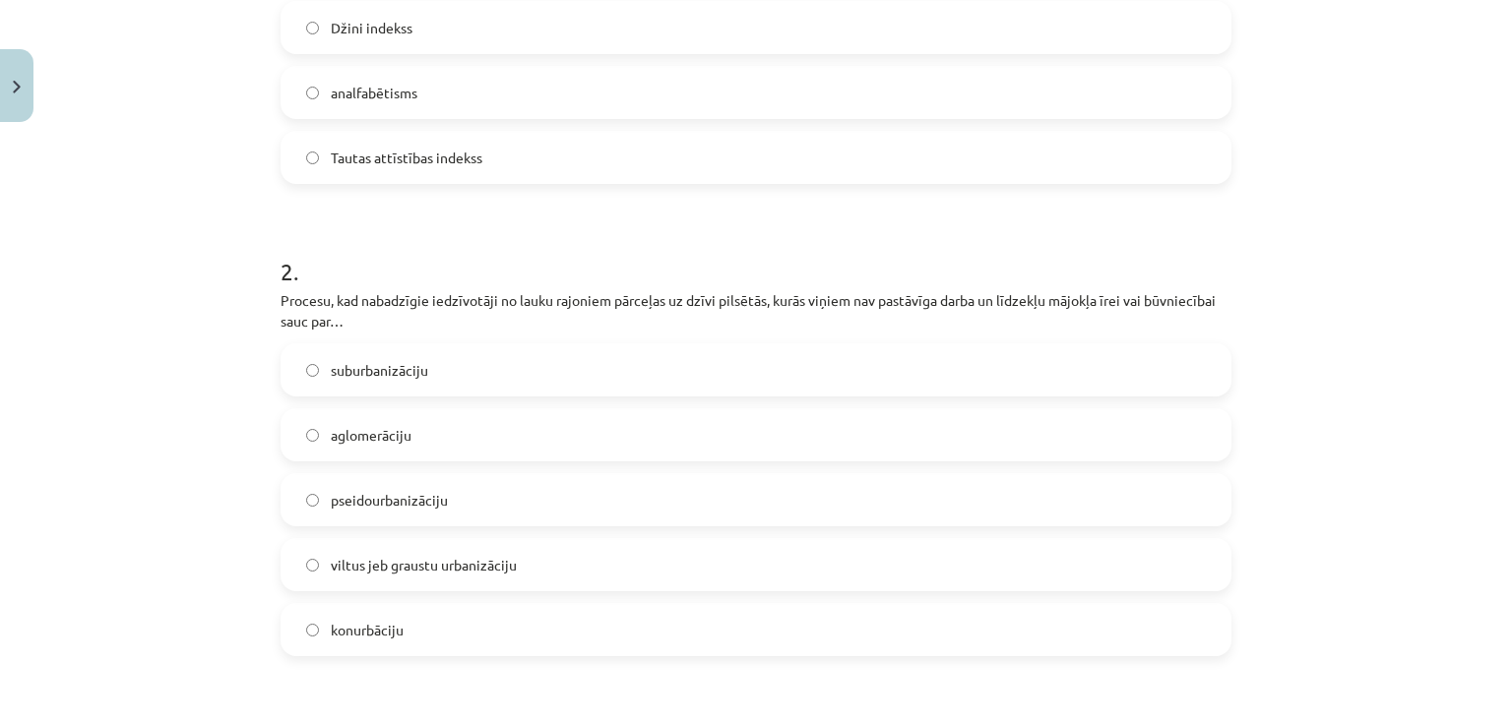
click at [409, 490] on span "pseidourbanizāciju" at bounding box center [389, 500] width 117 height 21
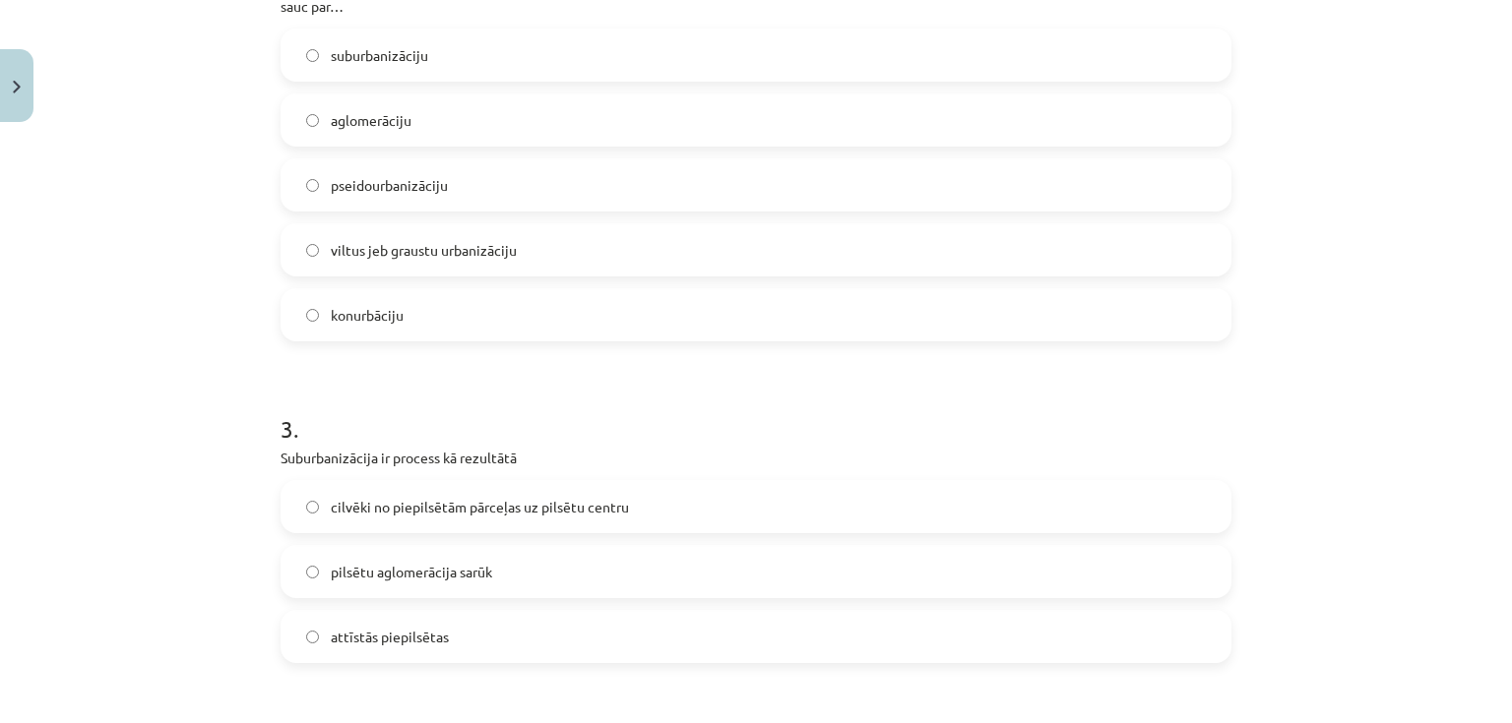
scroll to position [994, 0]
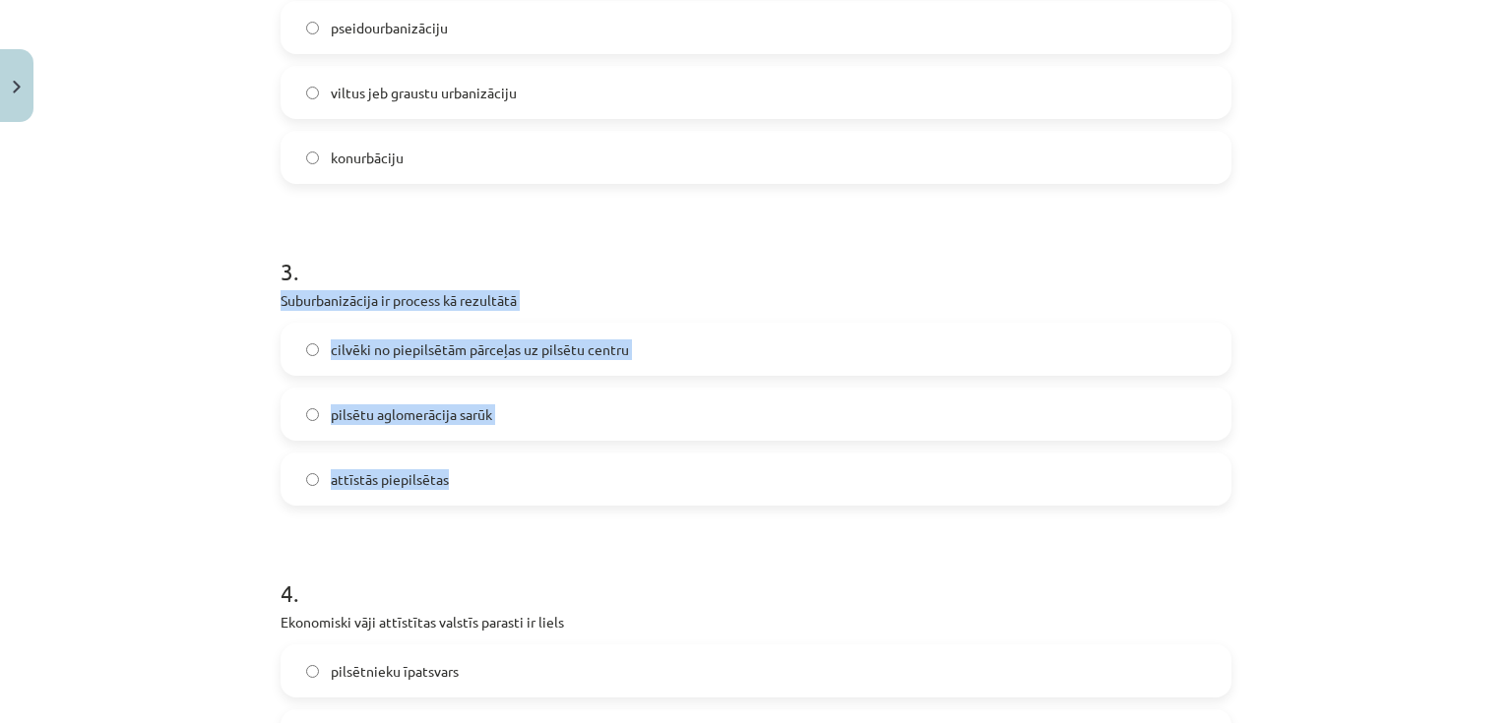
drag, startPoint x: 281, startPoint y: 268, endPoint x: 525, endPoint y: 440, distance: 298.7
click at [525, 440] on div "28 XP Saņemsi Sarežģīts 107 pilda Apraksts Uzdevums Palīdzība 1 . Nevienlīdzību…" at bounding box center [756, 700] width 974 height 3064
copy div "Suburbanizācija ir process kā rezultātā cilvēki no piepilsētām pārceļas uz pils…"
click at [552, 455] on label "attīstās piepilsētas" at bounding box center [755, 479] width 947 height 49
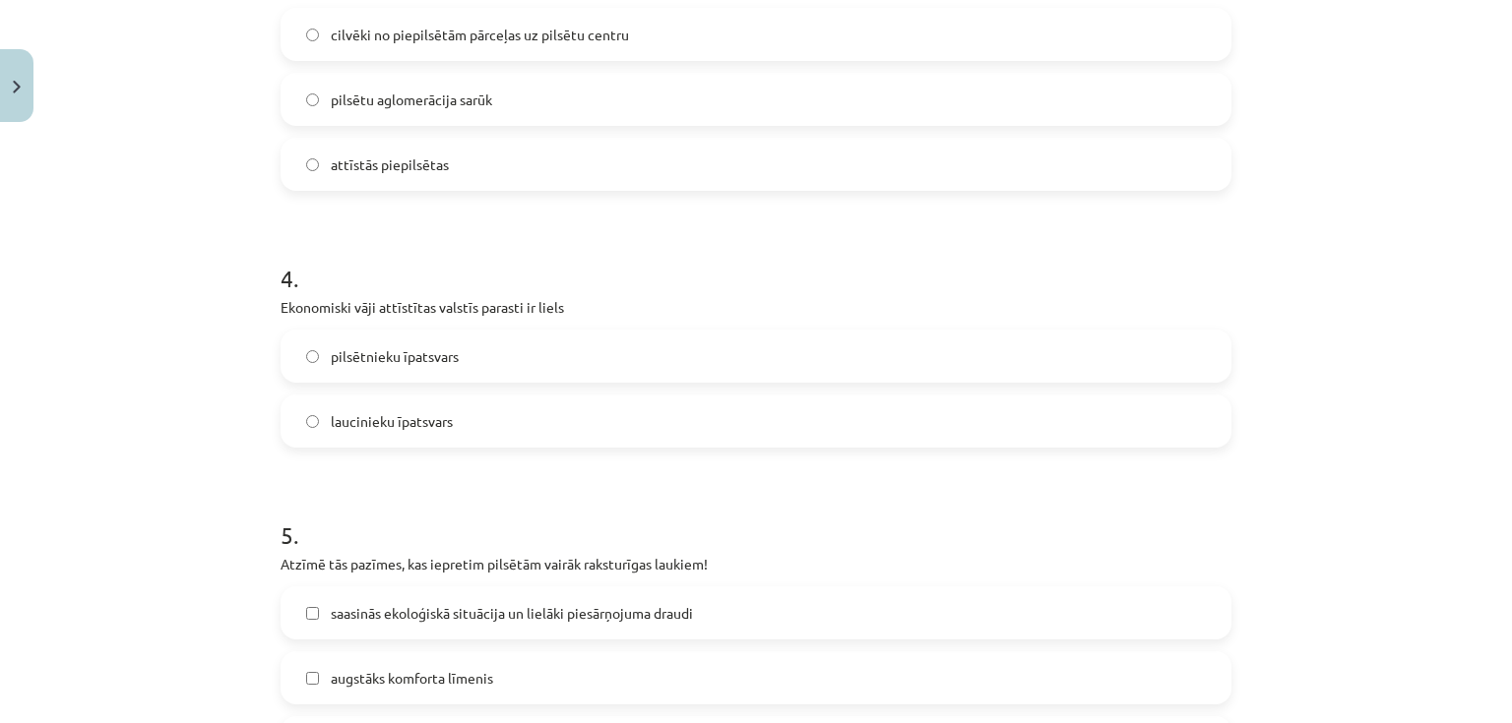
scroll to position [1230, 0]
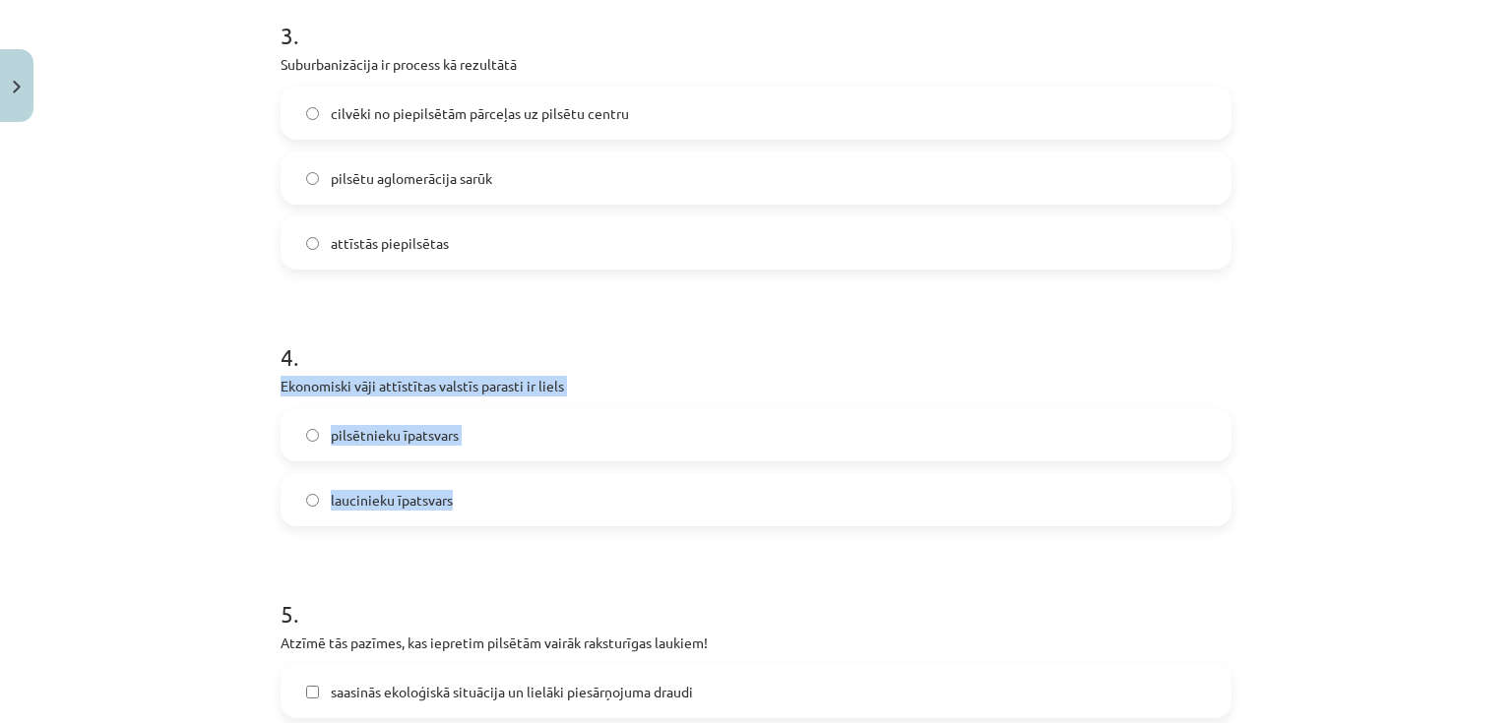
drag, startPoint x: 262, startPoint y: 350, endPoint x: 483, endPoint y: 459, distance: 246.5
click at [483, 459] on div "28 XP Saņemsi Sarežģīts 107 pilda Apraksts Uzdevums Palīdzība 1 . Nevienlīdzību…" at bounding box center [756, 464] width 974 height 3064
copy div "Ekonomiski vāji attīstītas valstīs parasti ir liels pilsētnieku īpatsvars lauci…"
click at [409, 490] on span "laucinieku īpatsvars" at bounding box center [392, 500] width 122 height 21
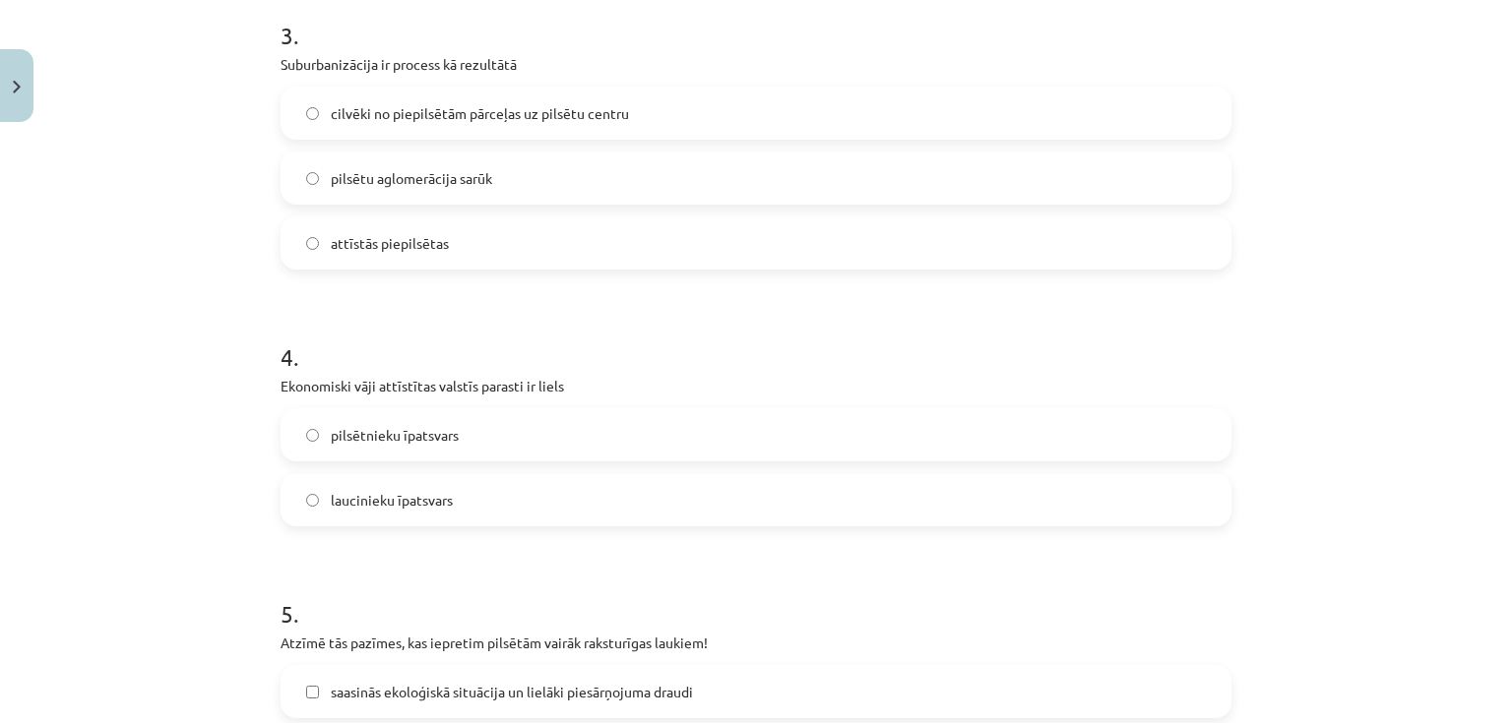
click at [645, 331] on h1 "4 ." at bounding box center [756, 339] width 951 height 61
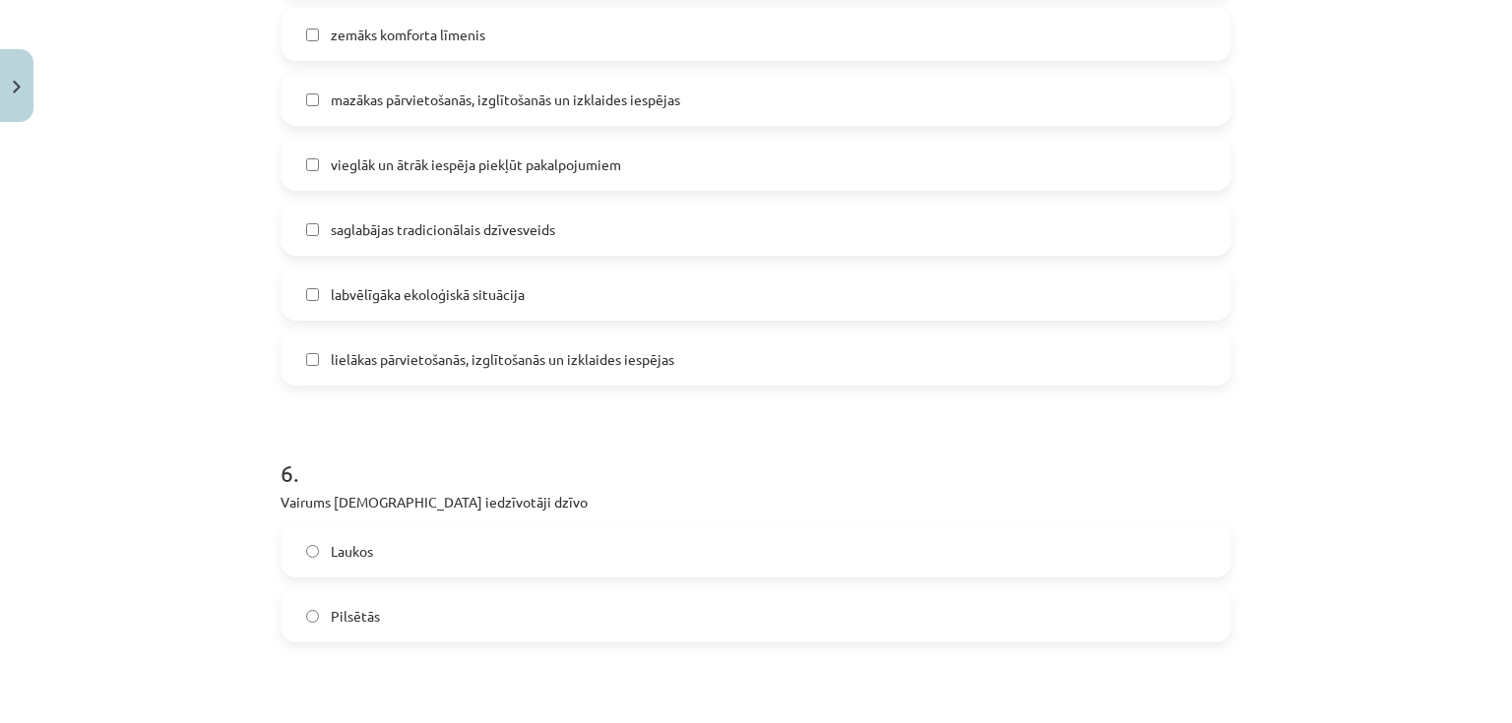
scroll to position [1781, 0]
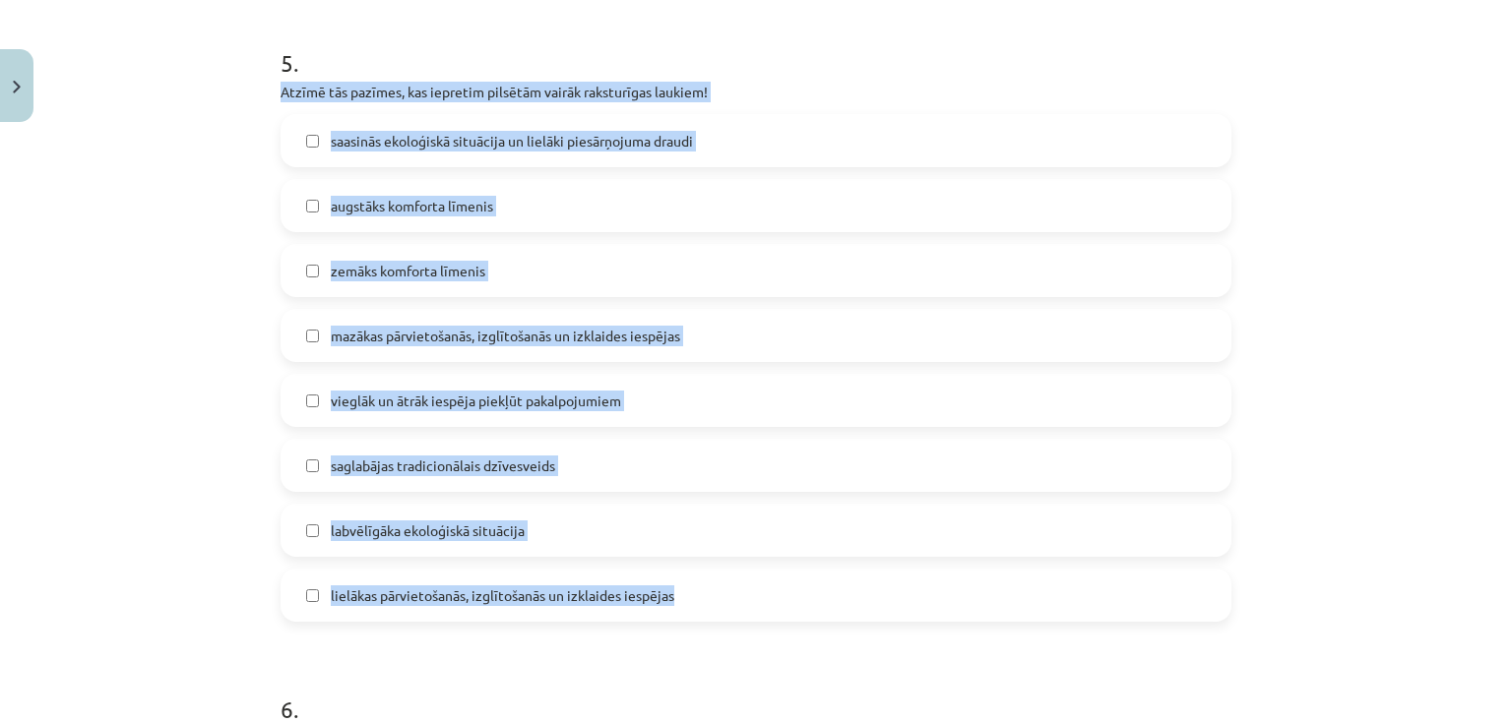
drag, startPoint x: 265, startPoint y: 57, endPoint x: 687, endPoint y: 543, distance: 644.0
copy div "Atzīmē tās pazīmes, kas iepretim pilsētām vairāk raksturīgas laukiem! saasinās …"
click at [211, 354] on div "Mācību tēma: Ģeogrāfijas i - 10. klases 4. ieskaites mācību materiāls #3 2. tēm…" at bounding box center [756, 361] width 1512 height 723
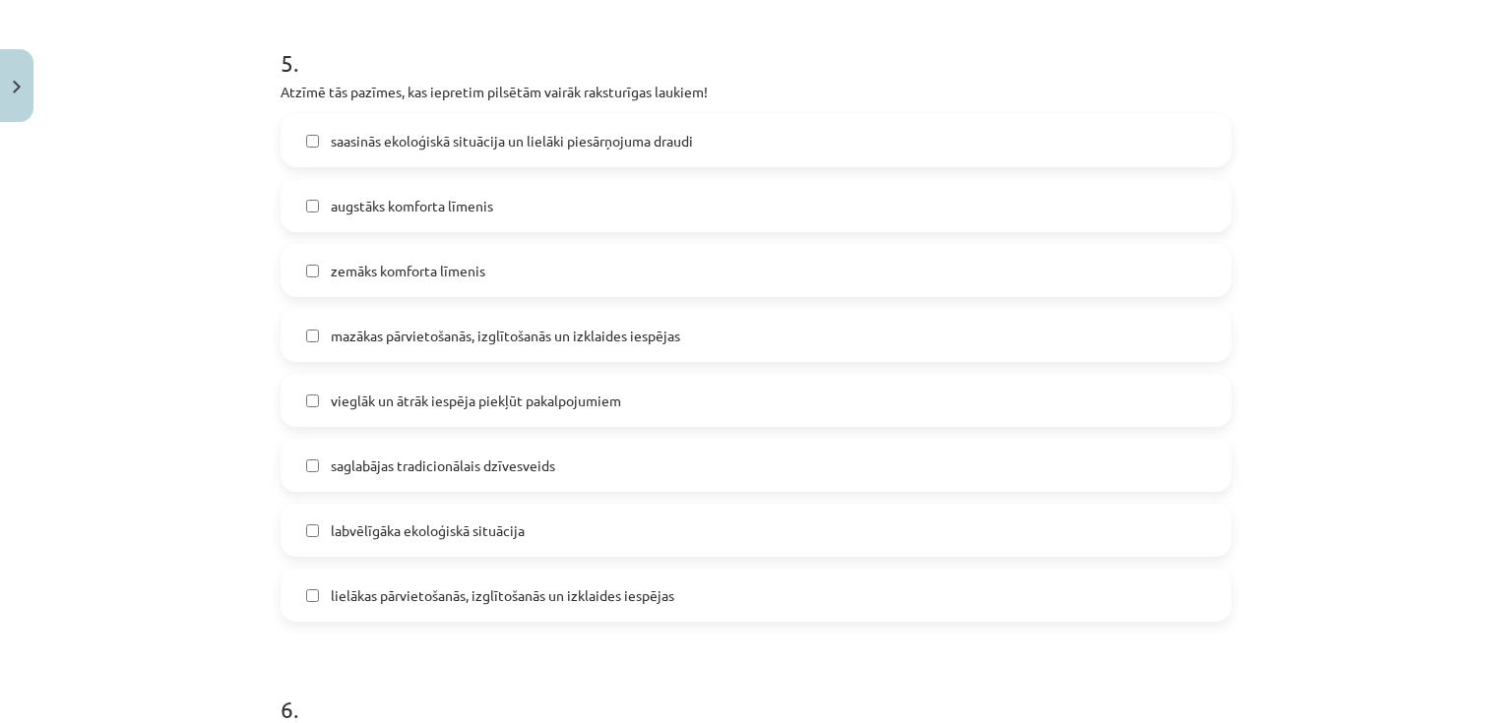
click at [398, 521] on span "labvēlīgāka ekoloģiskā situācija" at bounding box center [428, 531] width 194 height 21
click at [418, 456] on span "saglabājas tradicionālais dzīvesveids" at bounding box center [443, 466] width 224 height 21
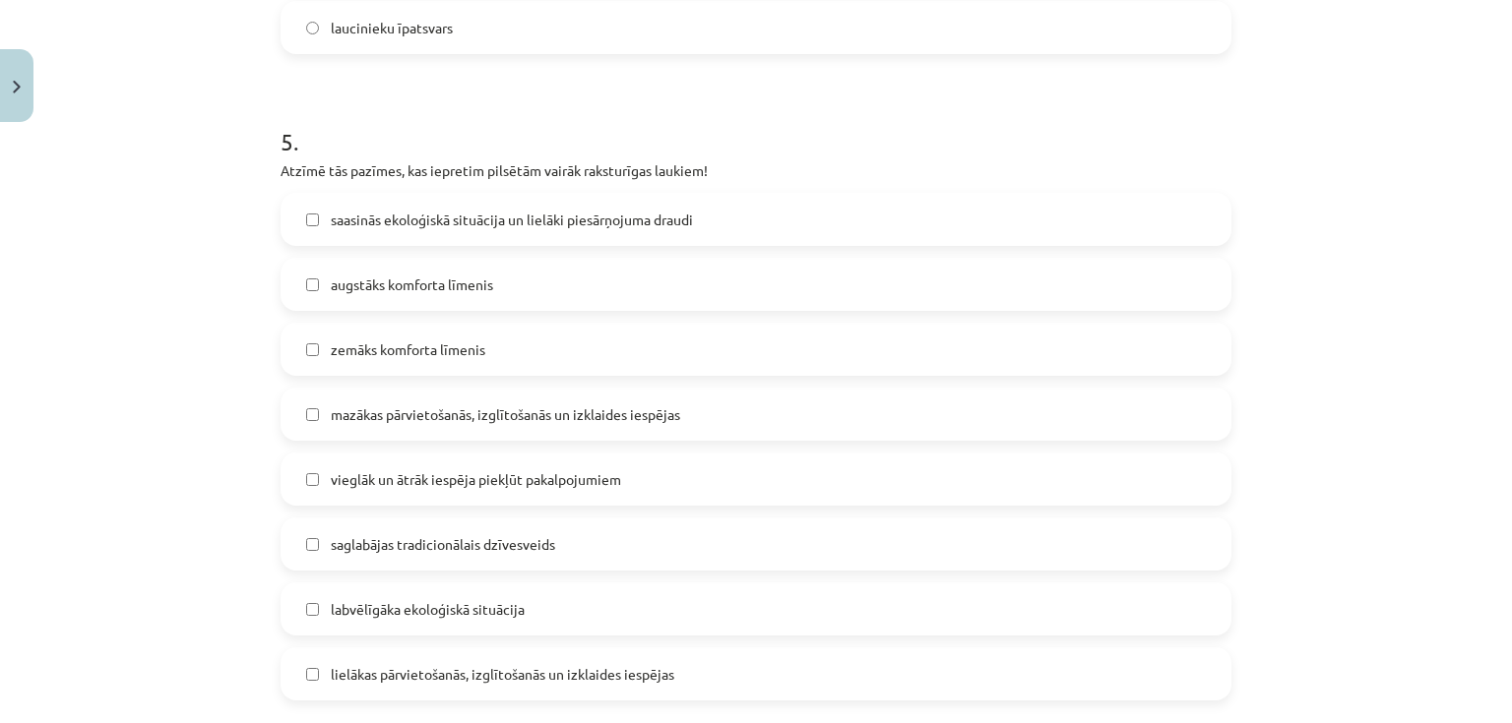
click at [402, 405] on span "mazākas pārvietošanās, izglītošanās un izklaides iespējas" at bounding box center [505, 415] width 349 height 21
click at [359, 340] on span "zemāks komforta līmenis" at bounding box center [408, 350] width 155 height 21
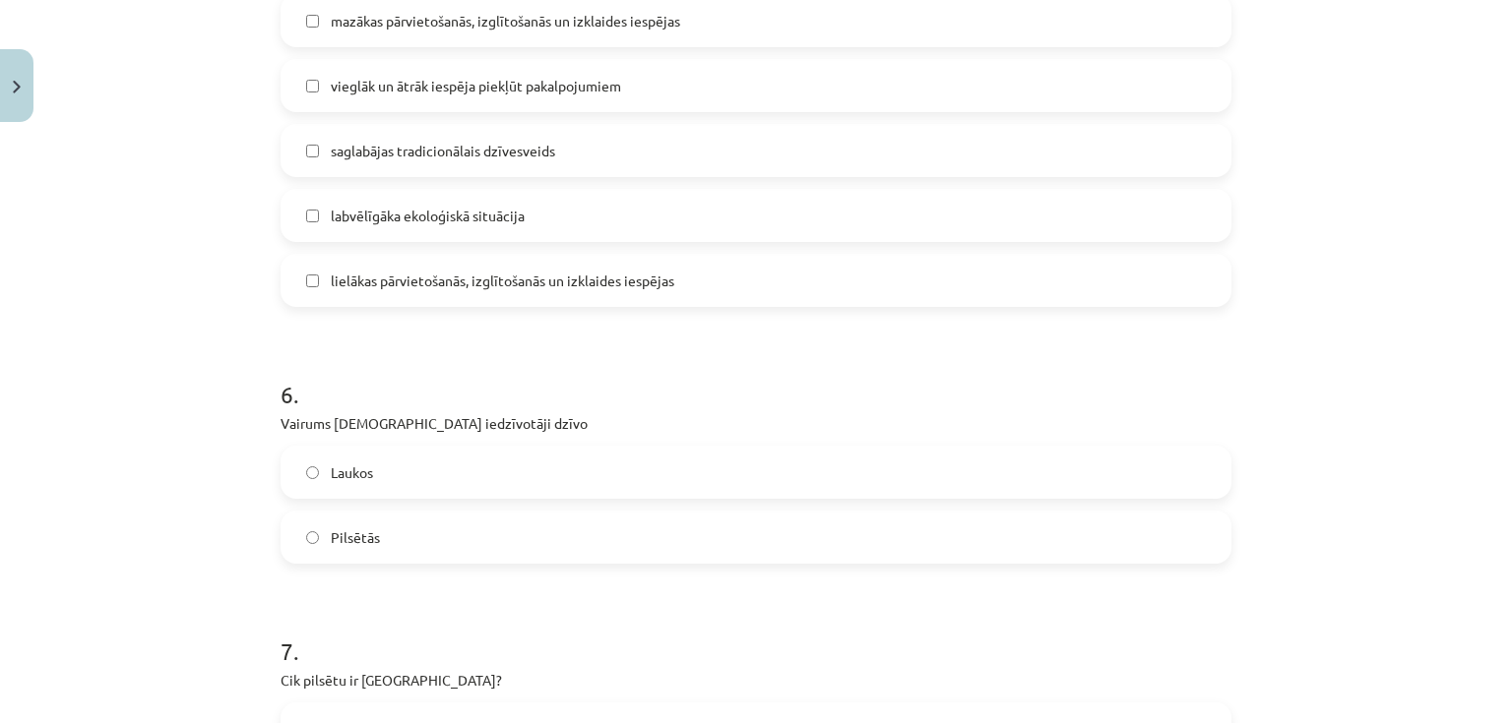
scroll to position [2254, 0]
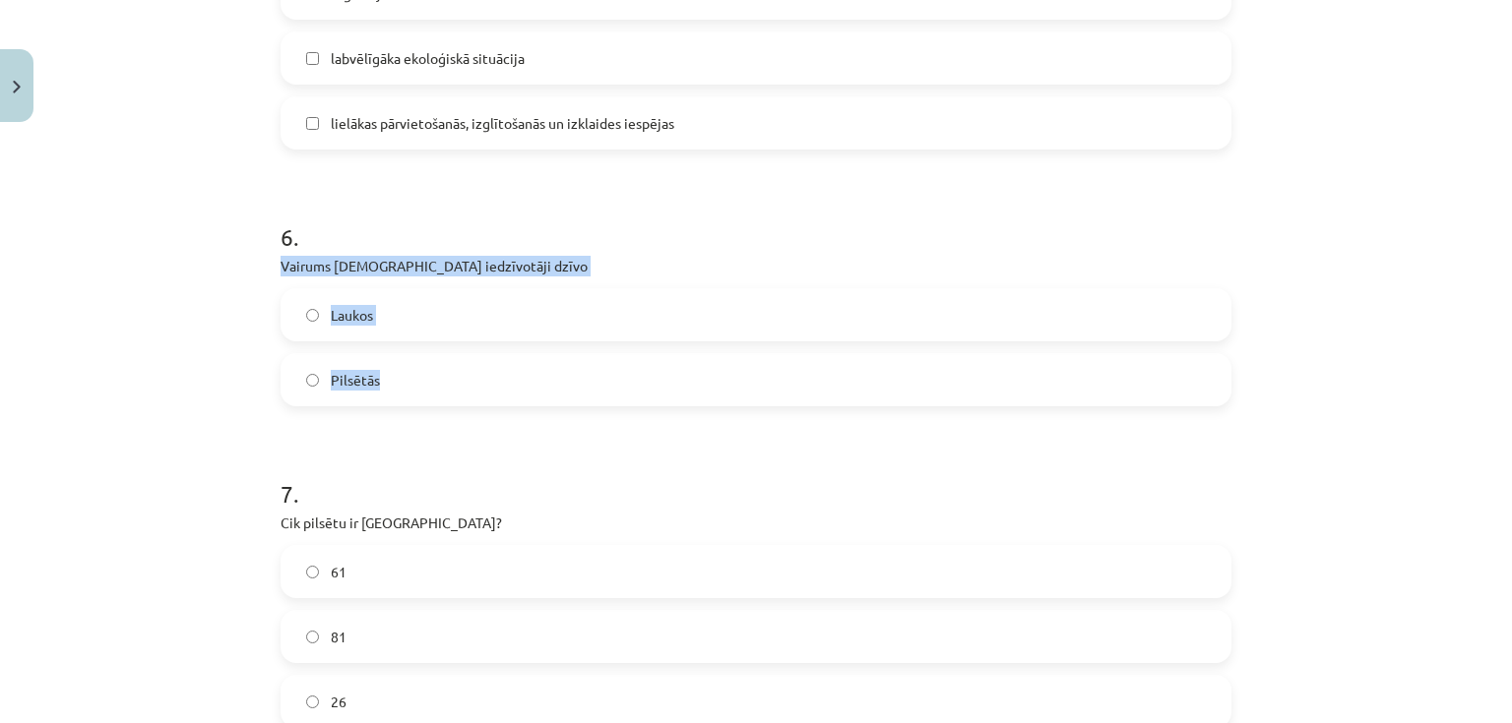
drag, startPoint x: 273, startPoint y: 227, endPoint x: 531, endPoint y: 310, distance: 271.7
copy div "Vairums Latvijas iedzīvotāji dzīvo Laukos Pilsētās"
click at [345, 370] on span "Pilsētās" at bounding box center [355, 380] width 49 height 21
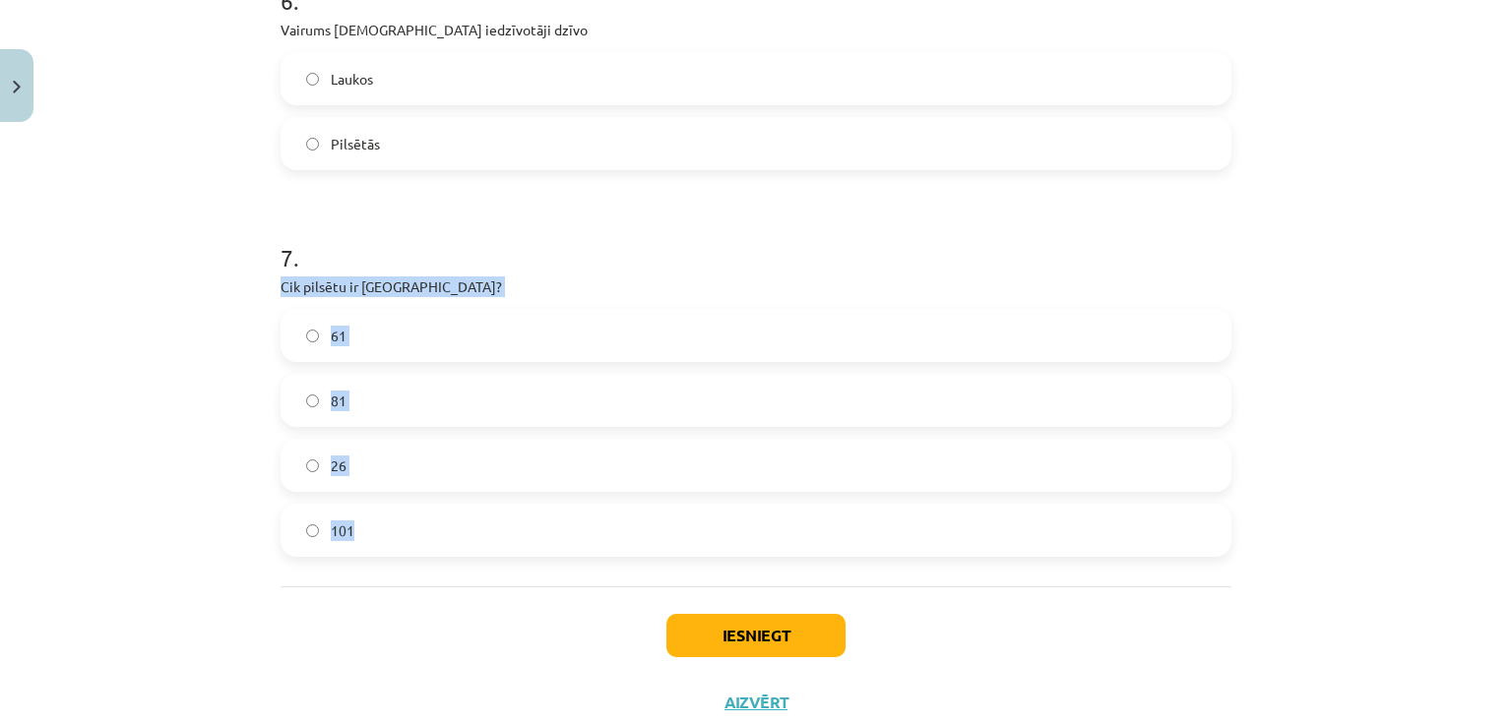
drag, startPoint x: 266, startPoint y: 246, endPoint x: 489, endPoint y: 483, distance: 325.9
copy div "Cik pilsētu ir Latvijā? 61 81 26 101"
click at [419, 506] on label "101" at bounding box center [755, 530] width 947 height 49
click at [331, 391] on span "81" at bounding box center [339, 401] width 16 height 21
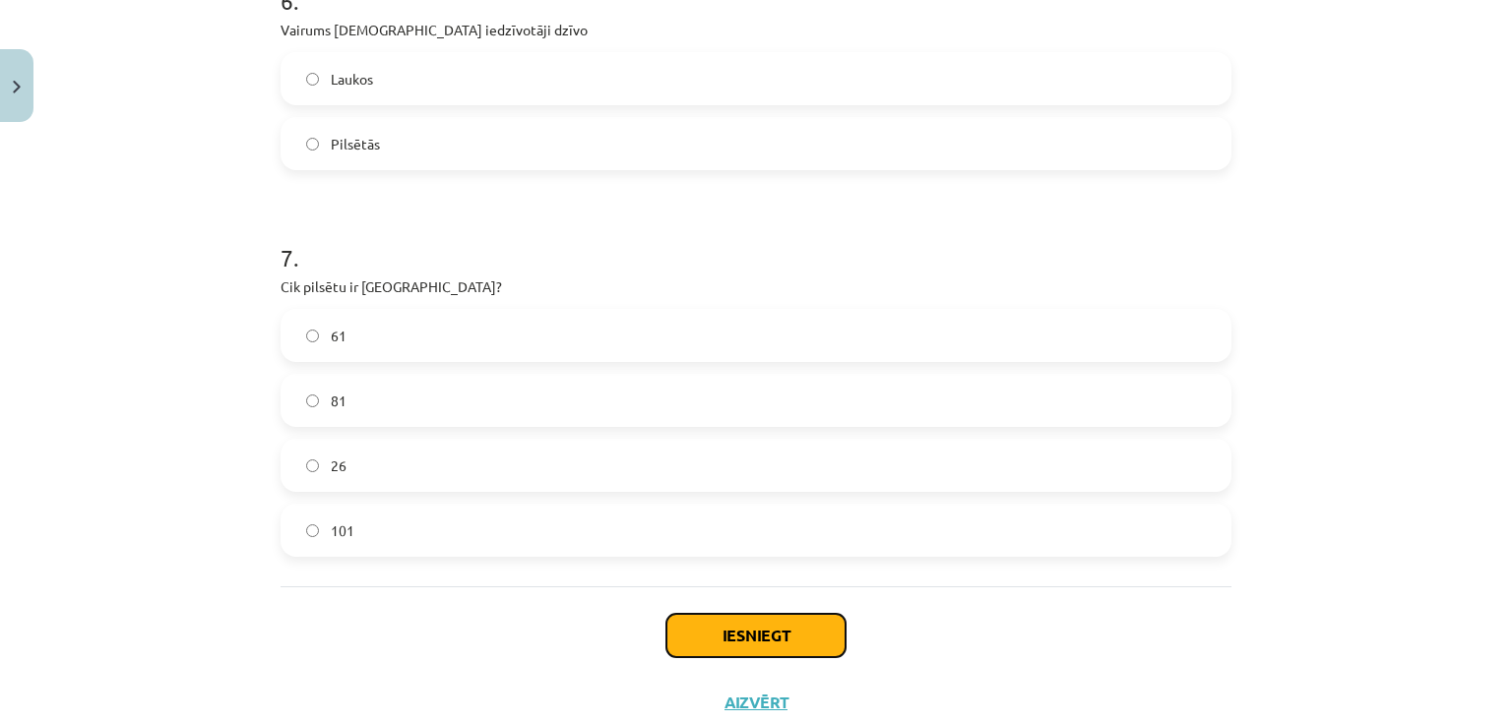
click at [720, 614] on button "Iesniegt" at bounding box center [755, 635] width 179 height 43
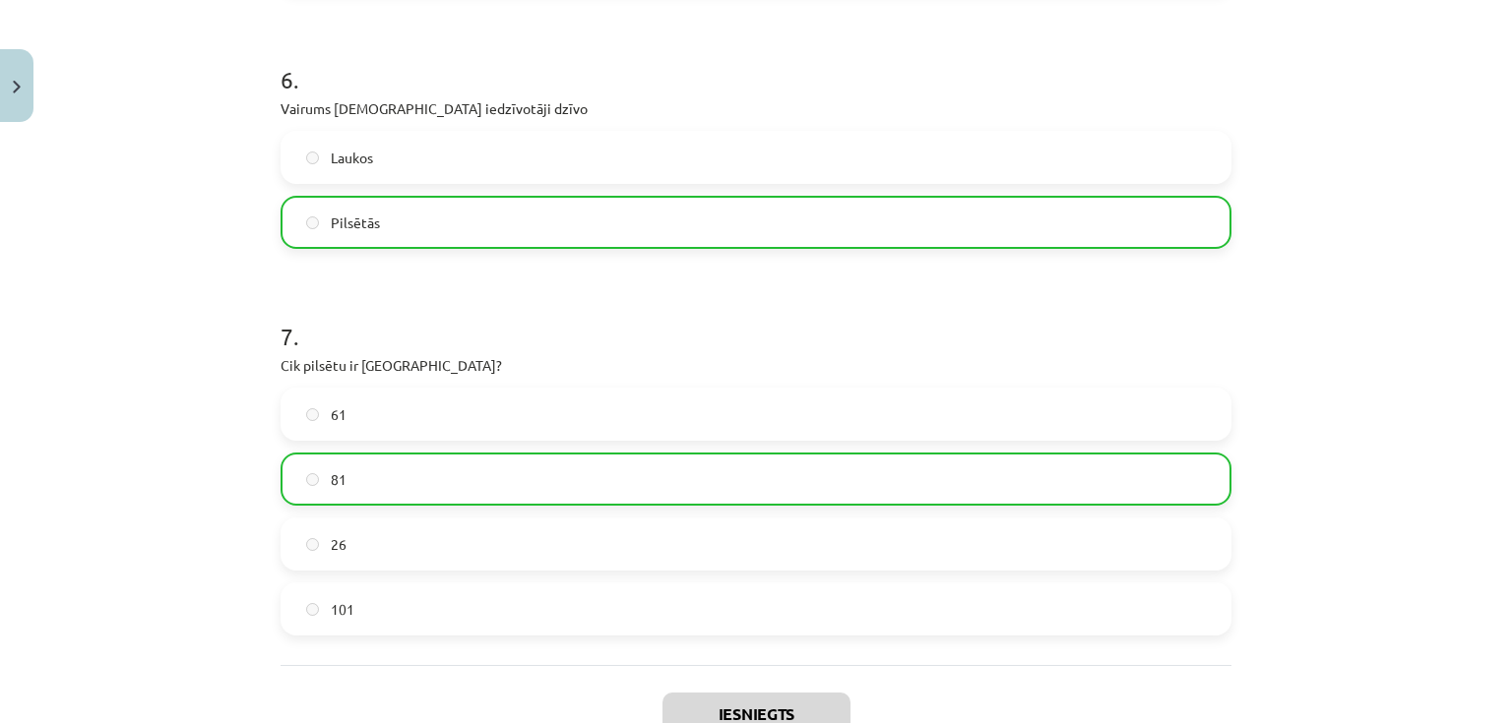
scroll to position [2569, 0]
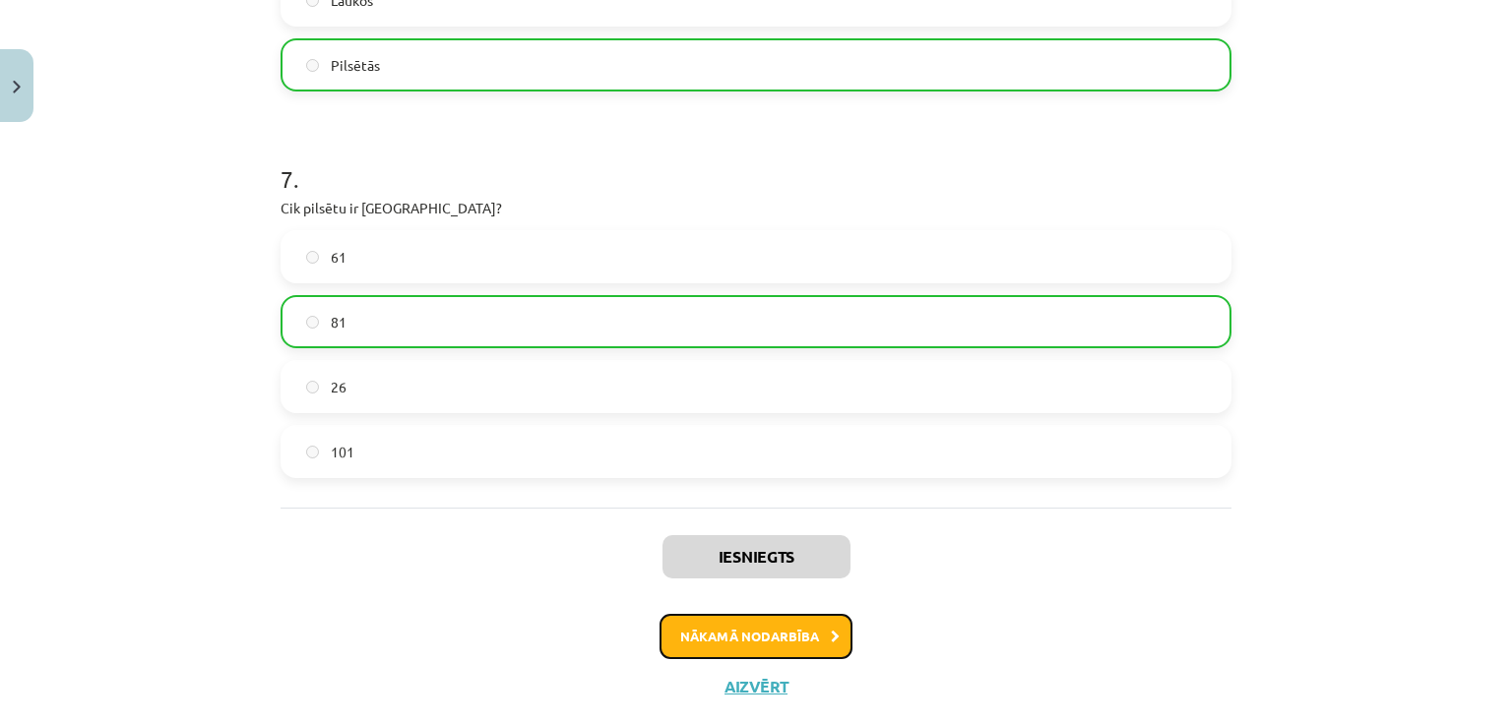
click at [752, 614] on button "Nākamā nodarbība" at bounding box center [755, 636] width 193 height 45
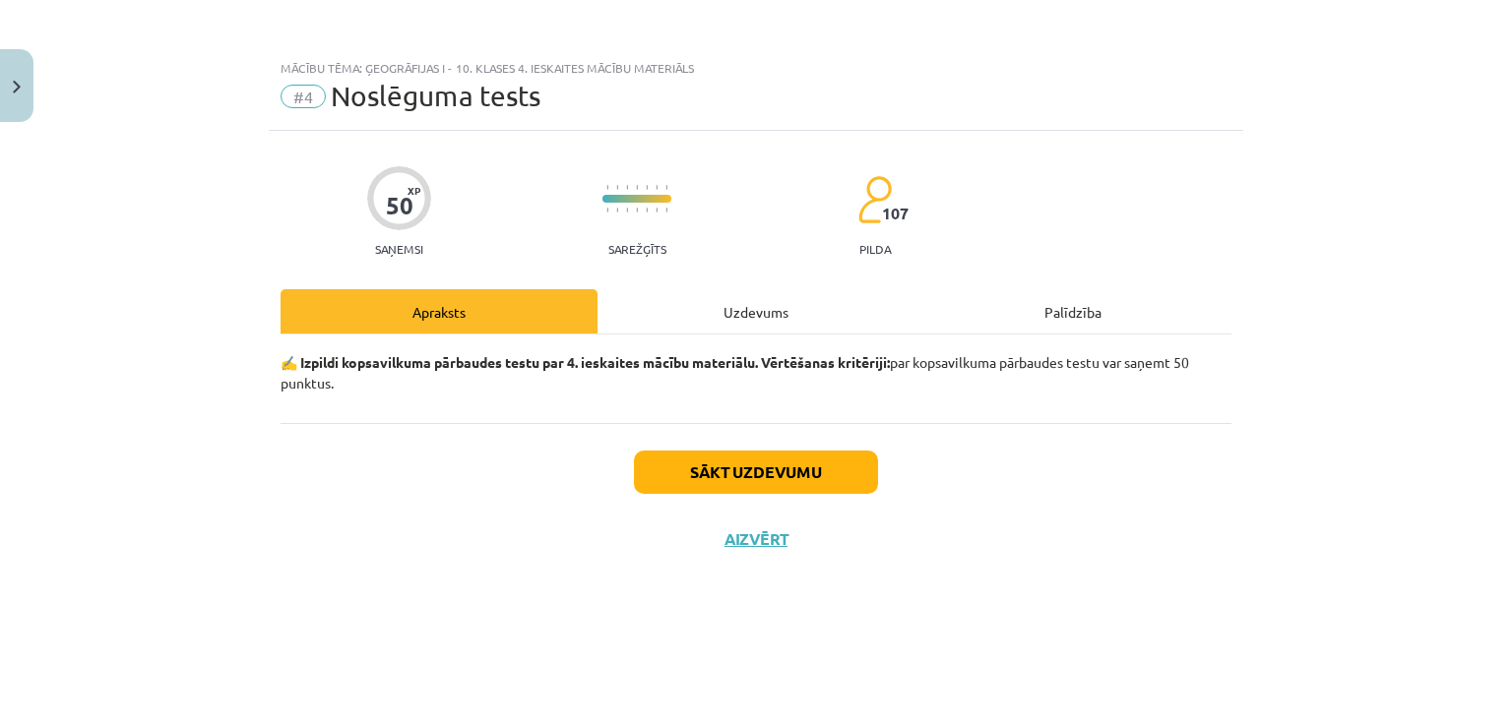
scroll to position [0, 0]
click at [736, 475] on button "Sākt uzdevumu" at bounding box center [756, 472] width 244 height 43
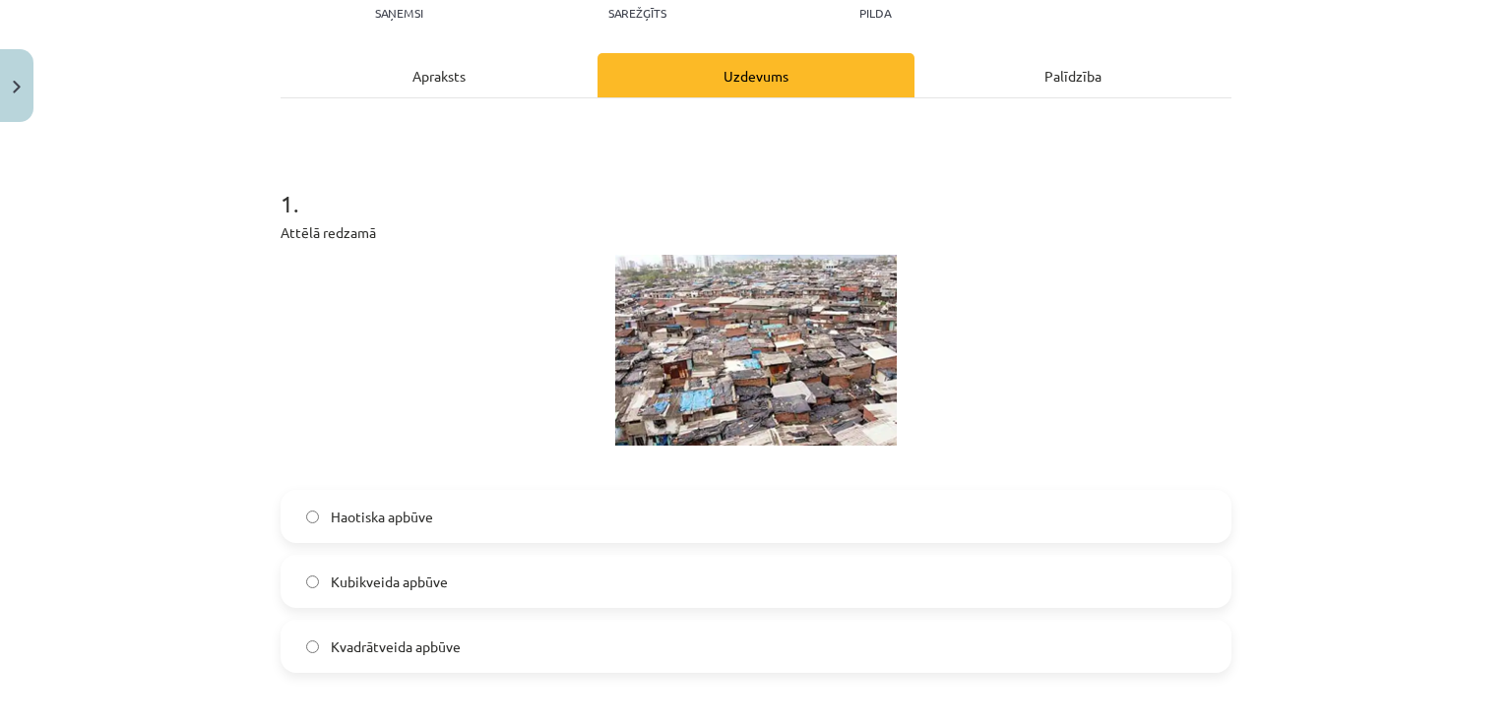
scroll to position [394, 0]
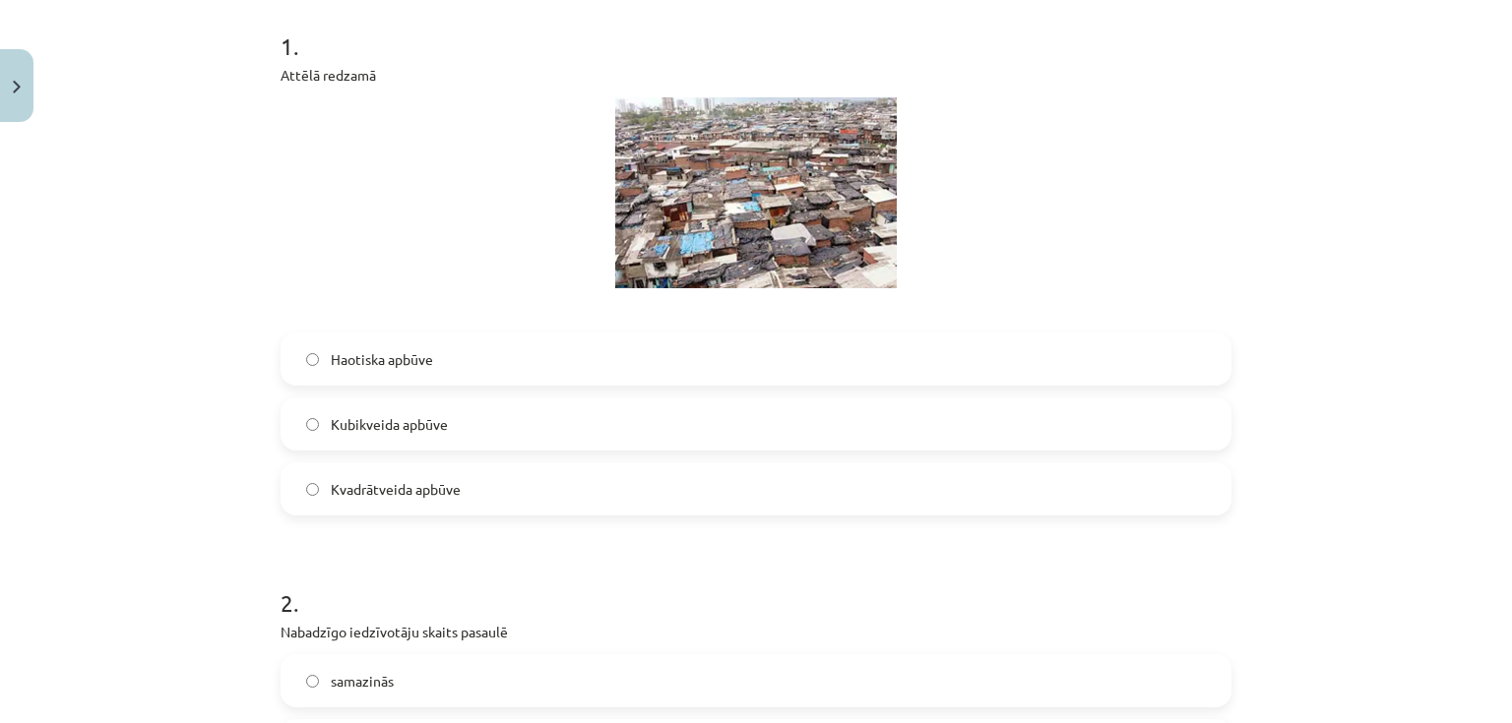
click at [400, 358] on span "Haotiska apbūve" at bounding box center [382, 359] width 102 height 21
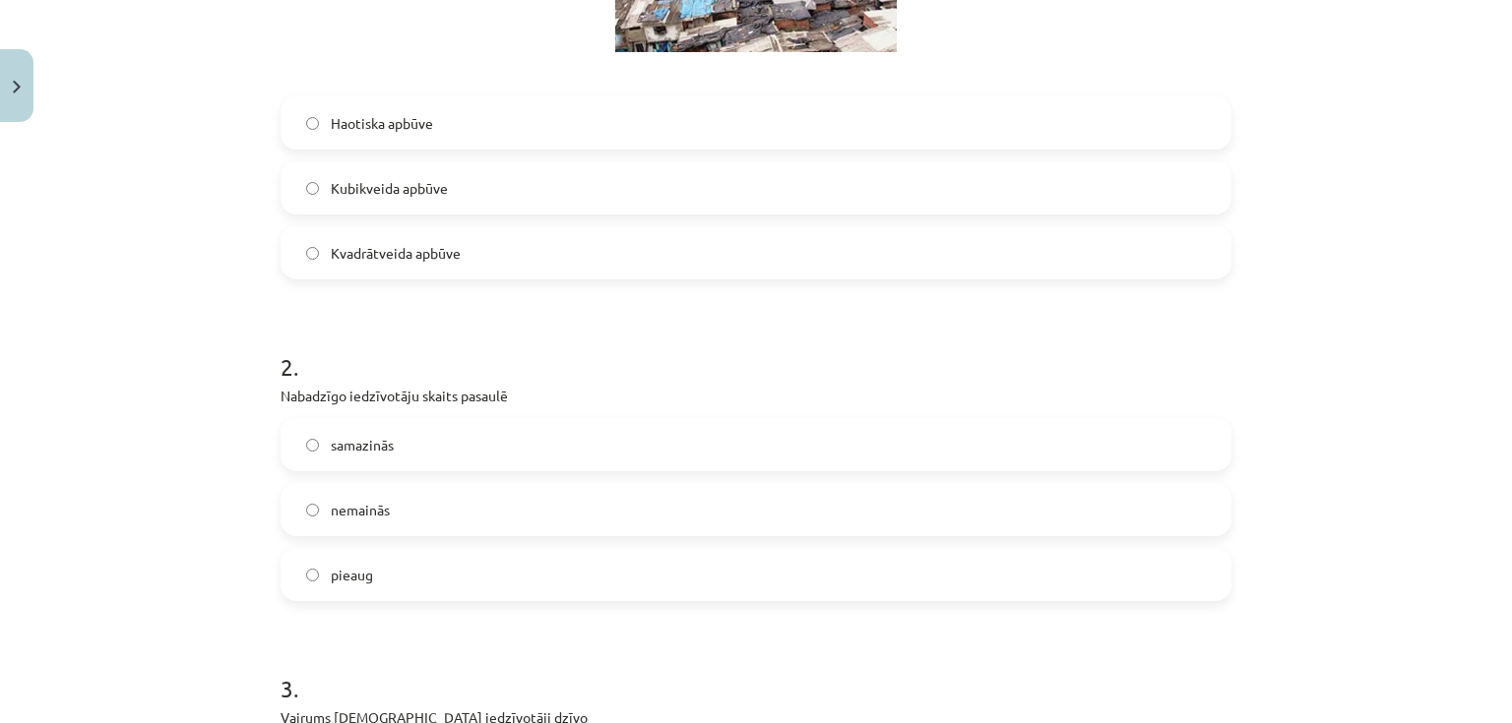
scroll to position [709, 0]
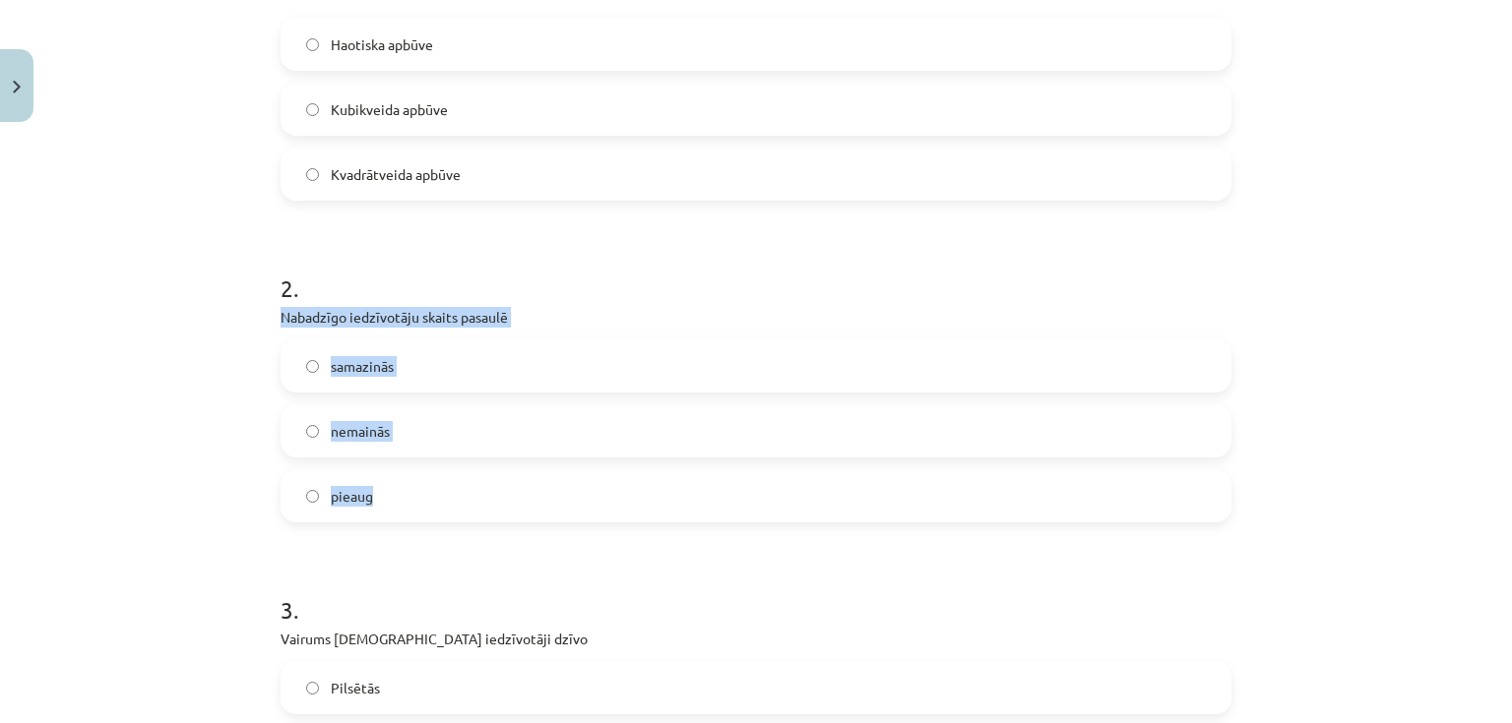
drag, startPoint x: 276, startPoint y: 314, endPoint x: 564, endPoint y: 468, distance: 327.2
click at [564, 468] on div "2 . Nabadzīgo iedzīvotāju skaits pasaulē samazinās nemainās pieaug" at bounding box center [756, 381] width 951 height 282
click at [461, 406] on label "nemainās" at bounding box center [755, 430] width 947 height 49
click at [441, 366] on label "samazinās" at bounding box center [755, 366] width 947 height 49
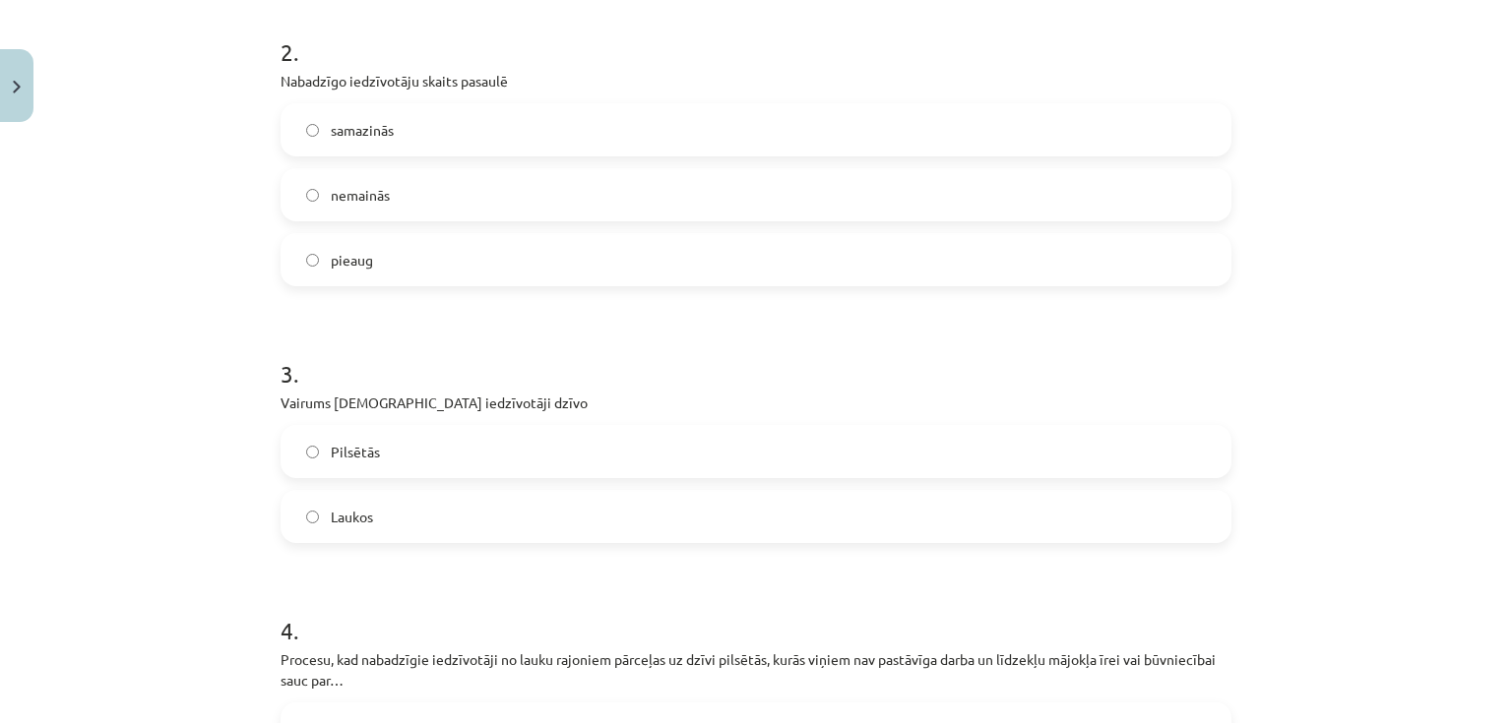
scroll to position [1024, 0]
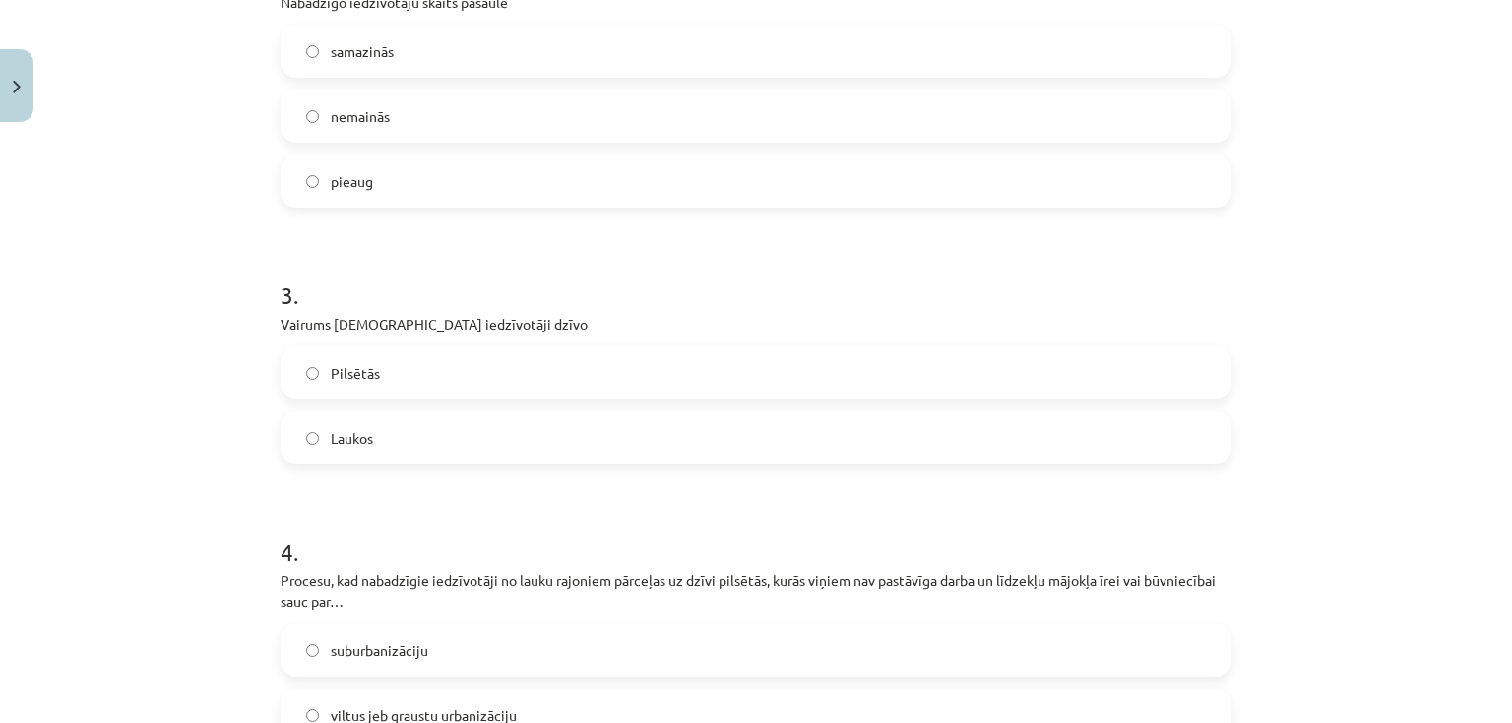
click at [434, 372] on label "Pilsētās" at bounding box center [755, 372] width 947 height 49
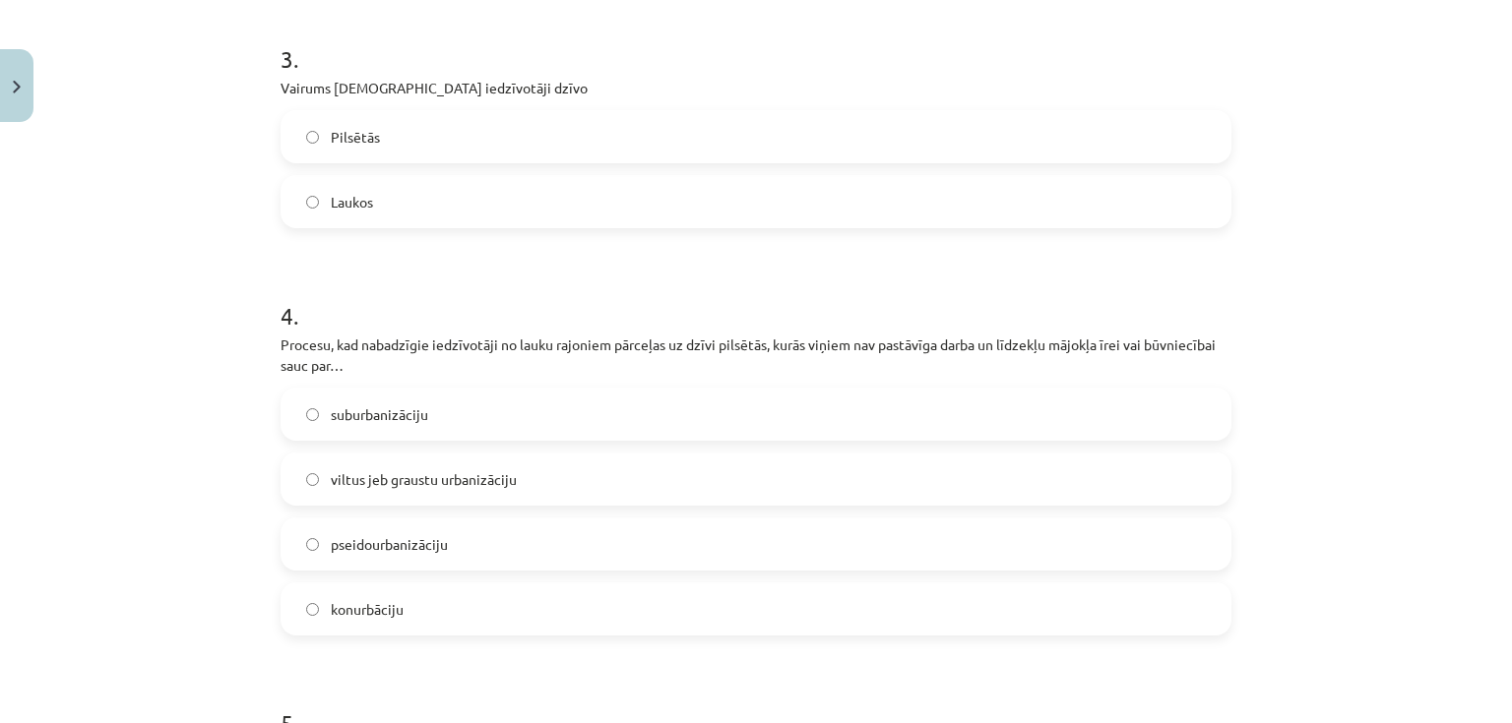
click at [424, 540] on span "pseidourbanizāciju" at bounding box center [389, 544] width 117 height 21
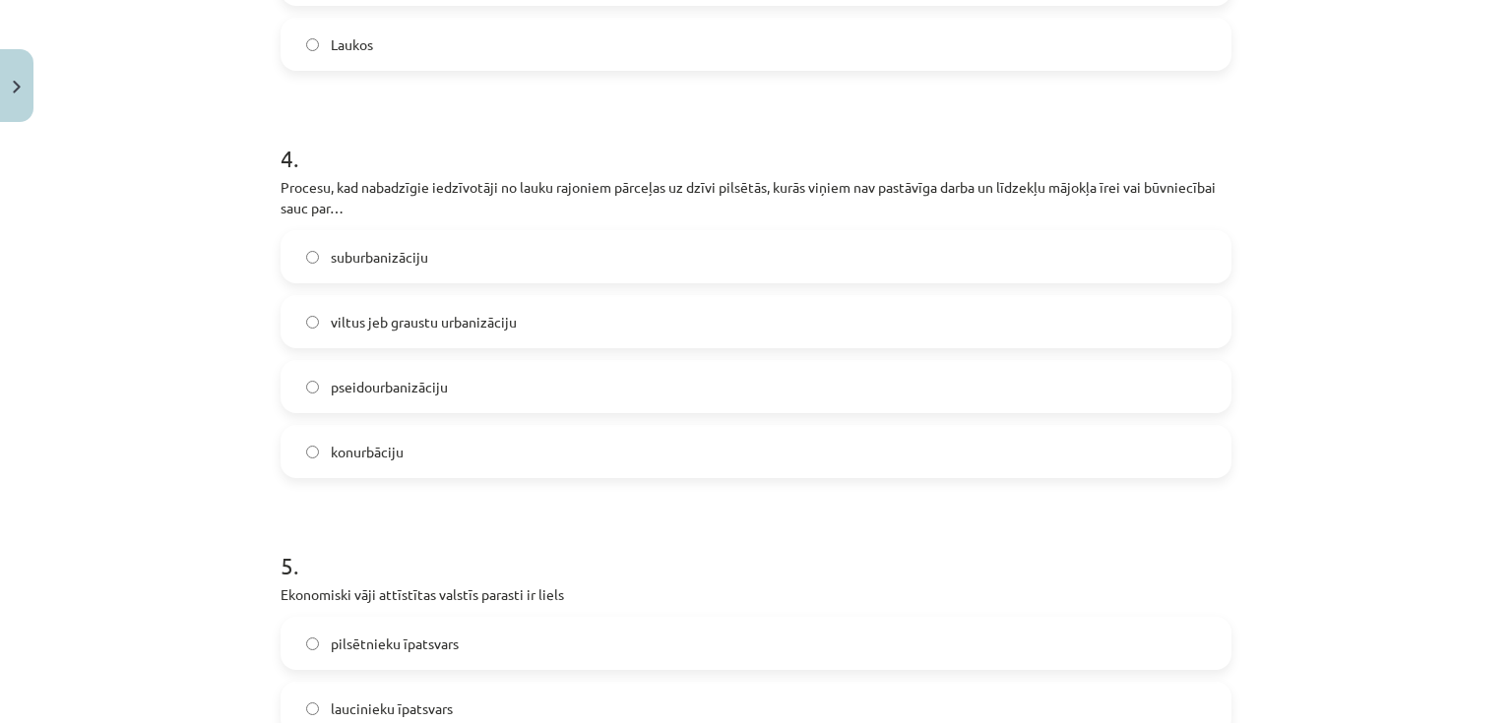
scroll to position [1653, 0]
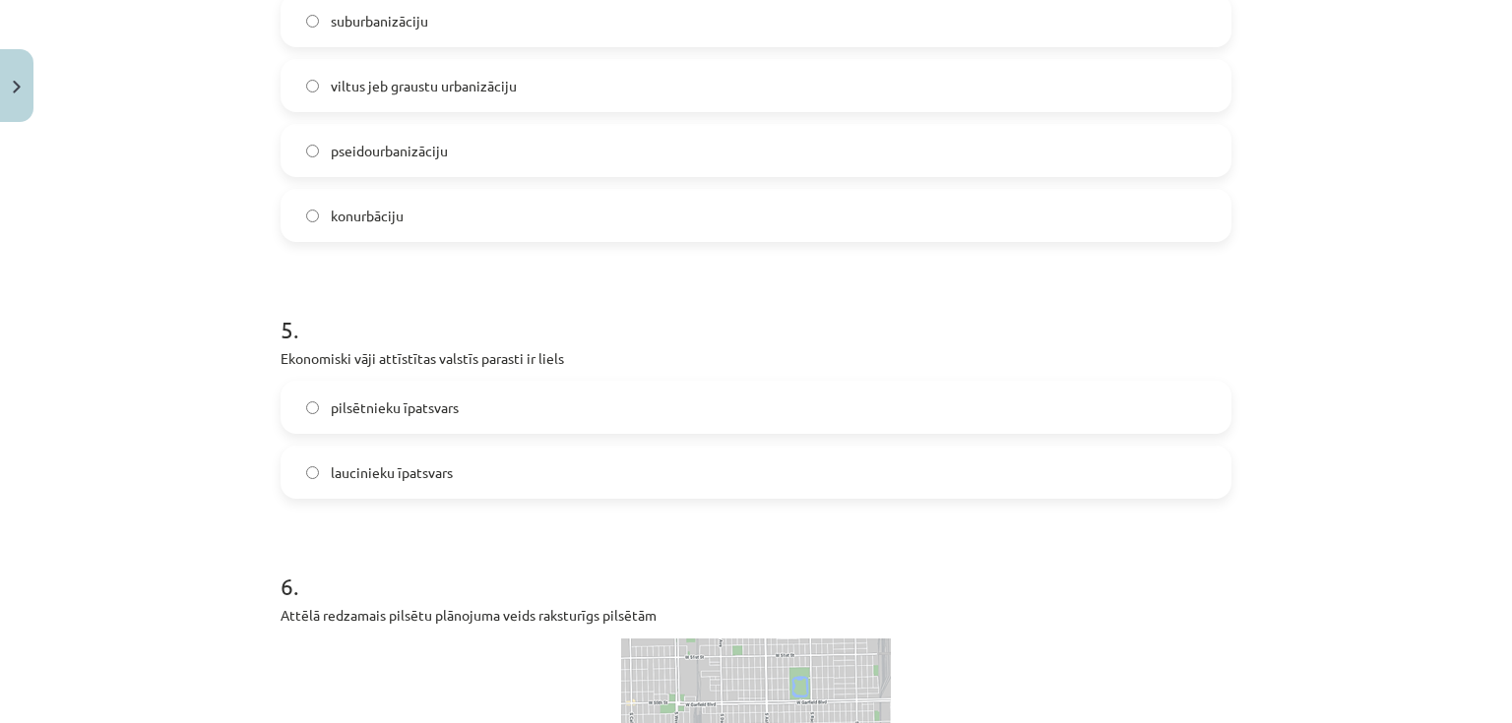
click at [393, 475] on span "laucinieku īpatsvars" at bounding box center [392, 473] width 122 height 21
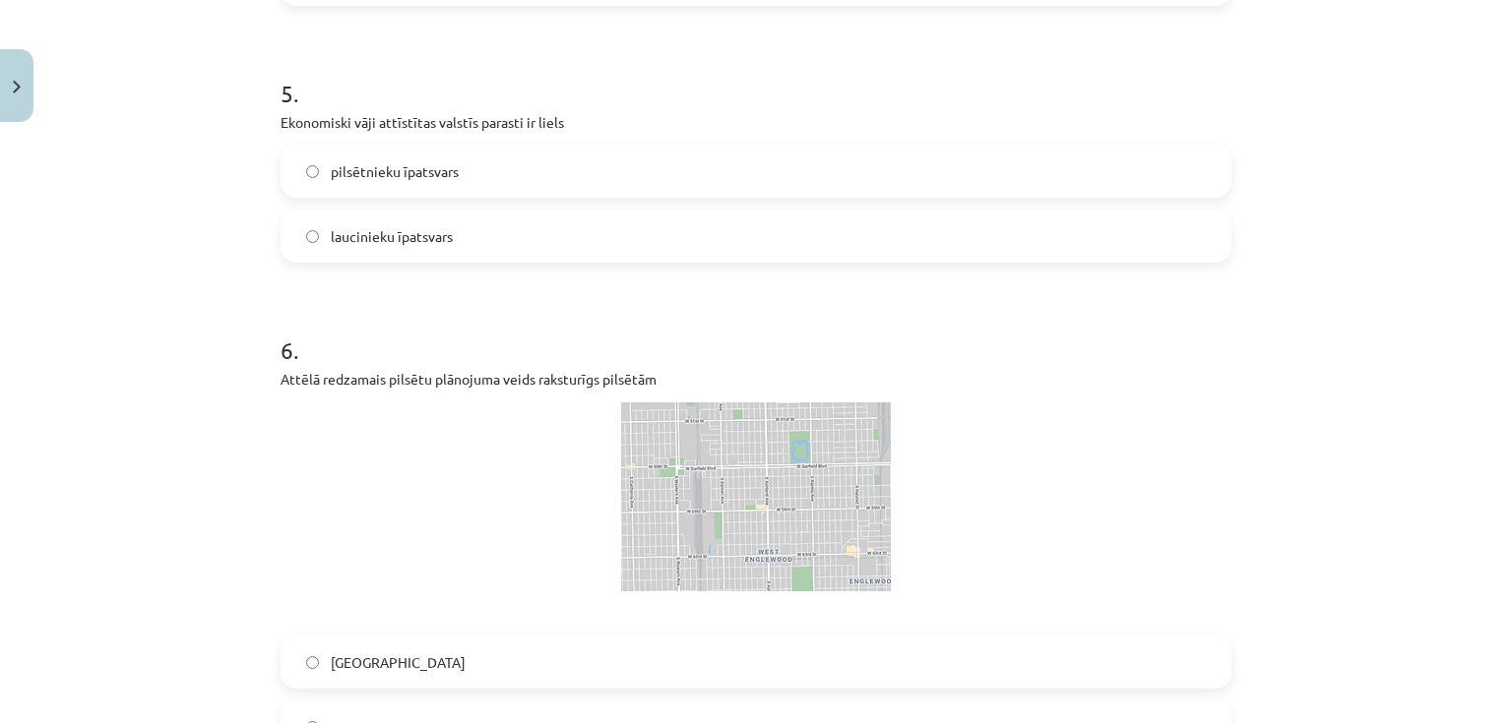
scroll to position [2126, 0]
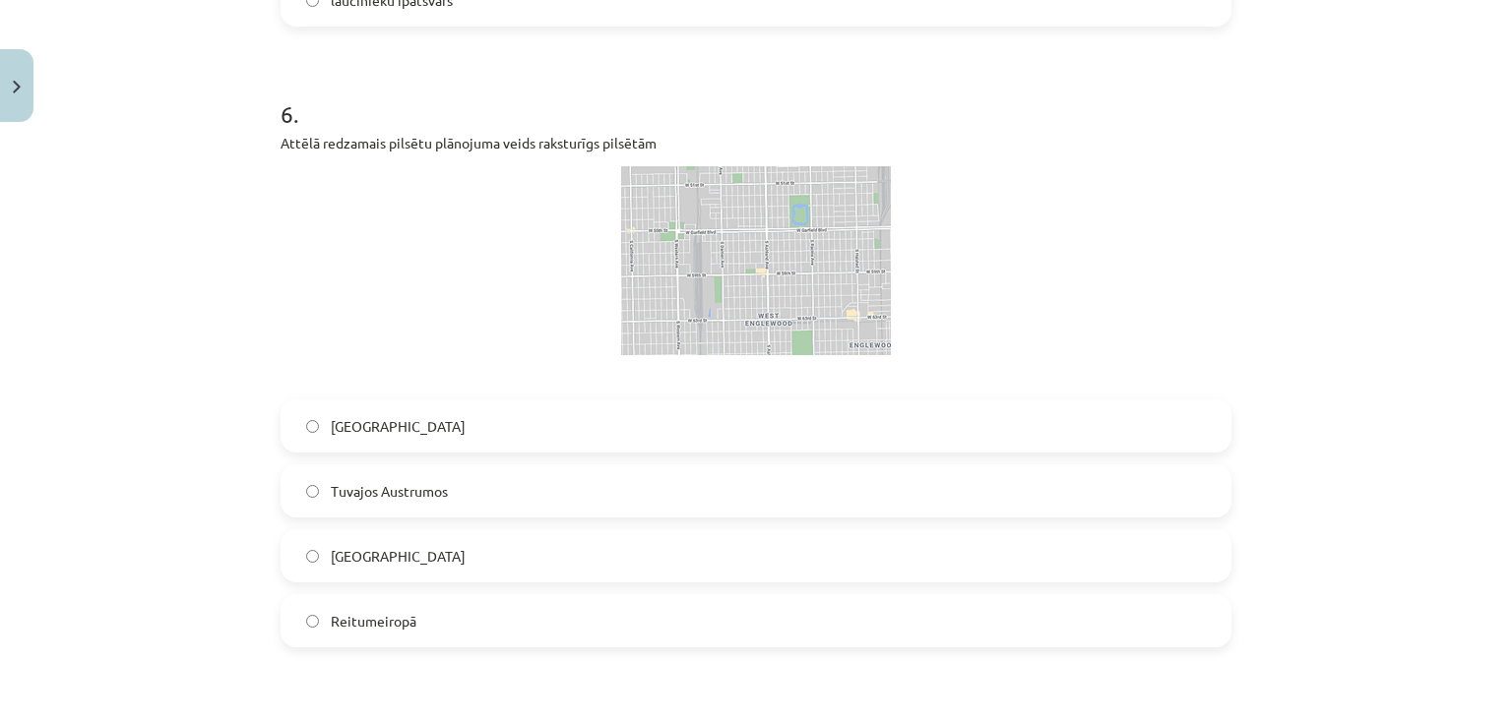
click at [368, 555] on label "ASV" at bounding box center [755, 555] width 947 height 49
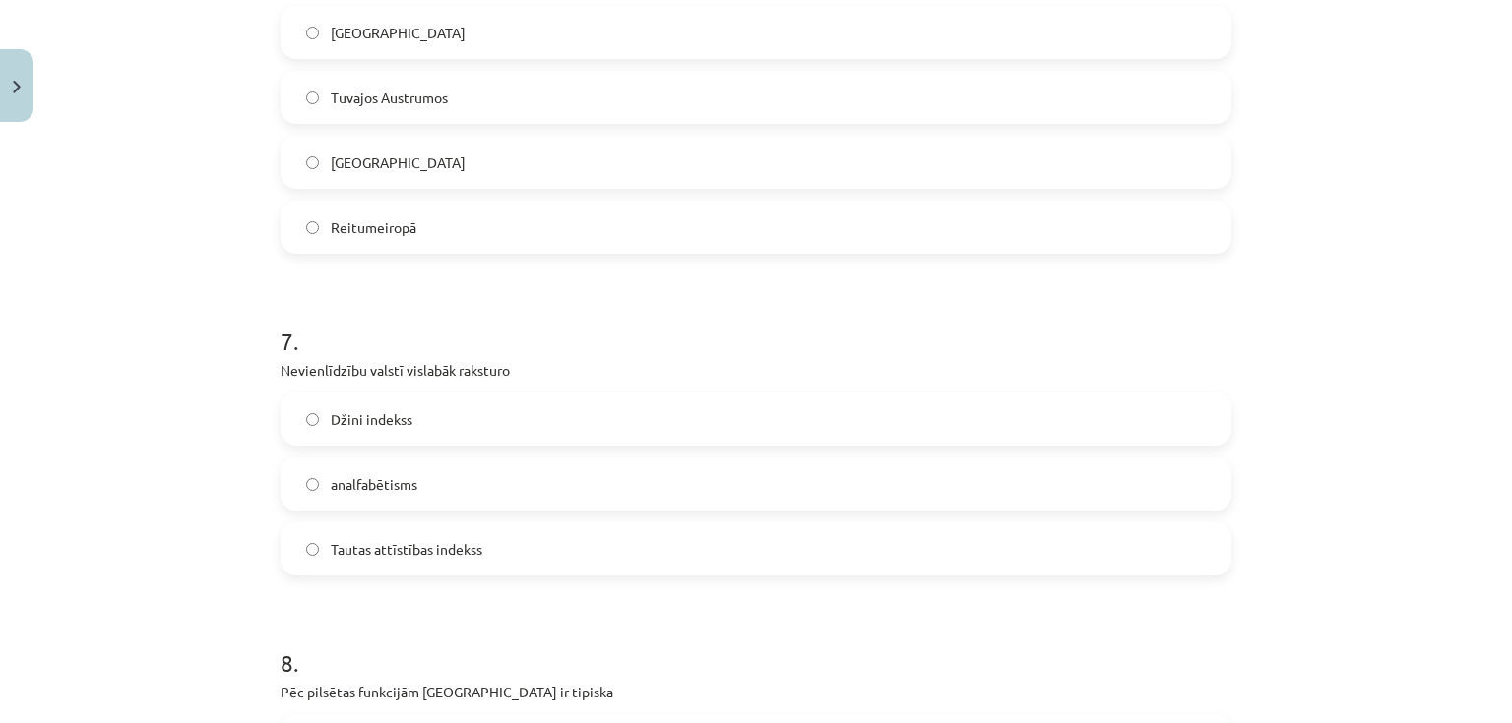
click at [370, 419] on span "Džini indekss" at bounding box center [372, 419] width 82 height 21
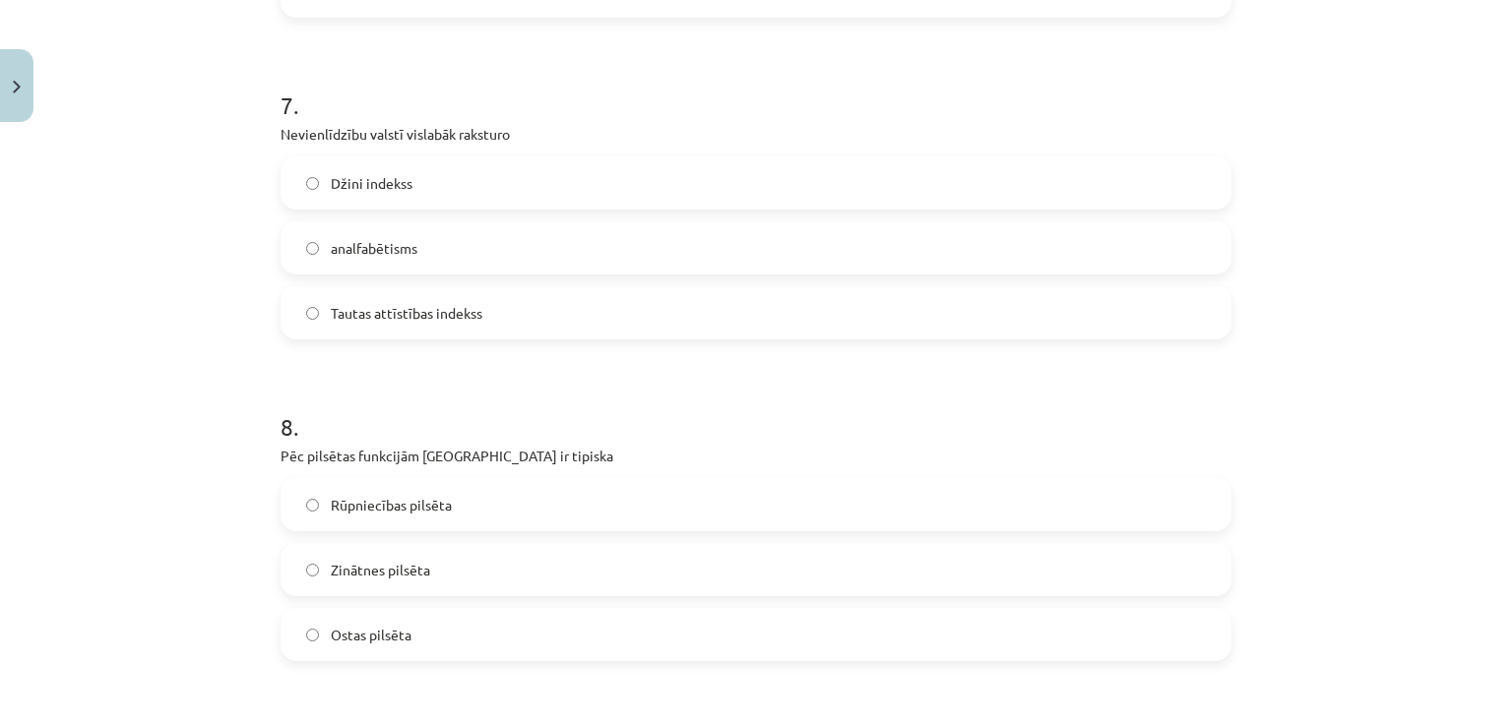
scroll to position [2913, 0]
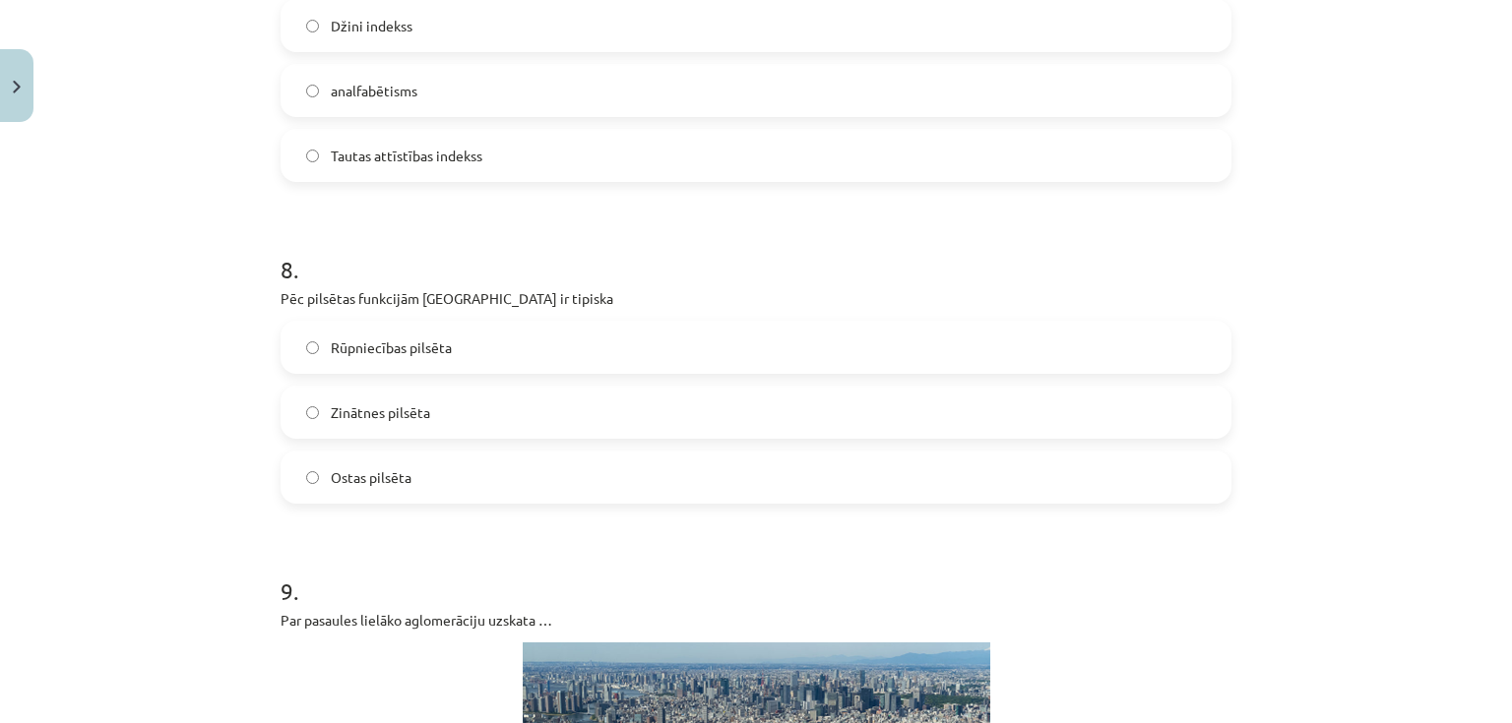
click at [405, 346] on span "Rūpniecības pilsēta" at bounding box center [391, 348] width 121 height 21
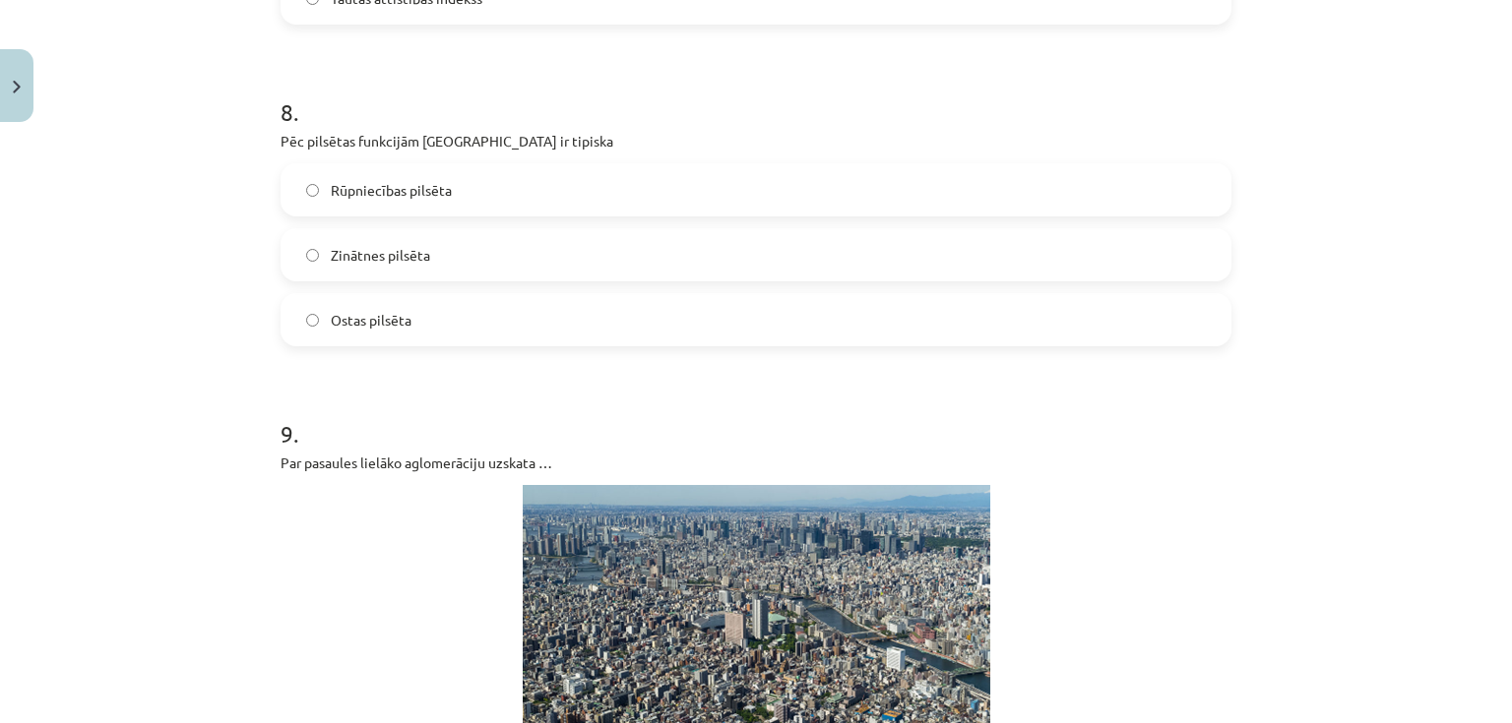
click at [369, 318] on span "Ostas pilsēta" at bounding box center [371, 320] width 81 height 21
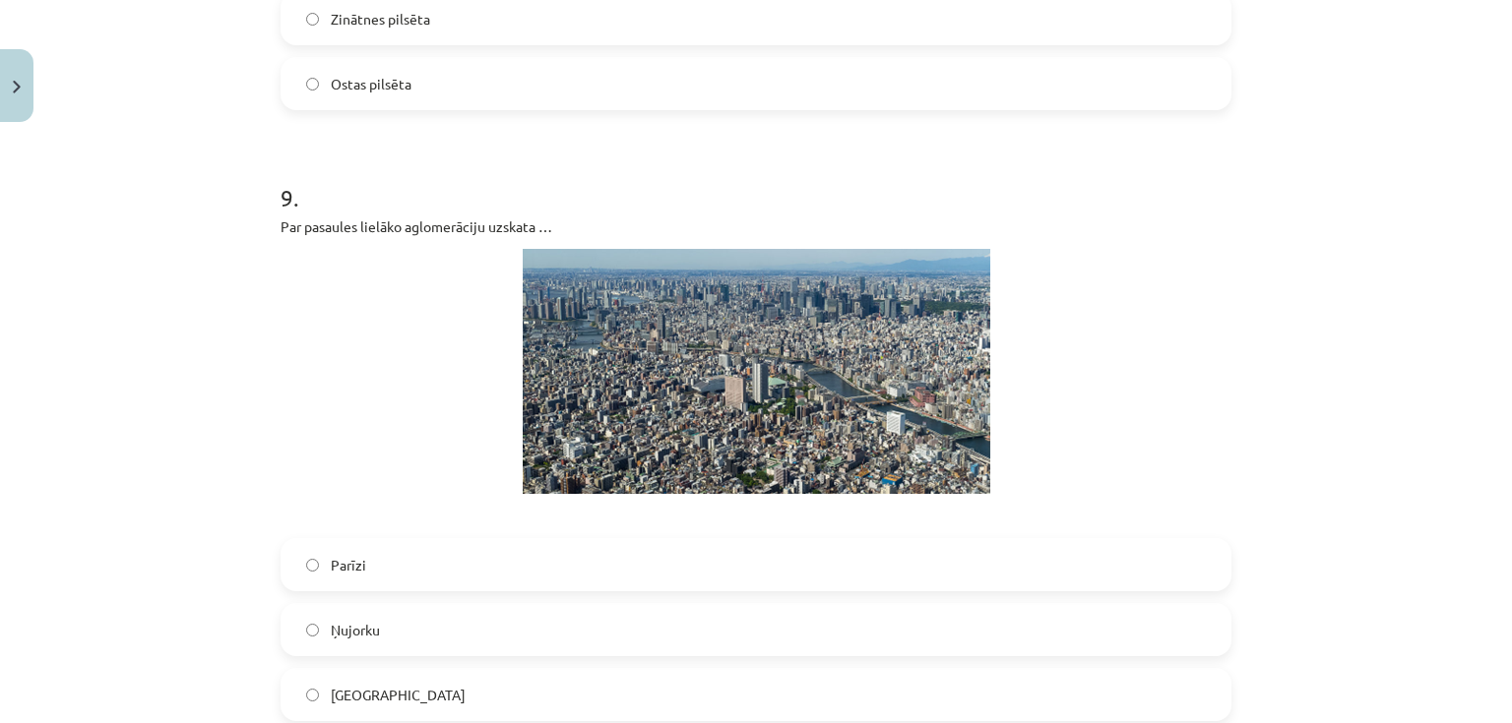
scroll to position [3464, 0]
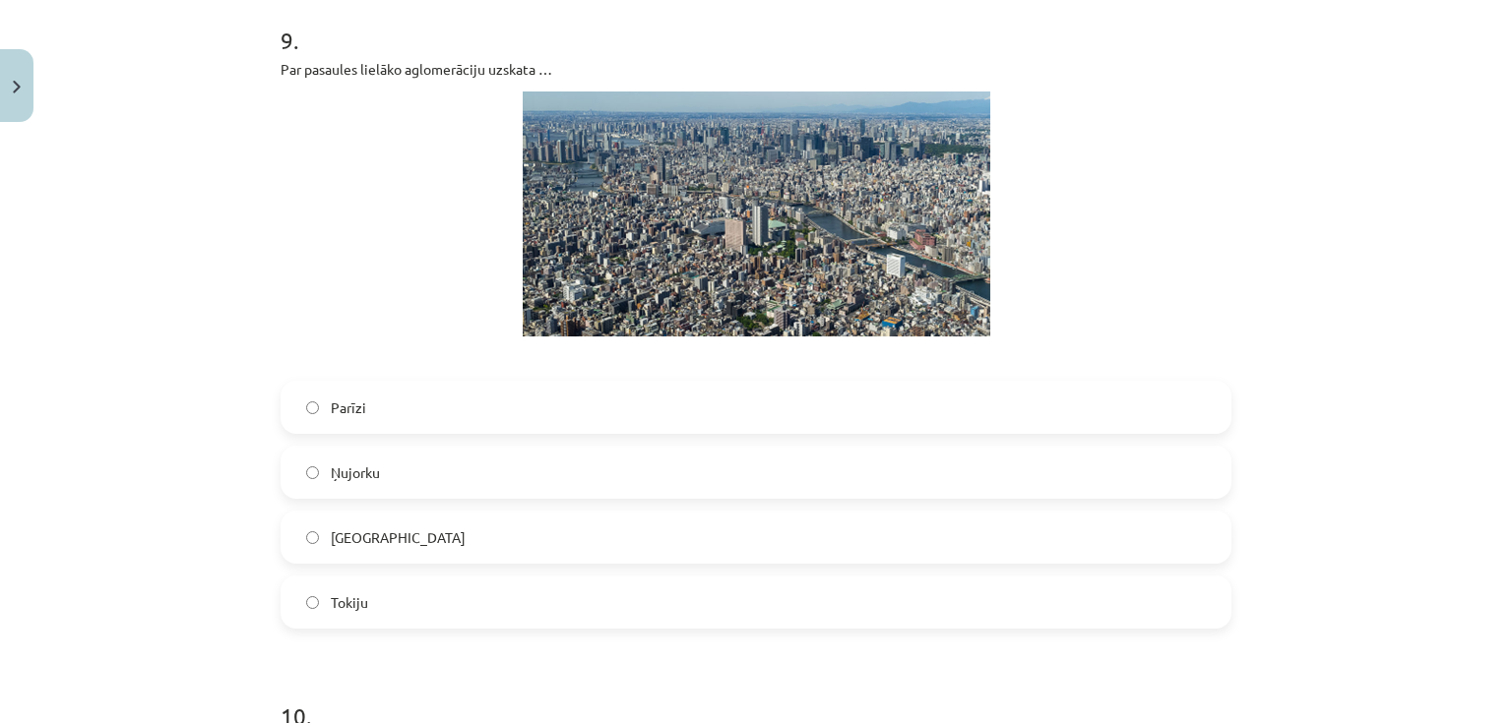
drag, startPoint x: 363, startPoint y: 592, endPoint x: 374, endPoint y: 531, distance: 61.0
click at [363, 591] on label "Tokiju" at bounding box center [755, 602] width 947 height 49
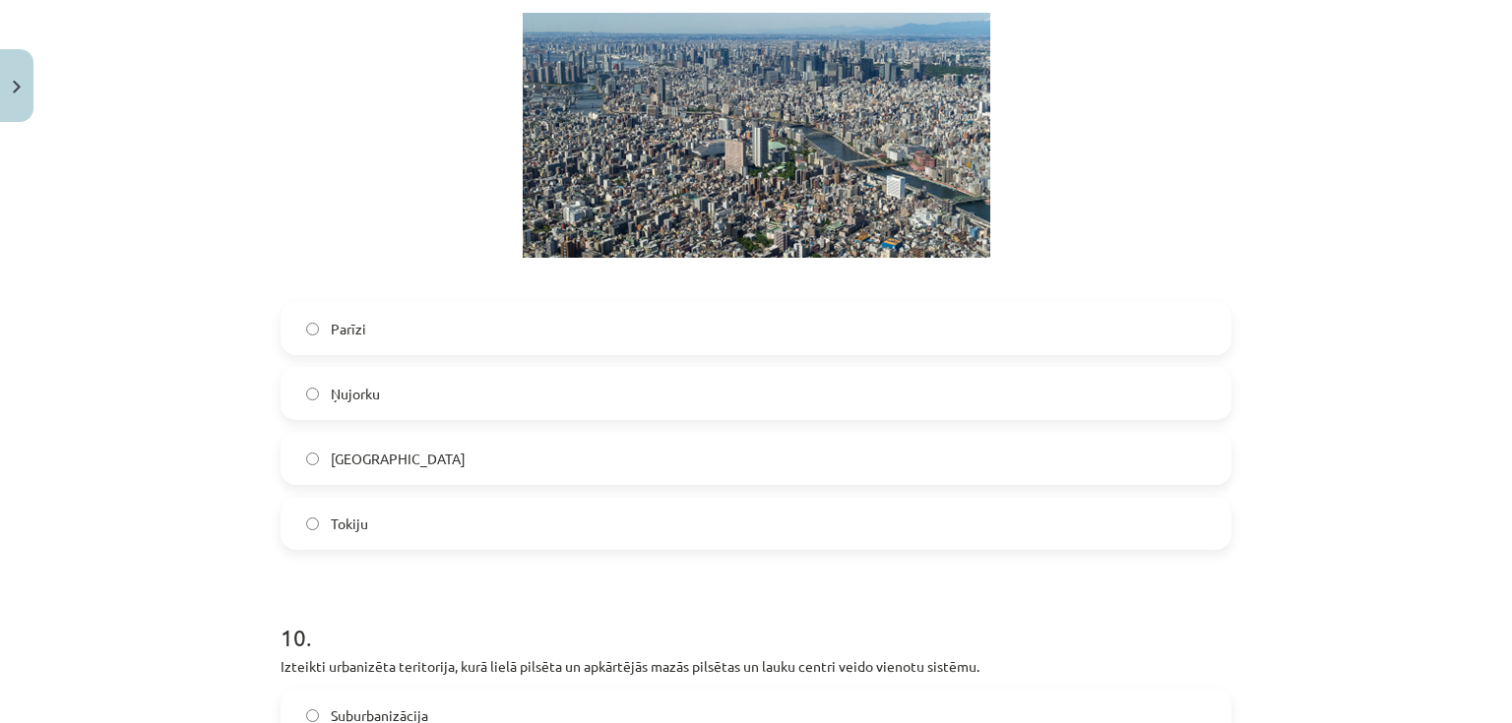
scroll to position [3858, 0]
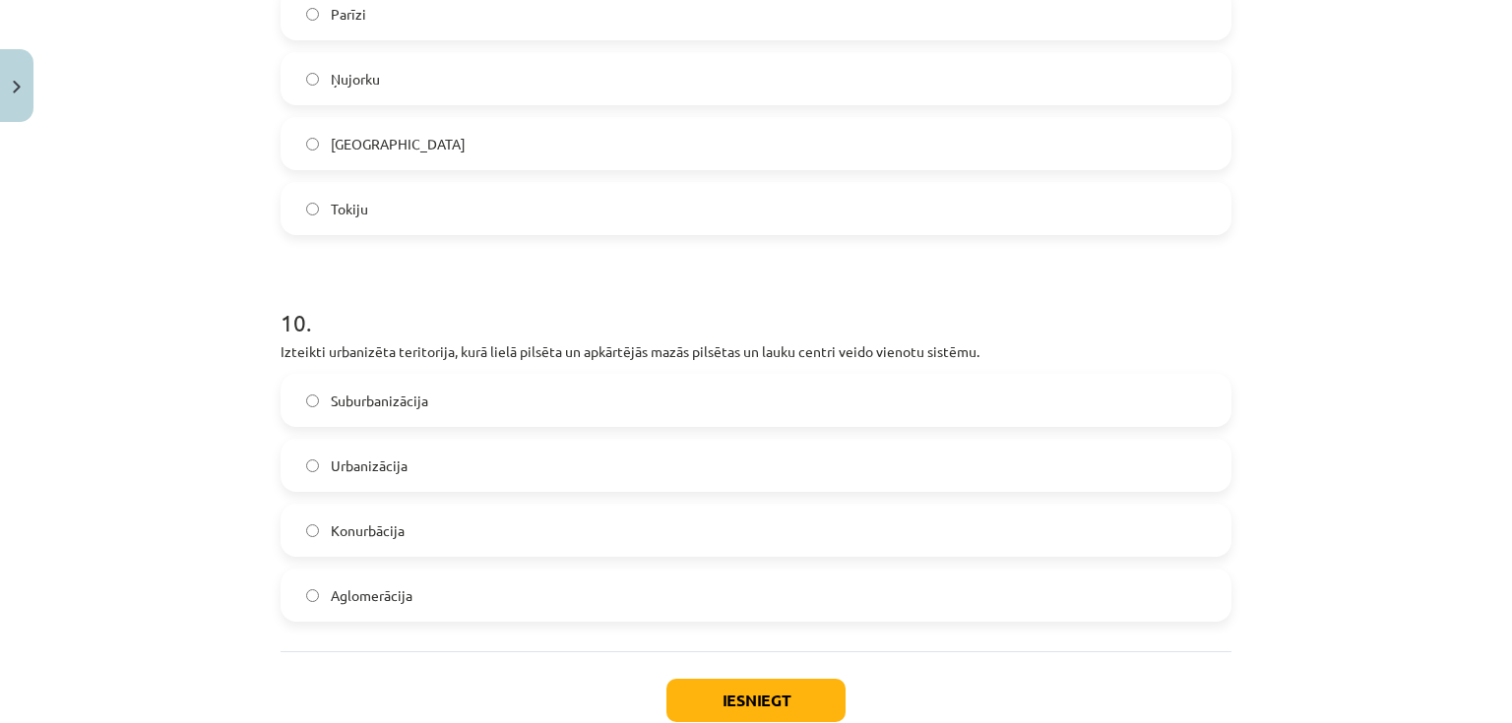
click at [382, 404] on span "Suburbanizācija" at bounding box center [379, 401] width 97 height 21
click at [334, 595] on span "Aglomerācija" at bounding box center [372, 596] width 82 height 21
click at [724, 690] on button "Iesniegt" at bounding box center [755, 700] width 179 height 43
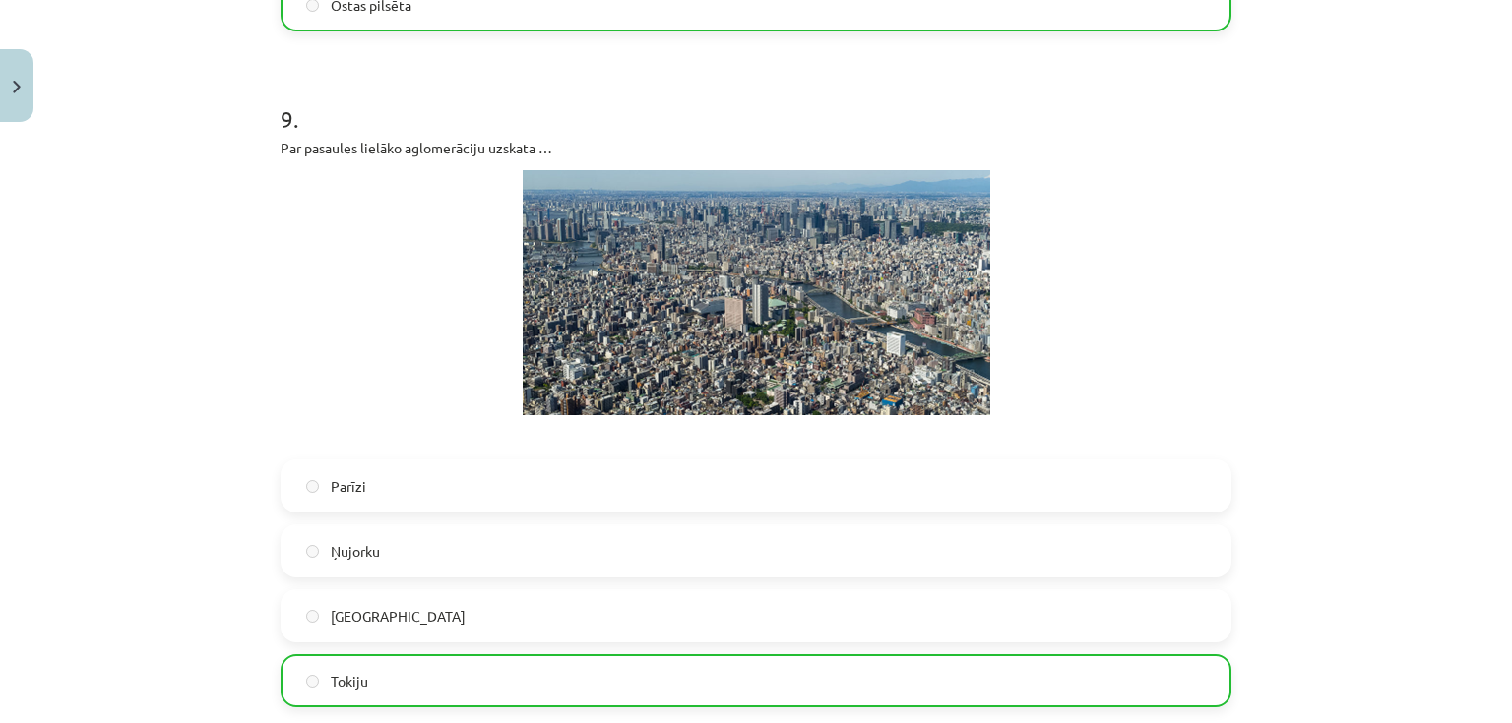
scroll to position [4016, 0]
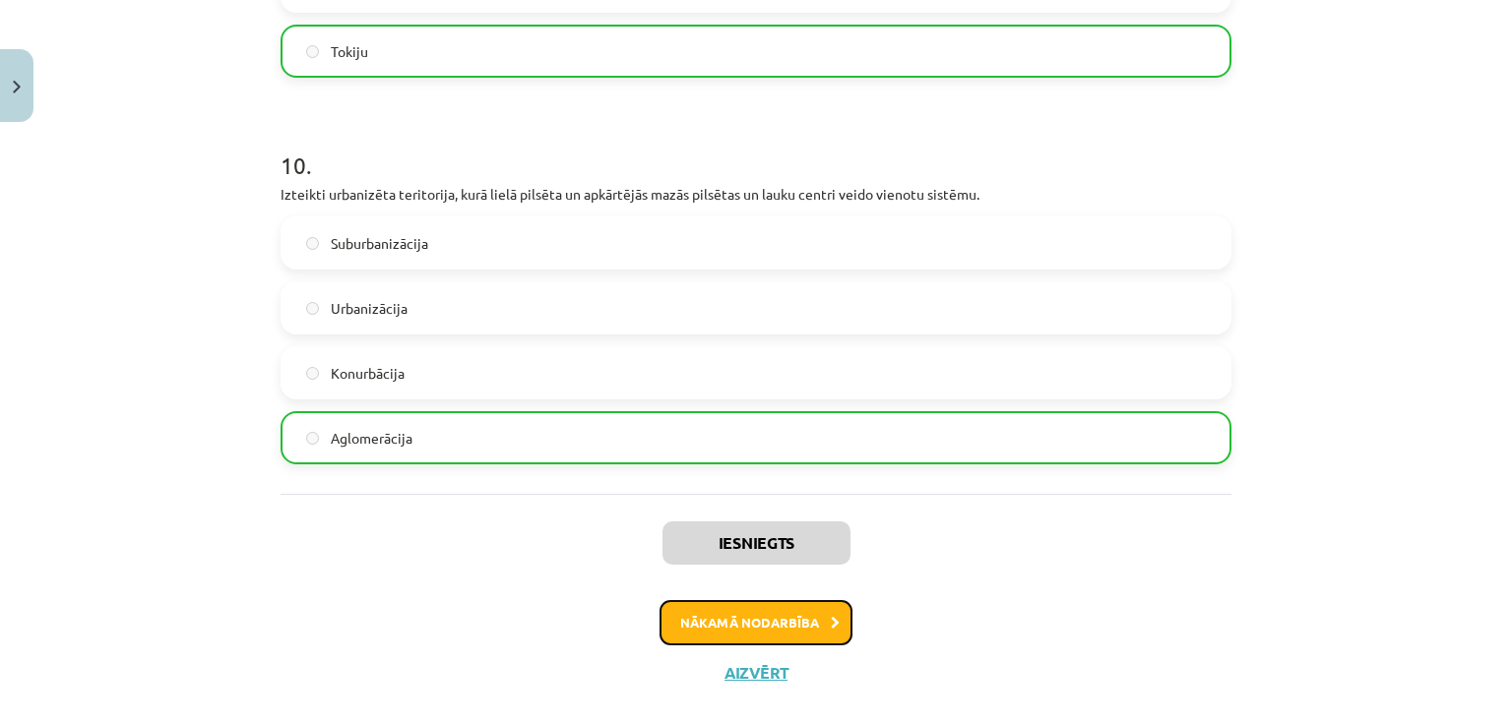
click at [766, 622] on button "Nākamā nodarbība" at bounding box center [755, 622] width 193 height 45
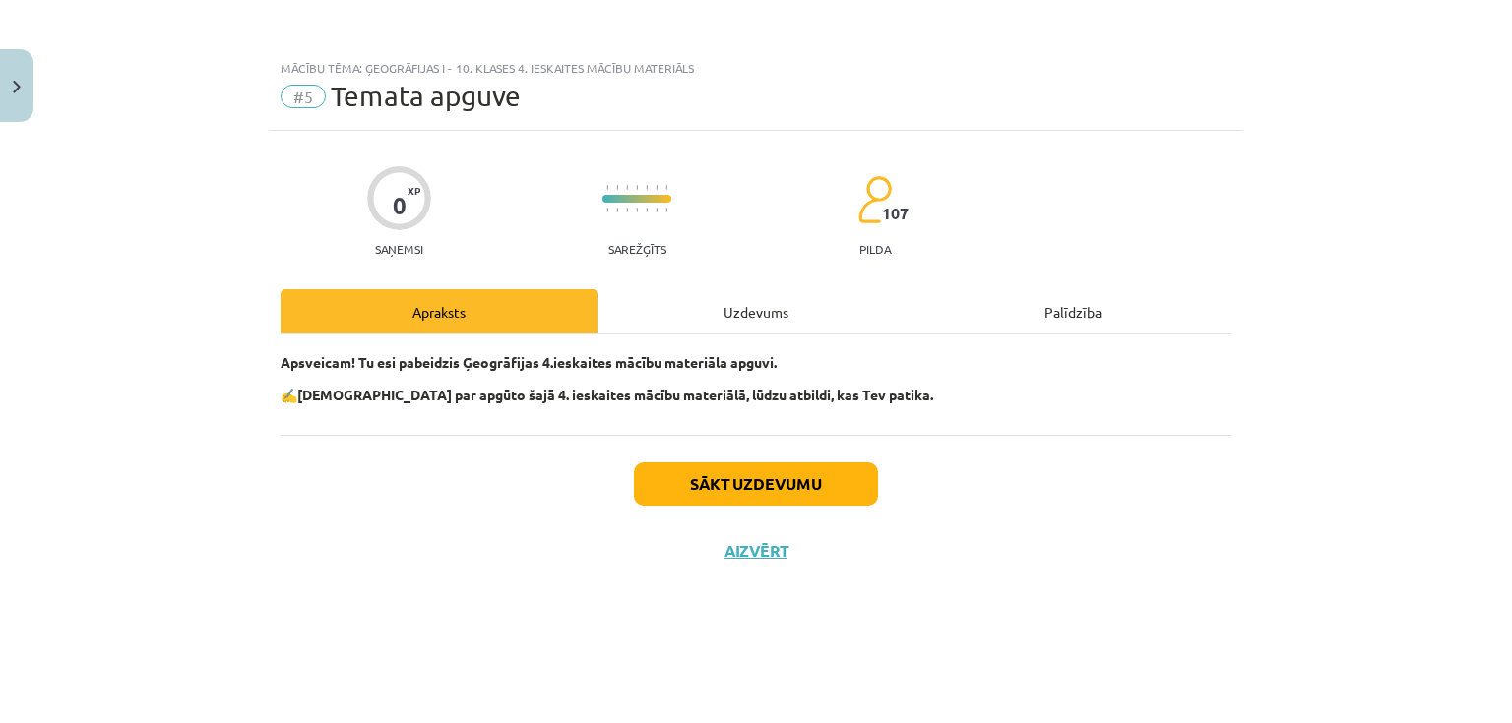
scroll to position [0, 0]
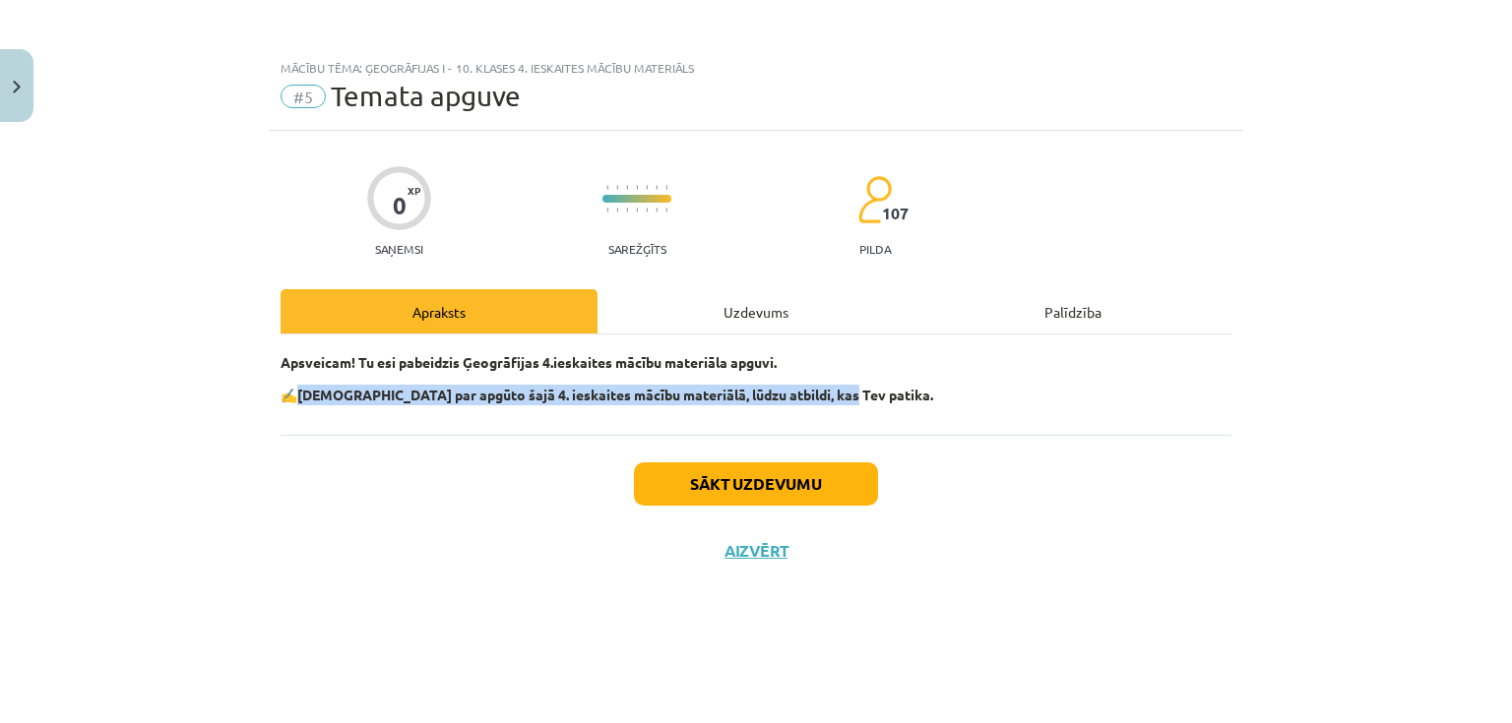
drag, startPoint x: 301, startPoint y: 387, endPoint x: 870, endPoint y: 420, distance: 569.9
click at [870, 420] on div "Apsveicam! Tu esi pabeidzis Ģeogrāfijas 4.ieskaites mācību materiāla apguvi. ✍️…" at bounding box center [756, 385] width 951 height 100
click at [742, 480] on button "Sākt uzdevumu" at bounding box center [756, 484] width 244 height 43
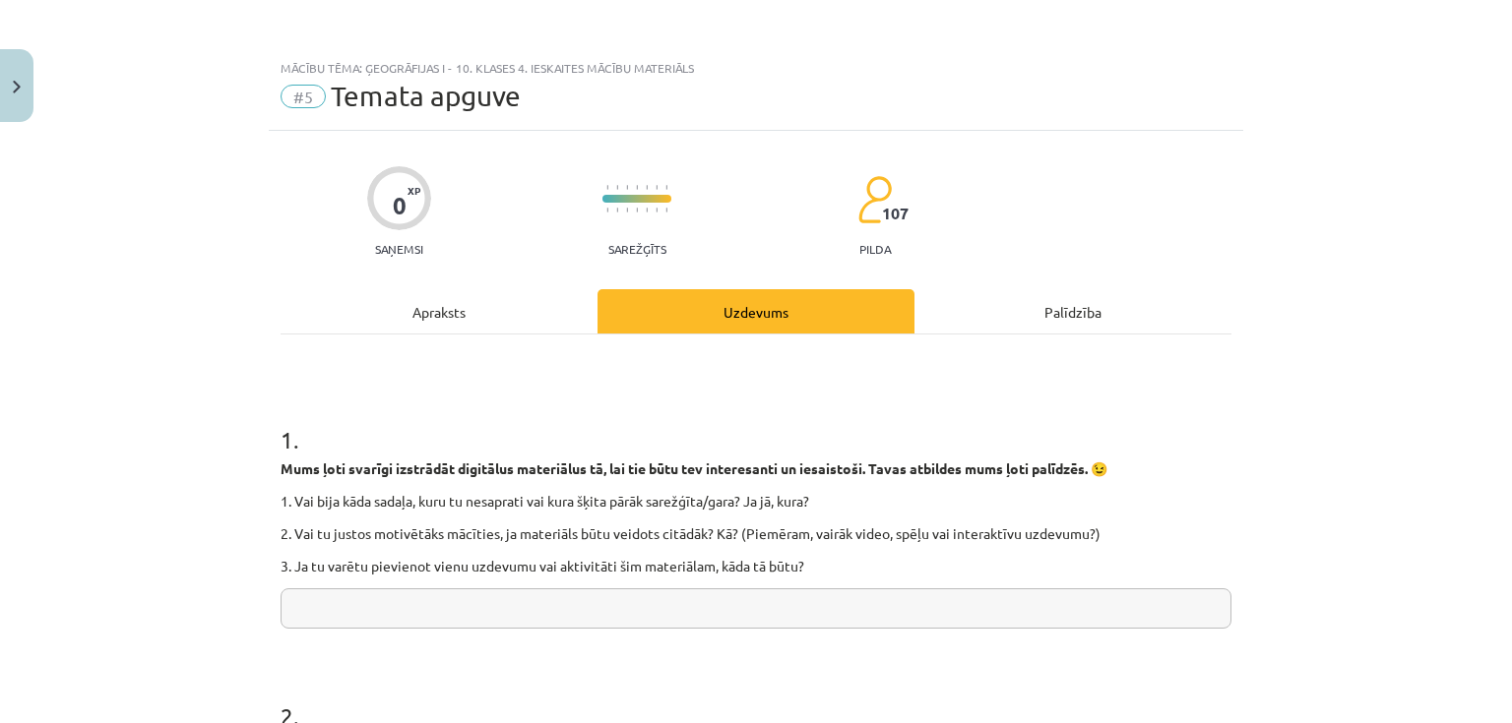
scroll to position [157, 0]
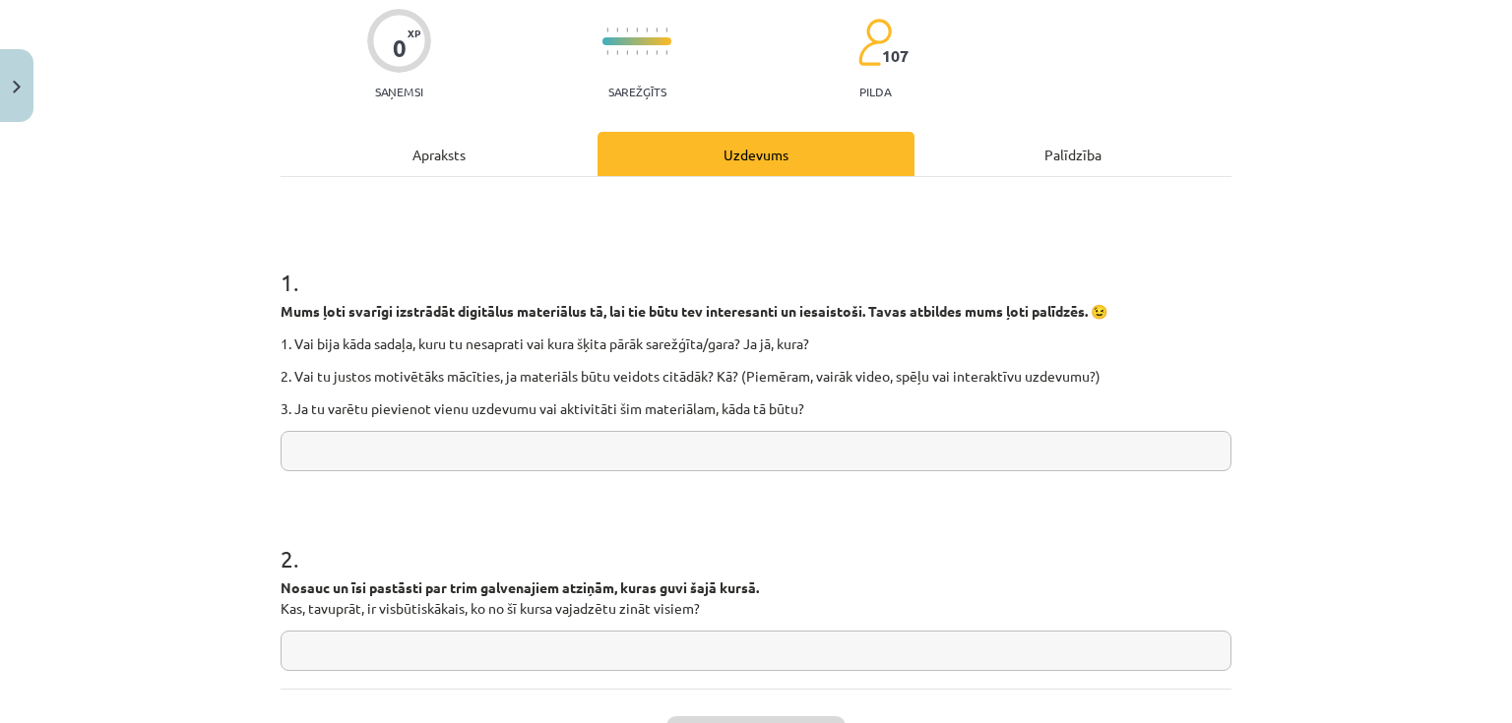
click at [477, 450] on input "text" at bounding box center [756, 451] width 951 height 40
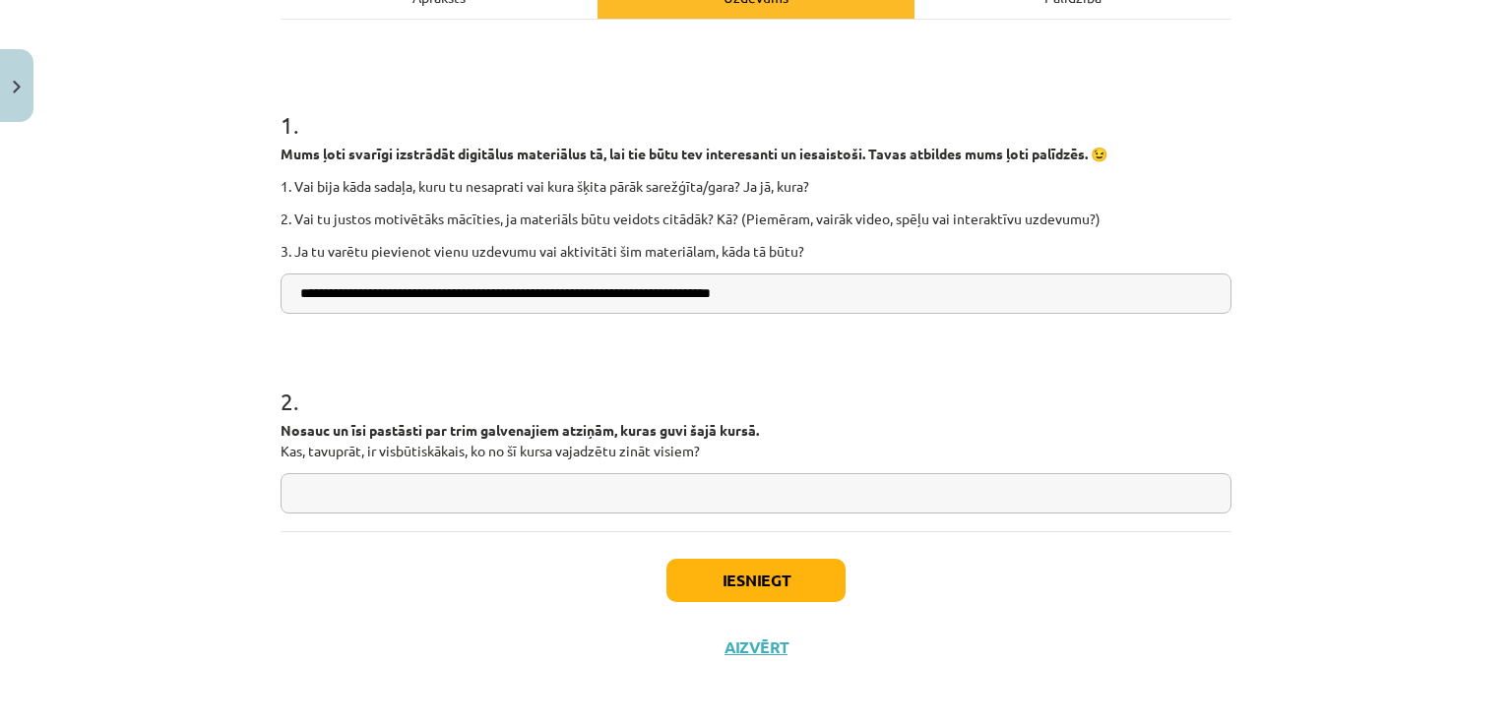
type input "**********"
click at [418, 489] on input "text" at bounding box center [756, 493] width 951 height 40
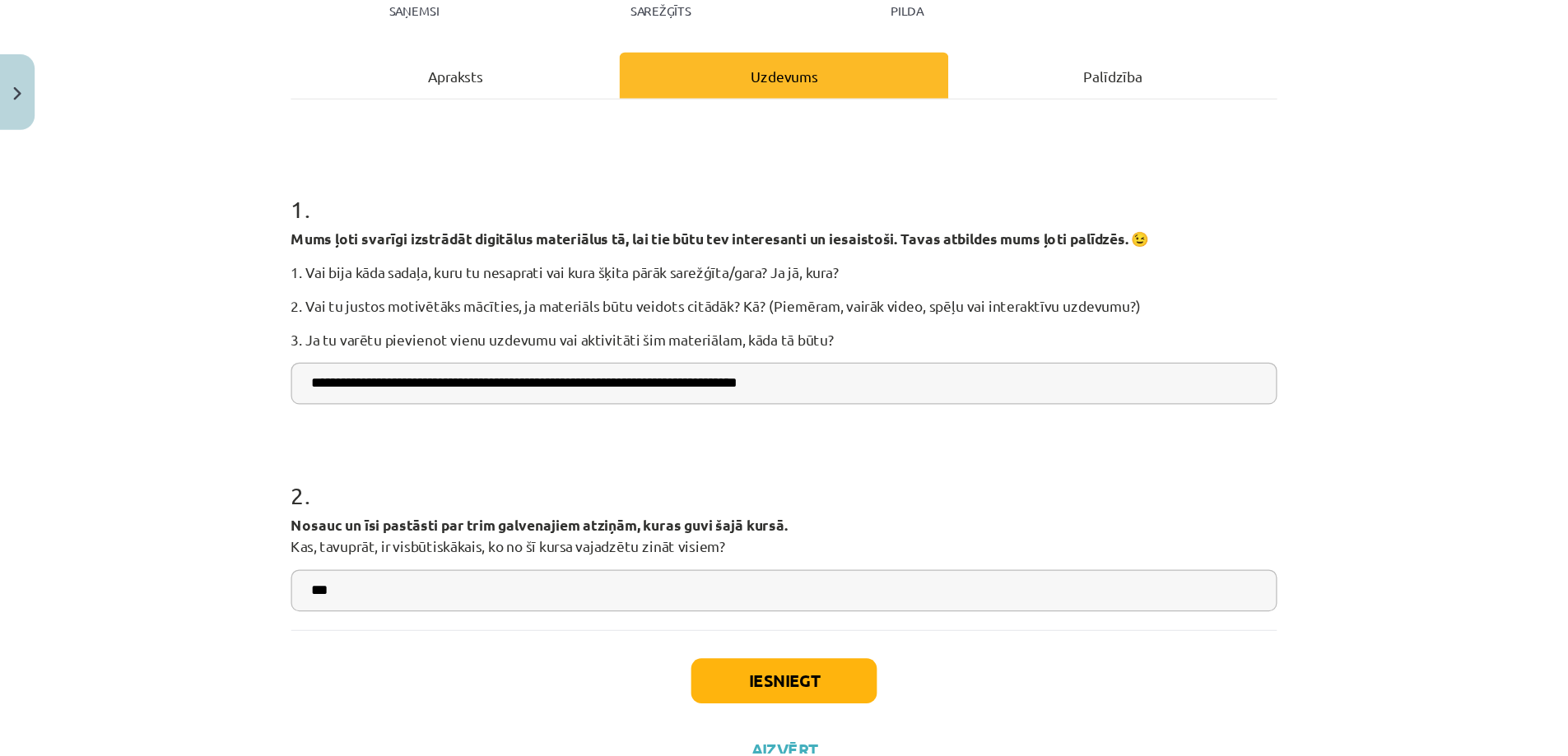
scroll to position [268, 0]
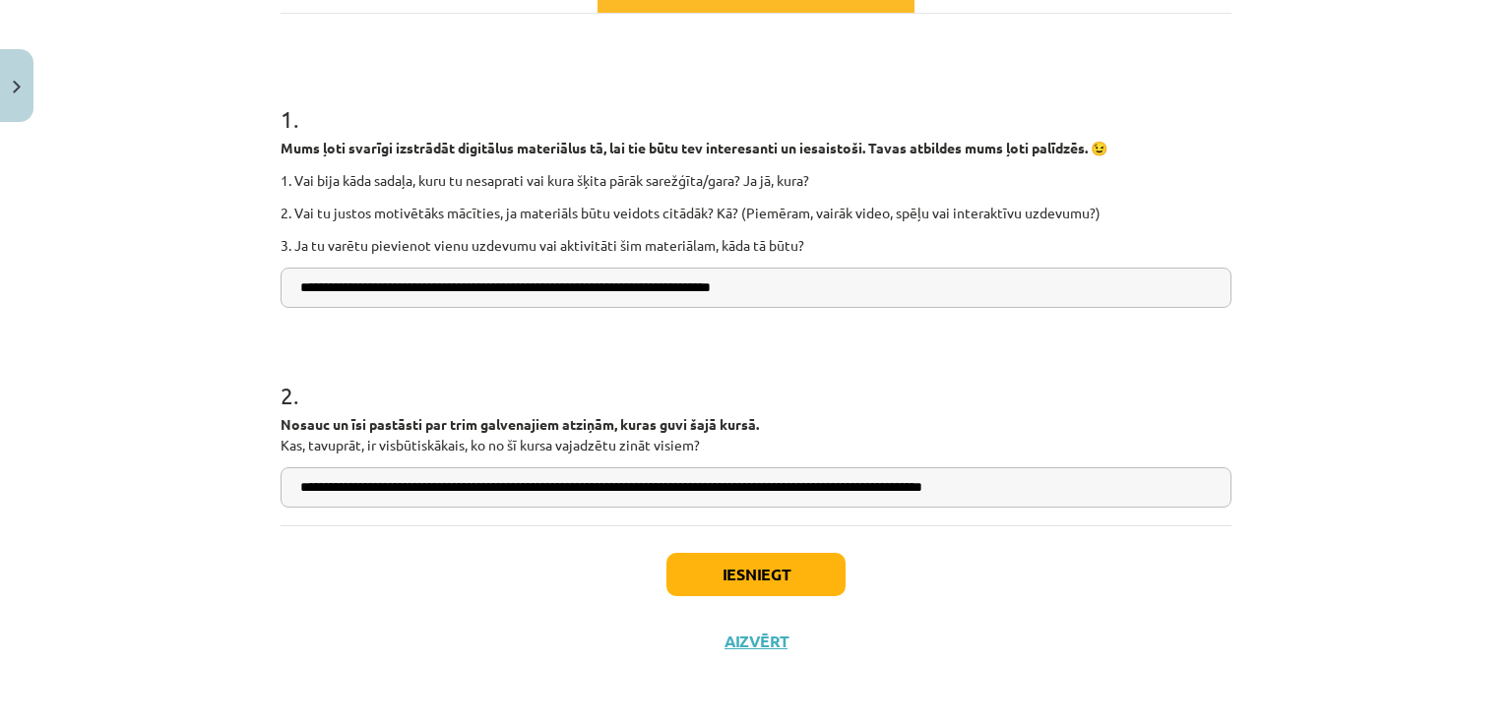
type input "**********"
click at [717, 580] on button "Iesniegt" at bounding box center [755, 574] width 179 height 43
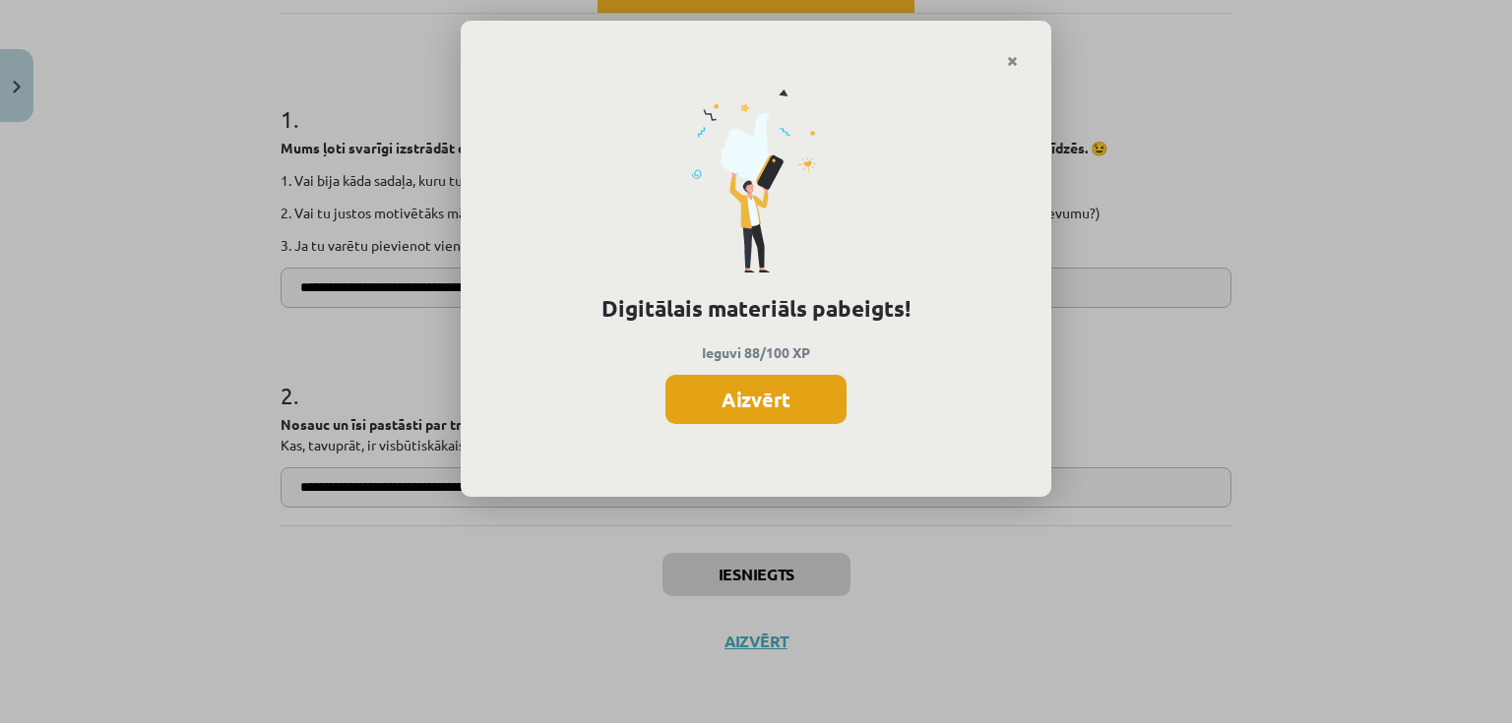
click at [747, 397] on button "Aizvērt" at bounding box center [755, 399] width 181 height 49
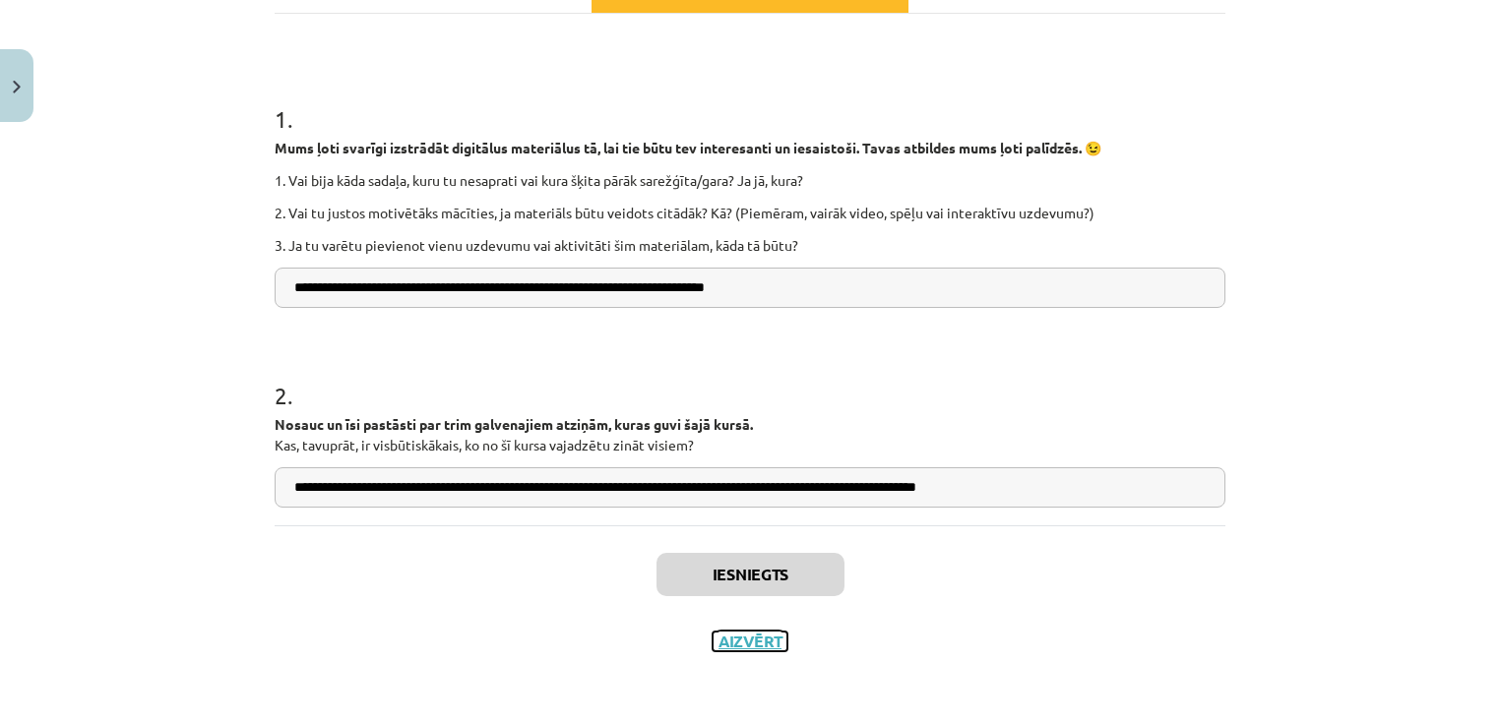
click at [760, 636] on button "Aizvērt" at bounding box center [750, 642] width 75 height 20
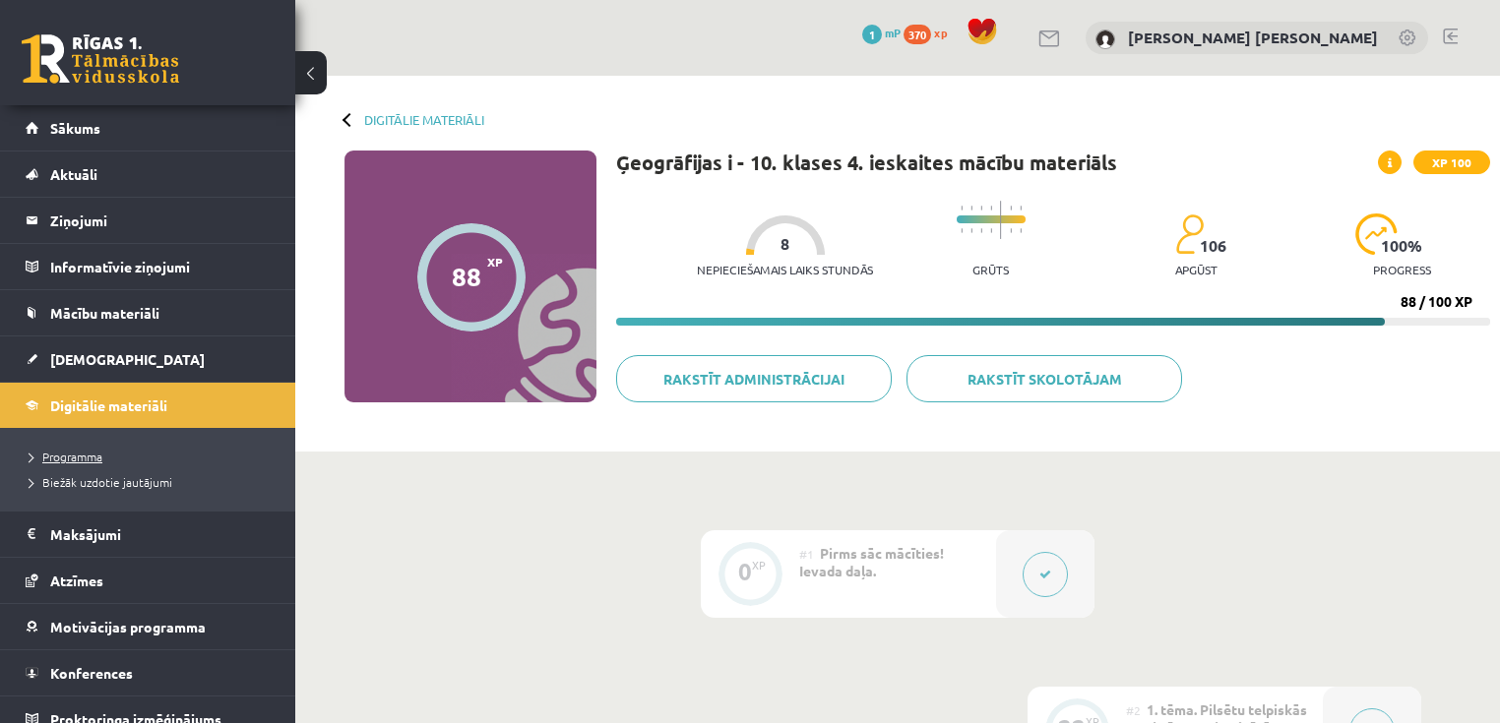
click at [78, 452] on span "Programma" at bounding box center [66, 457] width 73 height 16
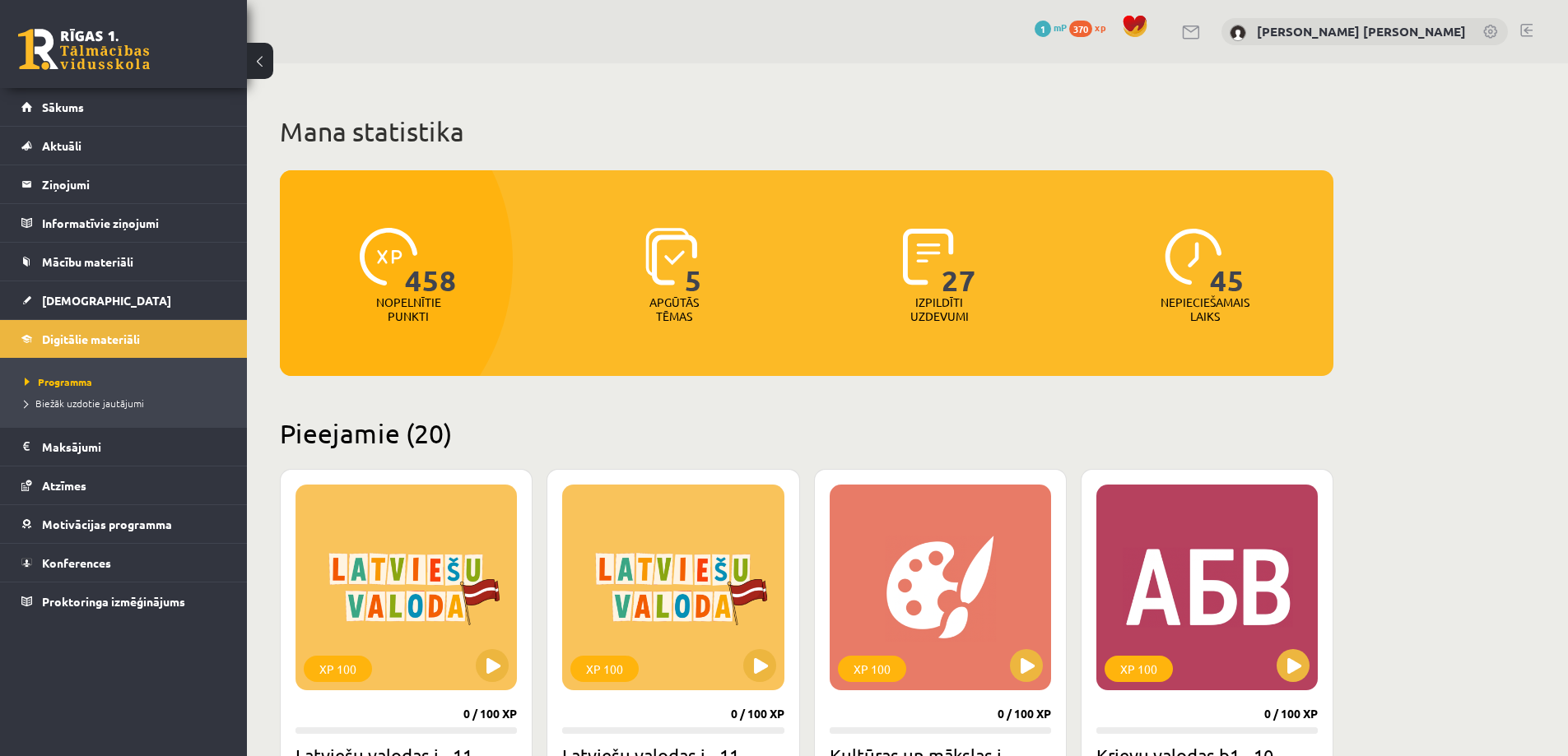
click at [1092, 30] on span "370" at bounding box center [1081, 29] width 23 height 17
click at [1092, 31] on span "458" at bounding box center [1081, 29] width 23 height 17
drag, startPoint x: 381, startPoint y: 307, endPoint x: 417, endPoint y: 309, distance: 36.1
click at [381, 307] on p "Nopelnītie punkti" at bounding box center [409, 309] width 65 height 28
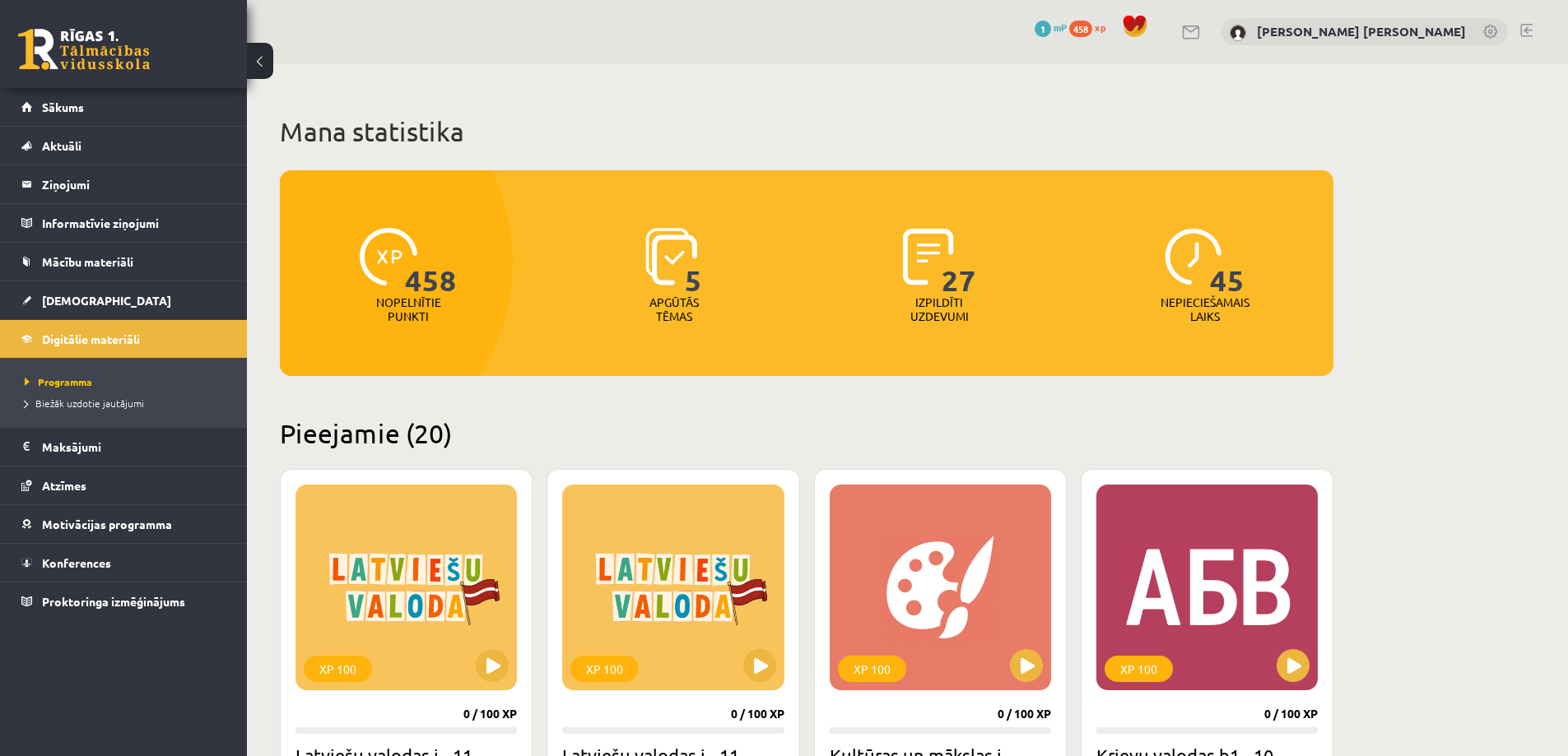
click at [535, 122] on h1 "Mana statistika" at bounding box center [807, 131] width 1054 height 33
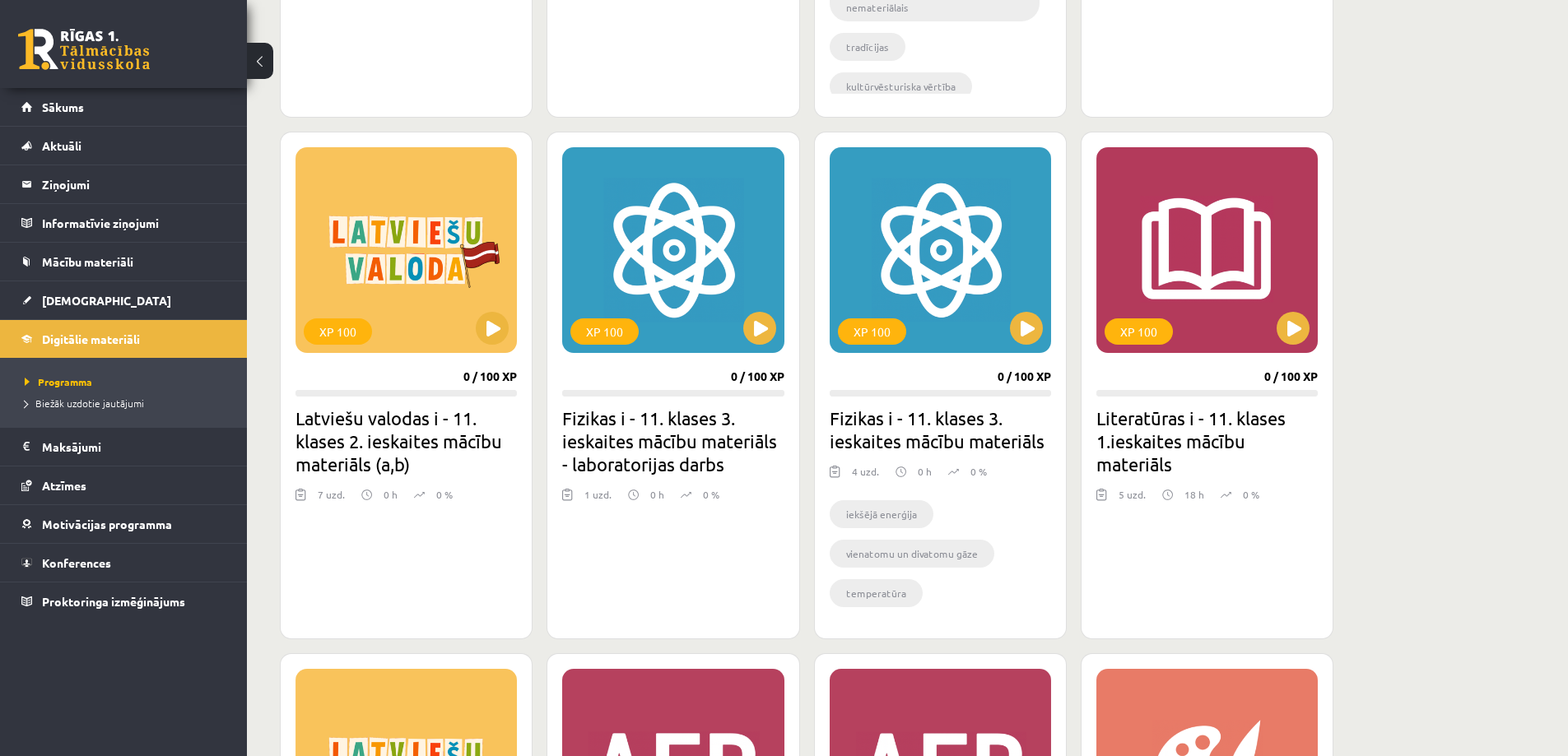
scroll to position [1070, 0]
